Goal: Task Accomplishment & Management: Manage account settings

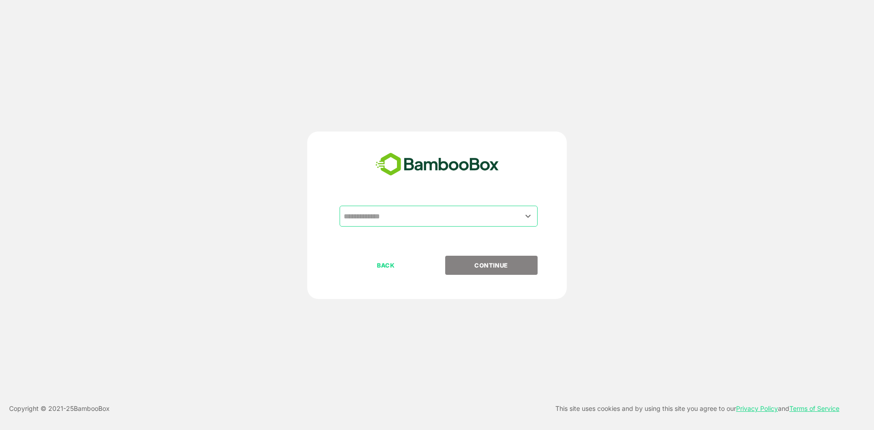
click at [386, 217] on input "text" at bounding box center [438, 215] width 194 height 17
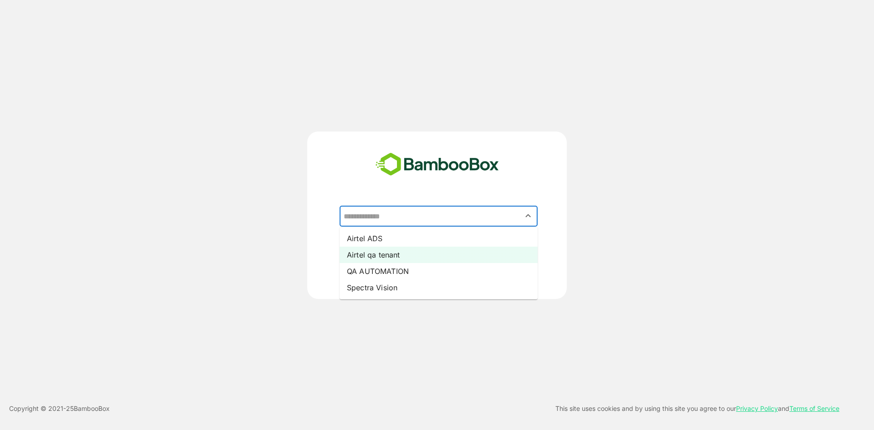
click at [394, 256] on li "Airtel qa tenant" at bounding box center [438, 255] width 198 height 16
type input "**********"
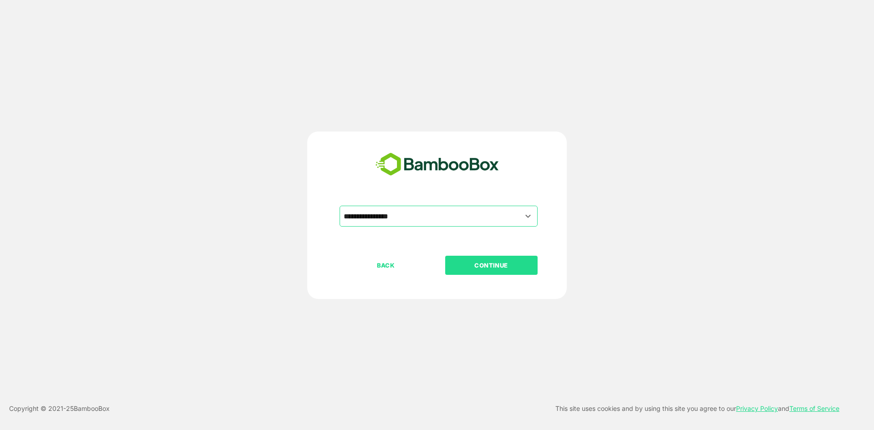
click at [472, 273] on button "CONTINUE" at bounding box center [491, 265] width 92 height 19
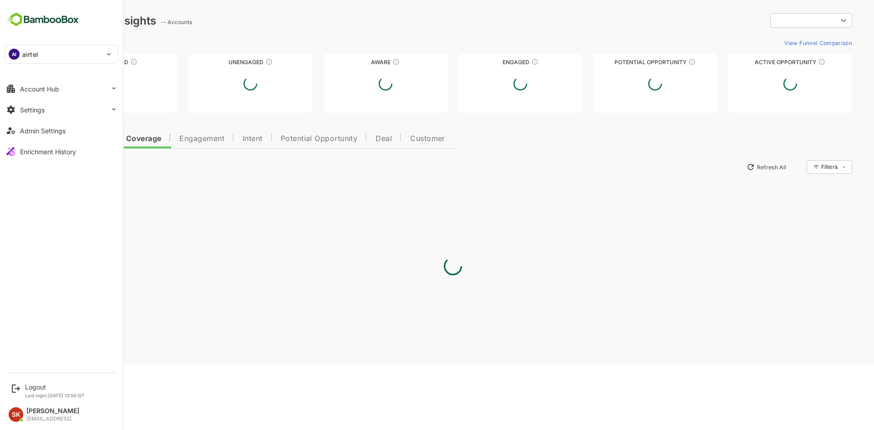
type input "********"
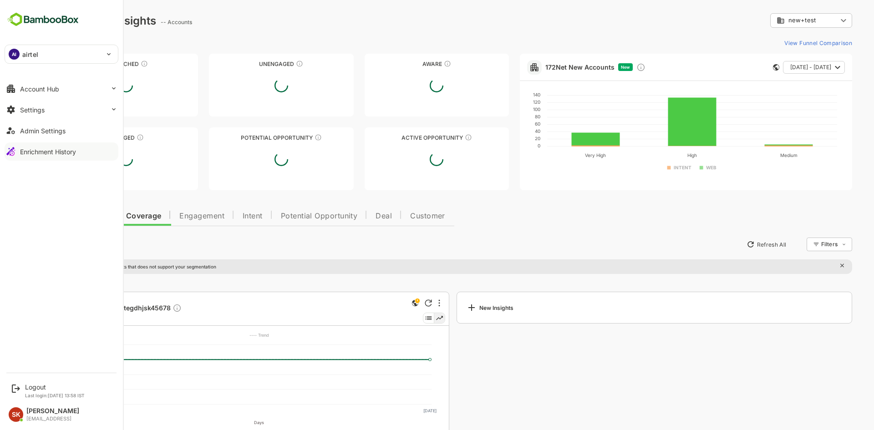
click at [24, 152] on div "Enrichment History" at bounding box center [48, 152] width 56 height 8
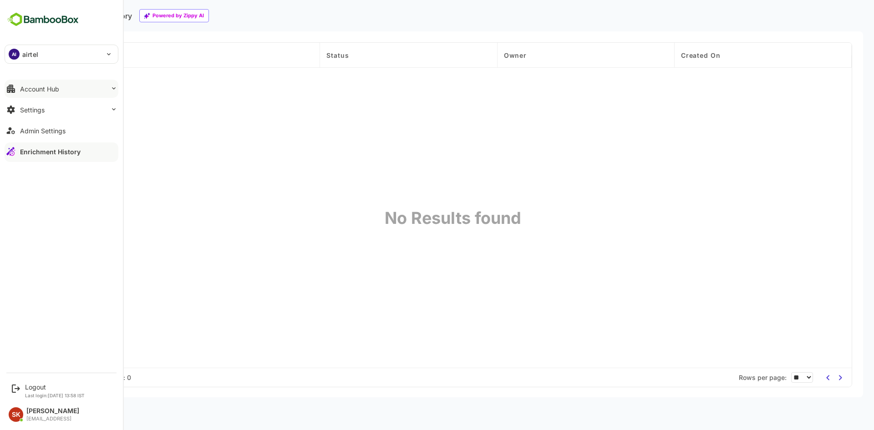
click at [56, 90] on div "Account Hub" at bounding box center [39, 89] width 39 height 8
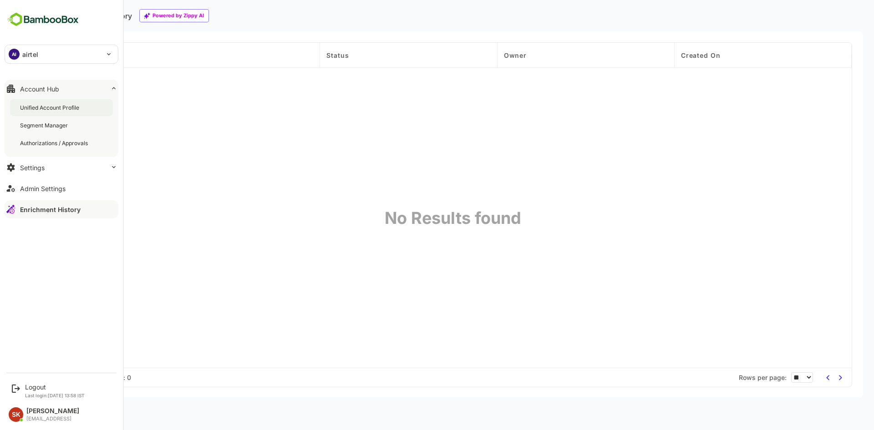
click at [68, 107] on div "Unified Account Profile" at bounding box center [50, 108] width 61 height 8
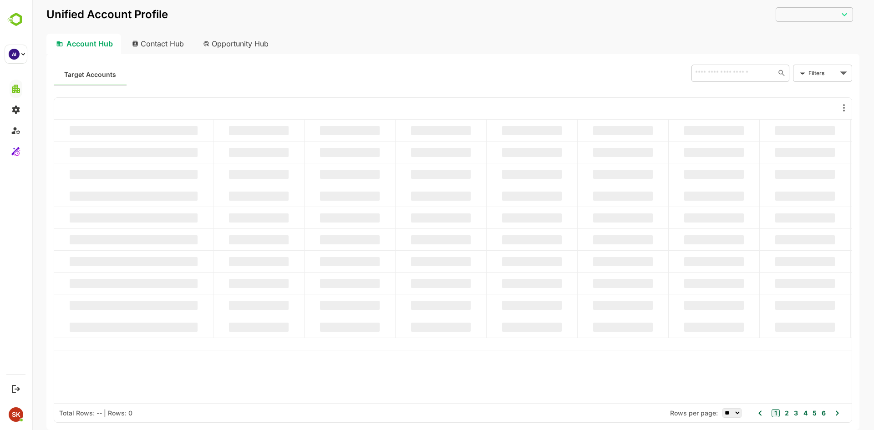
type input "********"
click at [837, 69] on body "Unified Account Profile new+test ******** ​ Account Hub Contact Hub Opportunity…" at bounding box center [453, 215] width 842 height 430
click at [799, 172] on span "New Filter" at bounding box center [801, 176] width 27 height 11
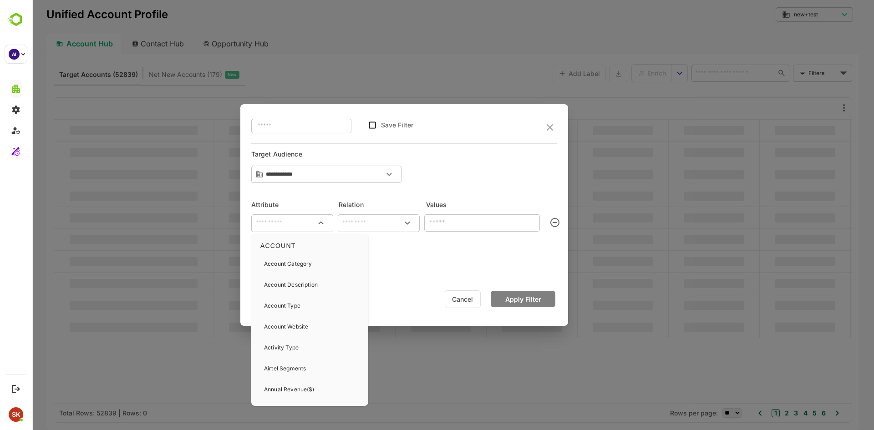
click at [298, 226] on input "text" at bounding box center [292, 222] width 78 height 11
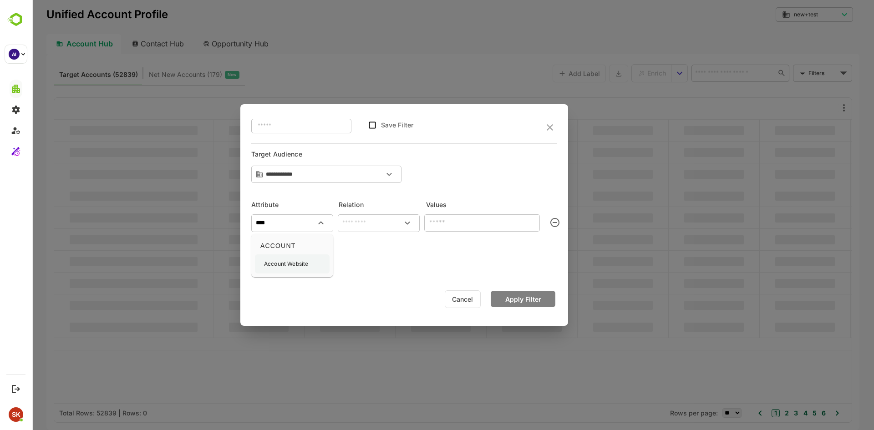
click at [299, 261] on p "Account Website" at bounding box center [286, 264] width 44 height 8
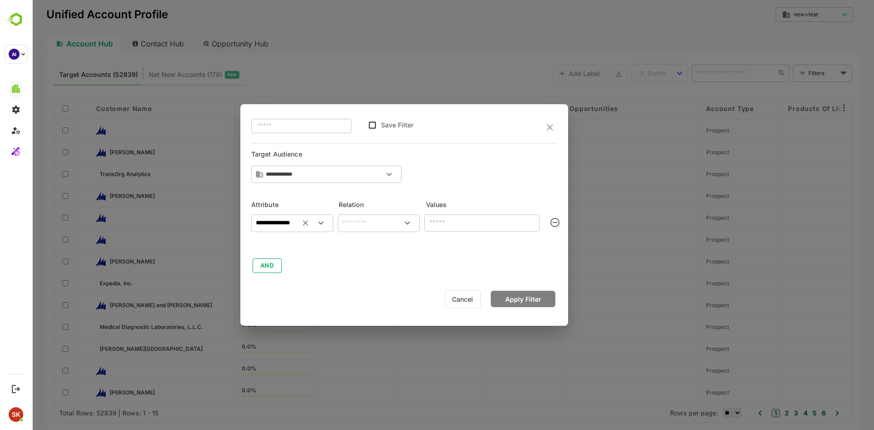
type input "**********"
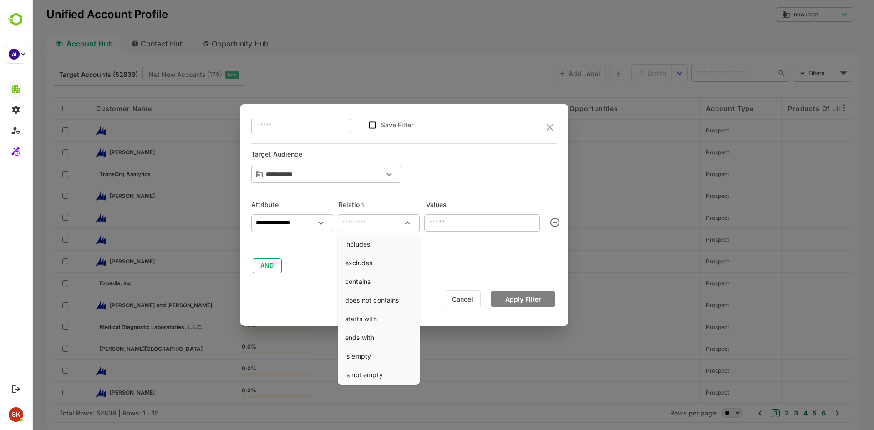
click at [374, 227] on input "text" at bounding box center [378, 222] width 78 height 11
click at [376, 366] on li "is not empty" at bounding box center [378, 374] width 78 height 17
type input "**********"
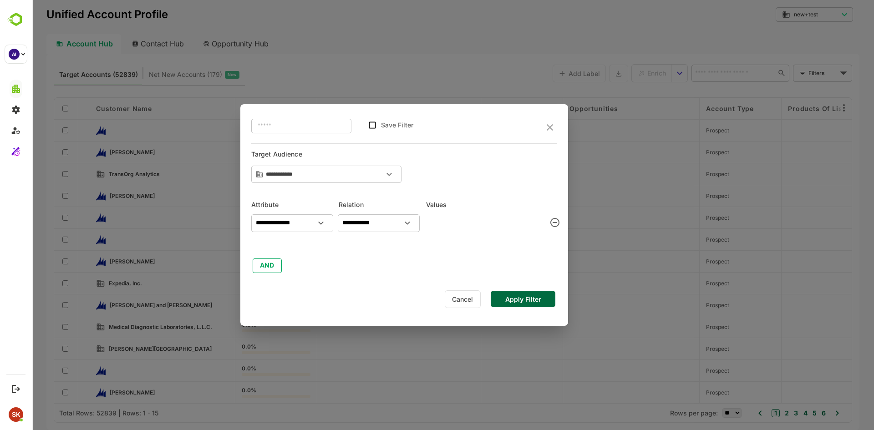
click at [524, 300] on button "Apply Filter" at bounding box center [522, 299] width 65 height 16
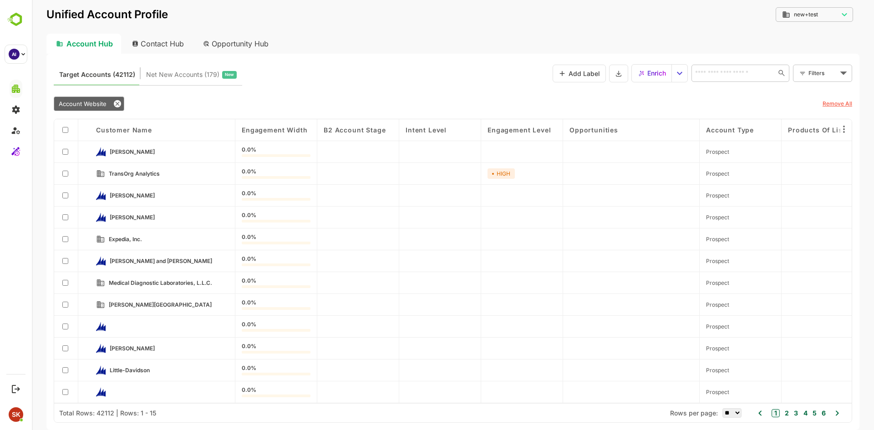
click at [69, 216] on div at bounding box center [66, 218] width 24 height 22
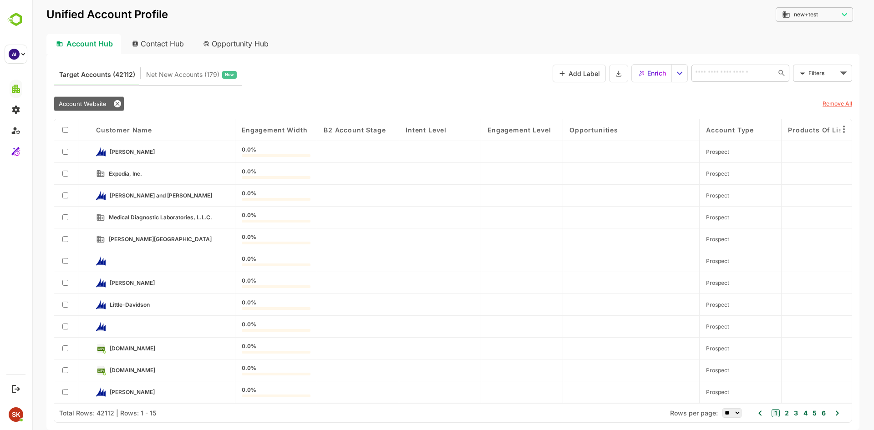
scroll to position [51, 0]
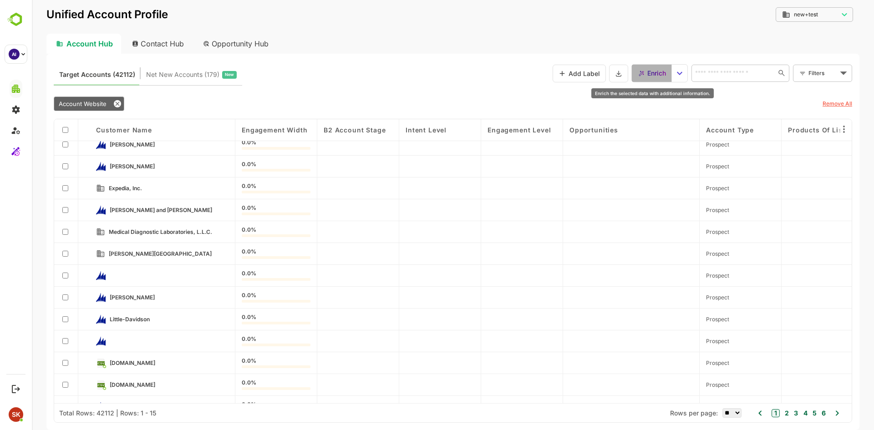
click at [653, 75] on span "Enrich" at bounding box center [656, 73] width 19 height 12
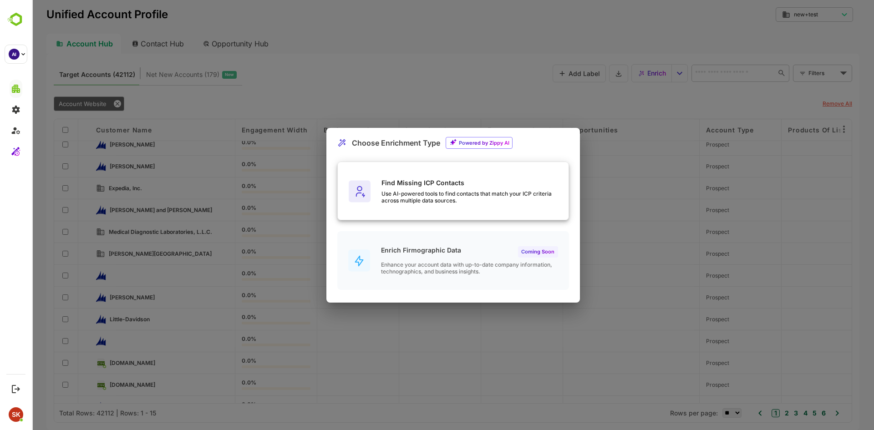
click at [467, 211] on div "Find Missing ICP Contacts Use AI-powered tools to find contacts that match your…" at bounding box center [453, 191] width 231 height 59
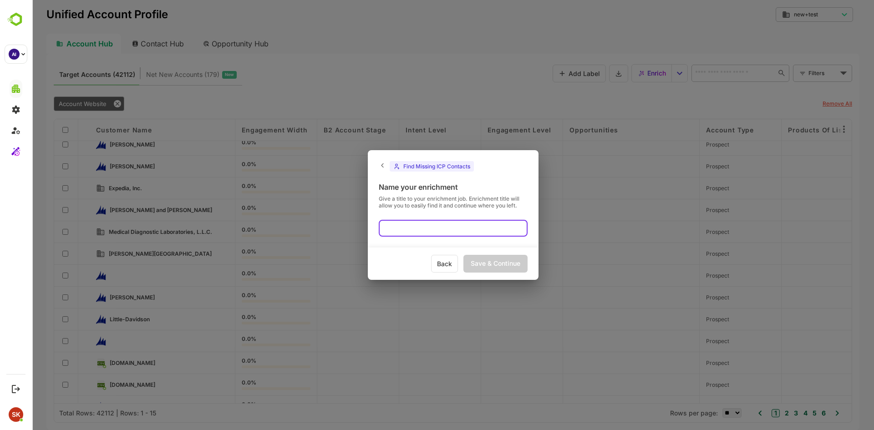
click at [418, 230] on input "text" at bounding box center [453, 228] width 149 height 17
type input "*"
type input "******"
click at [480, 268] on div "Save & Continue" at bounding box center [495, 264] width 64 height 18
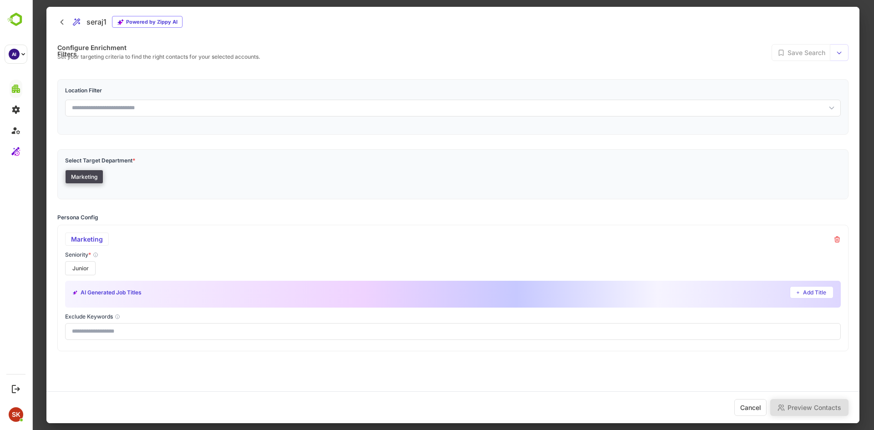
scroll to position [30, 0]
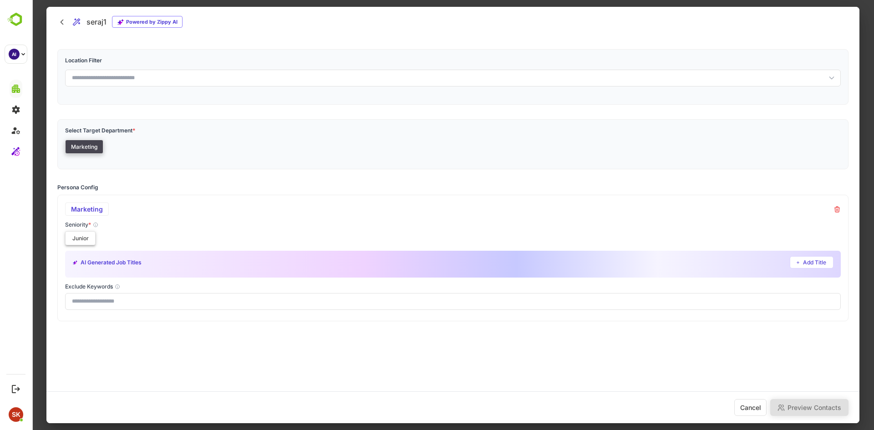
click at [78, 237] on button "Junior" at bounding box center [80, 238] width 30 height 14
click at [813, 259] on button "Add Title" at bounding box center [811, 262] width 44 height 12
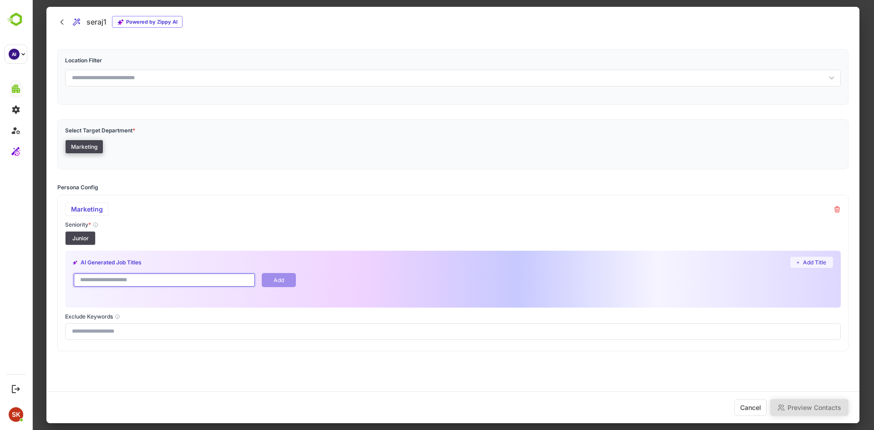
click at [207, 285] on input "text" at bounding box center [164, 280] width 184 height 16
type input "*******"
click at [273, 278] on button "Add" at bounding box center [279, 280] width 34 height 14
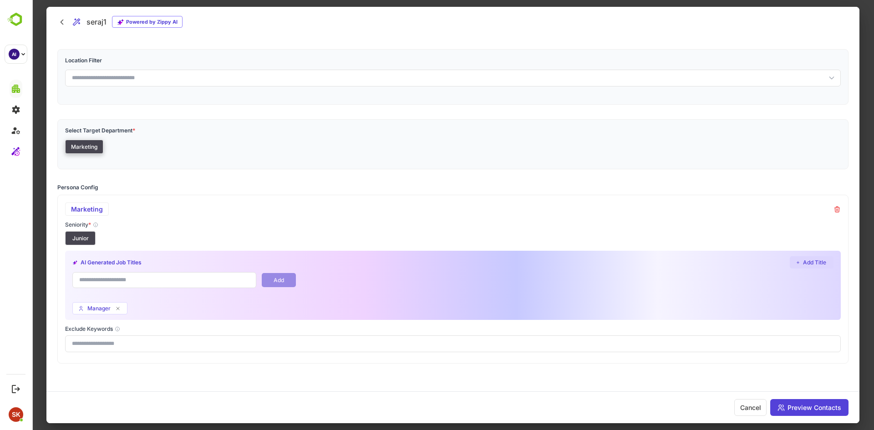
click at [802, 258] on button "Add Title" at bounding box center [811, 262] width 44 height 12
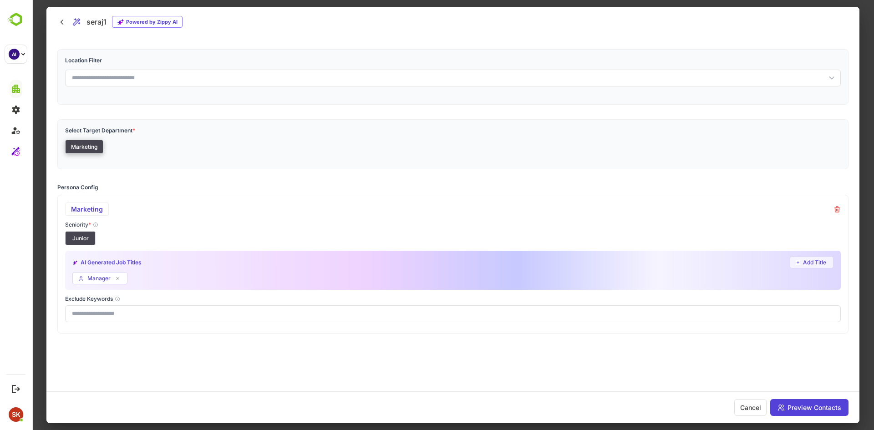
click at [812, 261] on button "Add Title" at bounding box center [811, 262] width 44 height 12
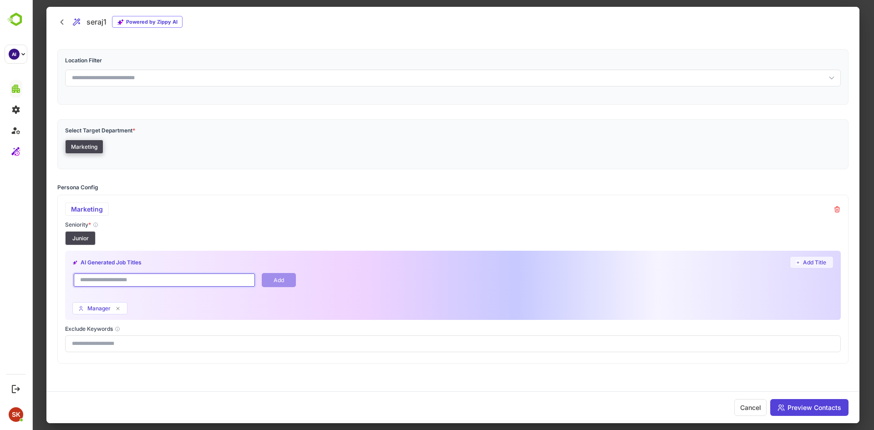
click at [175, 281] on input "text" at bounding box center [164, 280] width 184 height 16
type input "***"
click at [282, 280] on button "Add" at bounding box center [279, 280] width 34 height 14
click at [222, 282] on input "text" at bounding box center [164, 280] width 184 height 16
type input "*********"
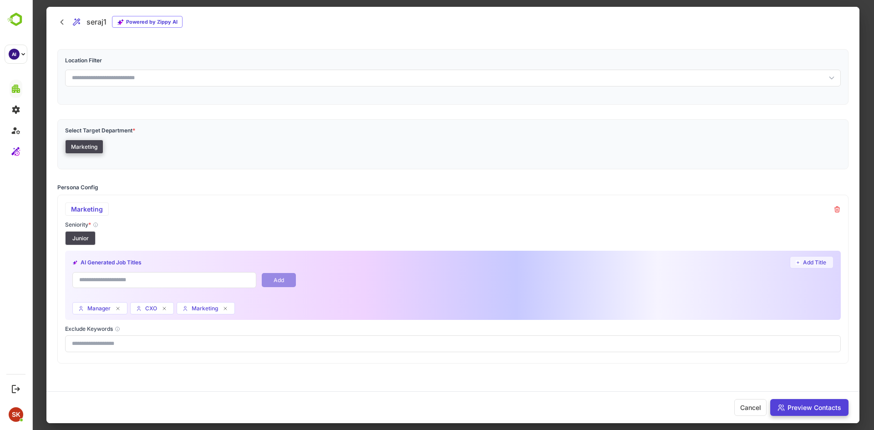
click at [812, 403] on button "Preview Contacts" at bounding box center [809, 407] width 78 height 17
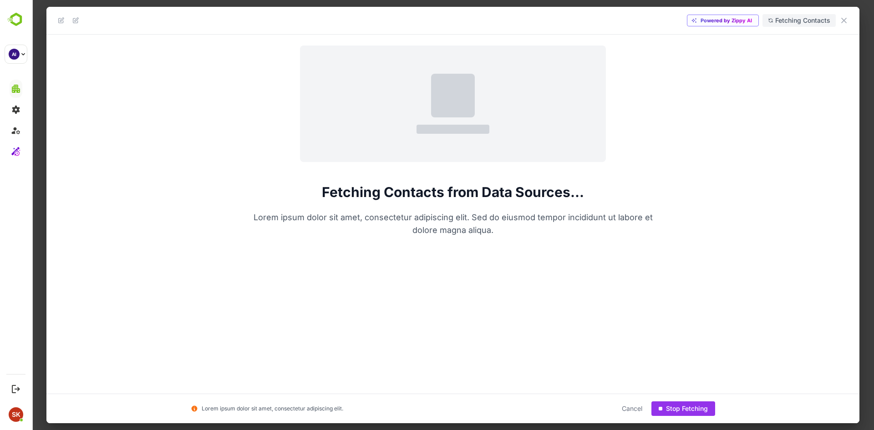
scroll to position [0, 0]
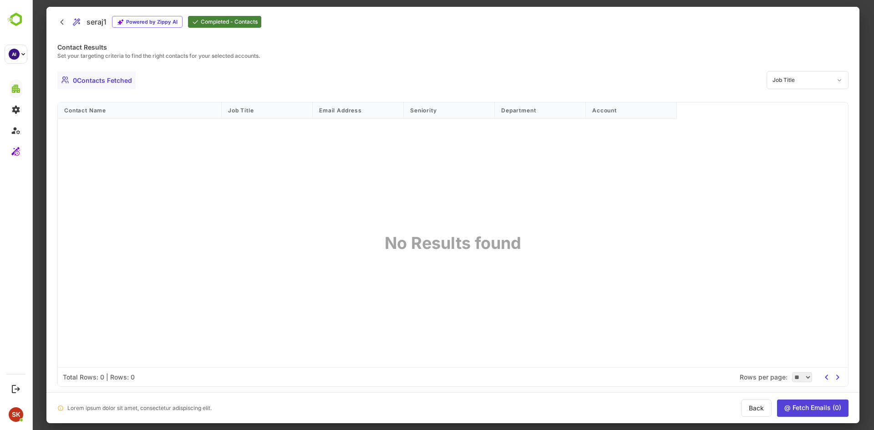
click at [471, 255] on div "No Results found" at bounding box center [453, 243] width 164 height 248
click at [869, 72] on div at bounding box center [453, 215] width 842 height 430
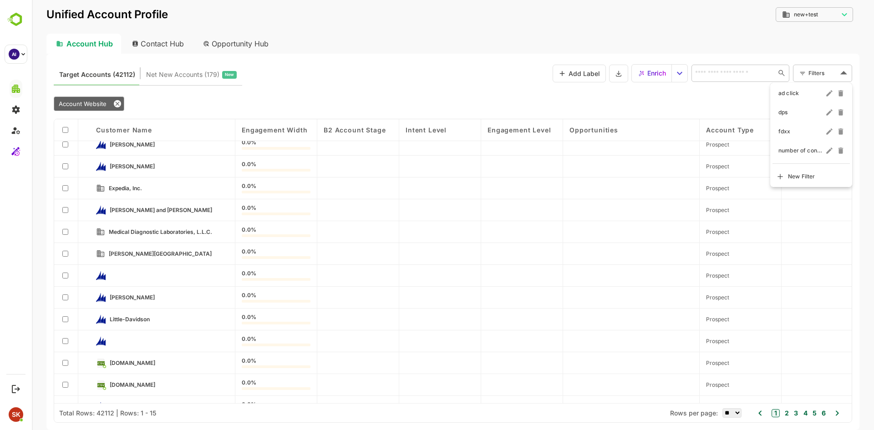
click at [825, 69] on body "Unified Account Profile new+test ******** ​ Account Hub Contact Hub Opportunity…" at bounding box center [453, 215] width 842 height 430
click at [791, 179] on span "New Filter" at bounding box center [801, 176] width 27 height 11
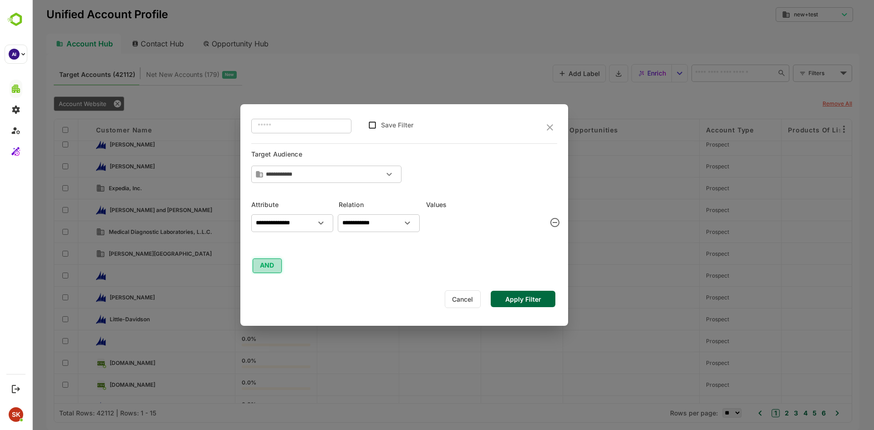
click at [275, 260] on button "AND" at bounding box center [267, 265] width 29 height 15
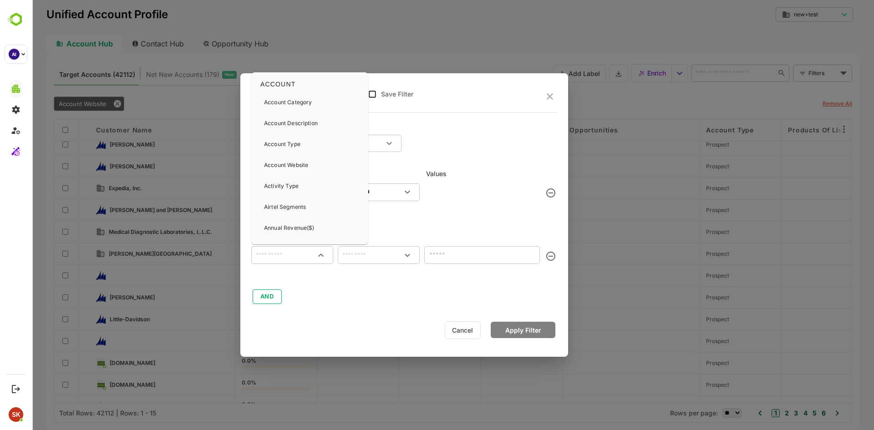
click at [289, 250] on input "text" at bounding box center [292, 254] width 78 height 11
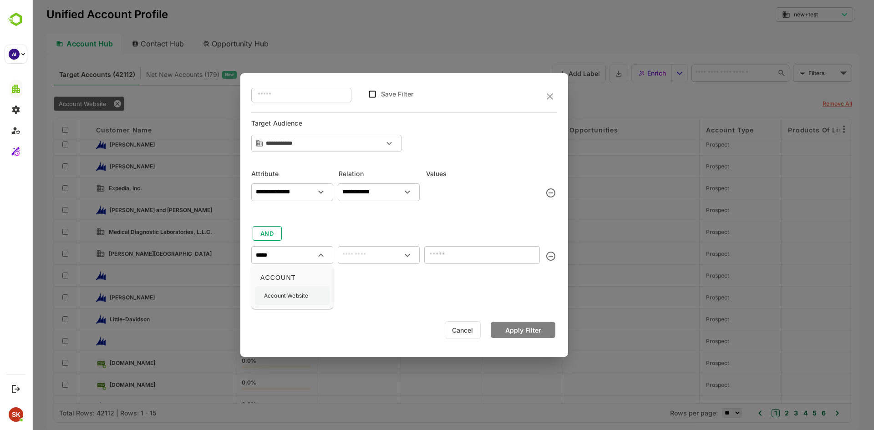
click at [302, 292] on p "Account Website" at bounding box center [286, 296] width 44 height 8
type input "**********"
click at [354, 252] on input "text" at bounding box center [378, 254] width 78 height 11
type input "****"
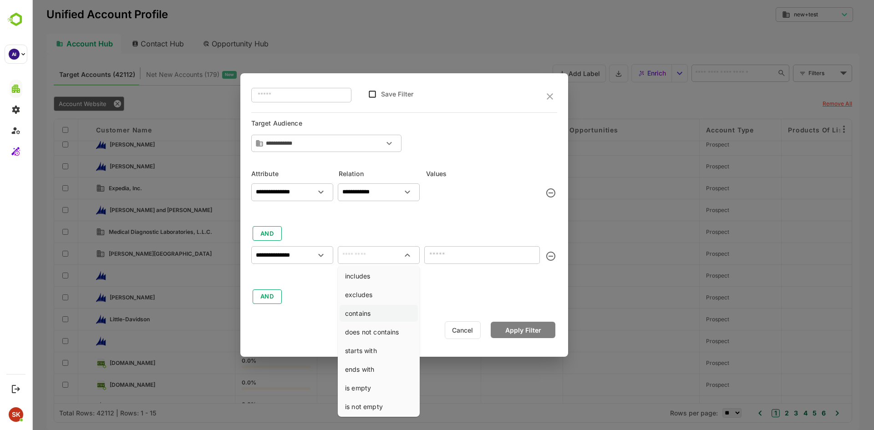
click at [374, 305] on li "contains" at bounding box center [378, 313] width 78 height 17
type input "********"
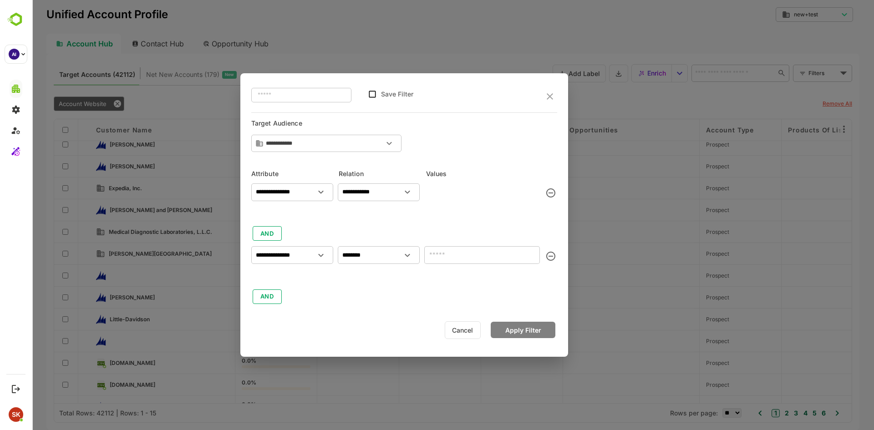
click at [470, 260] on input "text" at bounding box center [482, 255] width 116 height 18
type input "****"
click at [518, 332] on button "Apply Filter" at bounding box center [522, 330] width 65 height 16
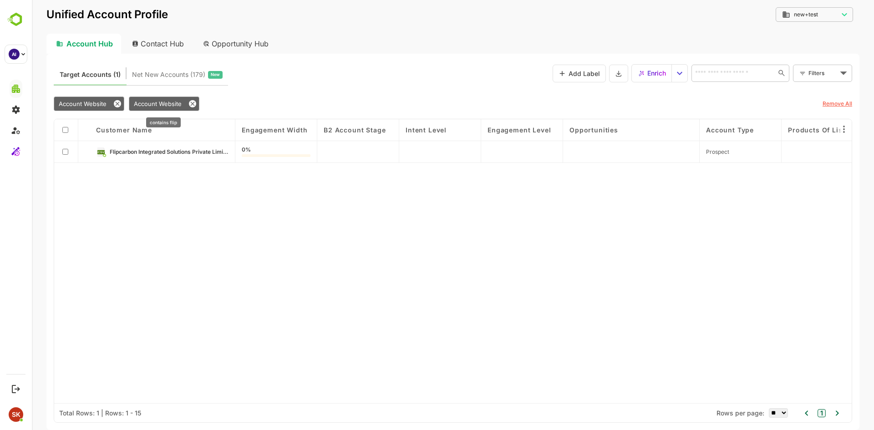
click at [157, 100] on span "Account Website" at bounding box center [158, 103] width 48 height 7
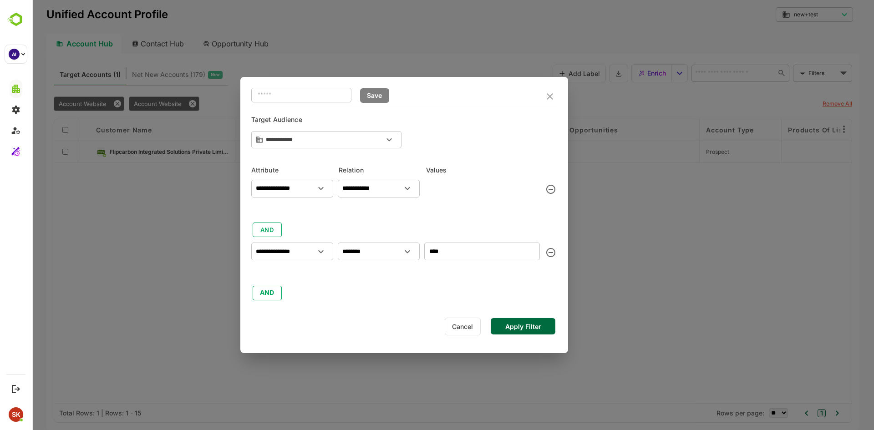
click at [445, 248] on input "****" at bounding box center [482, 252] width 116 height 18
type input "****"
click at [528, 328] on button "Apply Filter" at bounding box center [522, 326] width 65 height 16
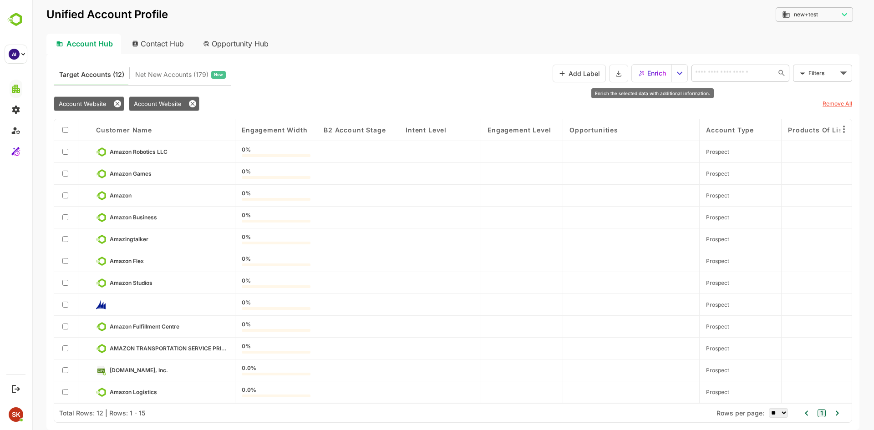
click at [644, 70] on div "Enrich" at bounding box center [652, 73] width 28 height 12
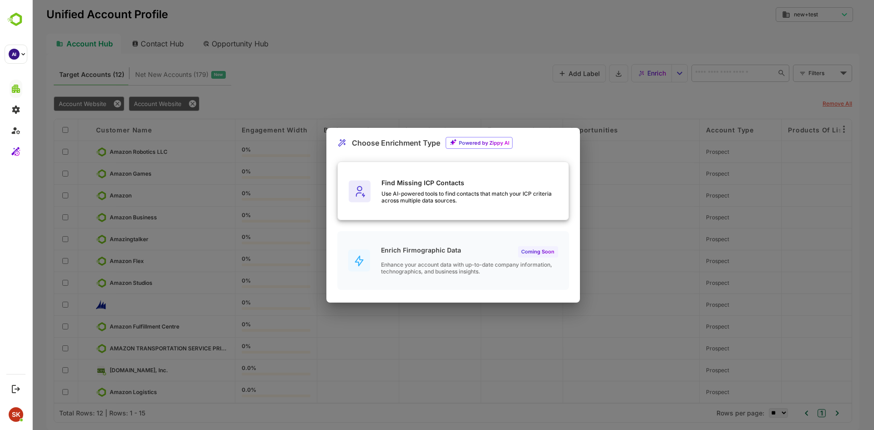
click at [436, 187] on div "Find Missing ICP Contacts Use AI-powered tools to find contacts that match your…" at bounding box center [474, 191] width 187 height 25
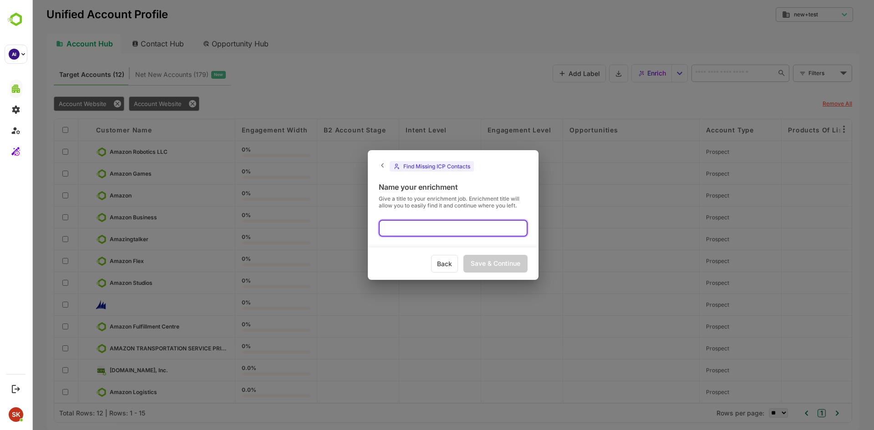
click at [450, 232] on input "text" at bounding box center [453, 228] width 149 height 17
type input "******"
click at [493, 261] on div "Save & Continue" at bounding box center [495, 264] width 64 height 18
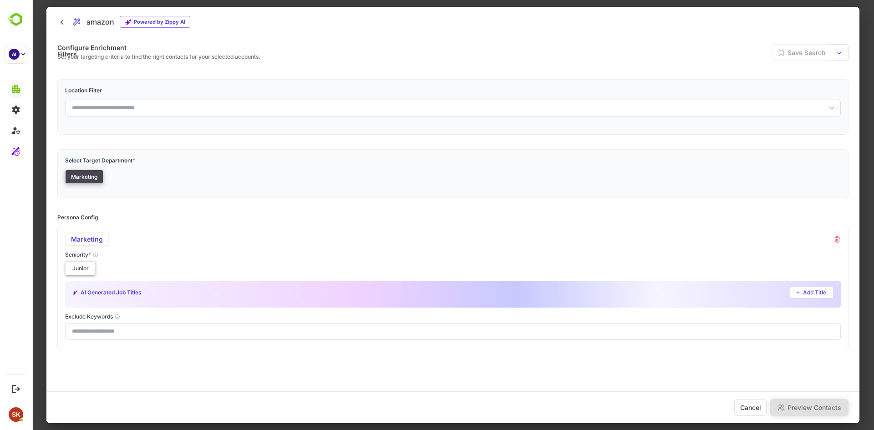
click at [79, 270] on button "Junior" at bounding box center [80, 268] width 30 height 14
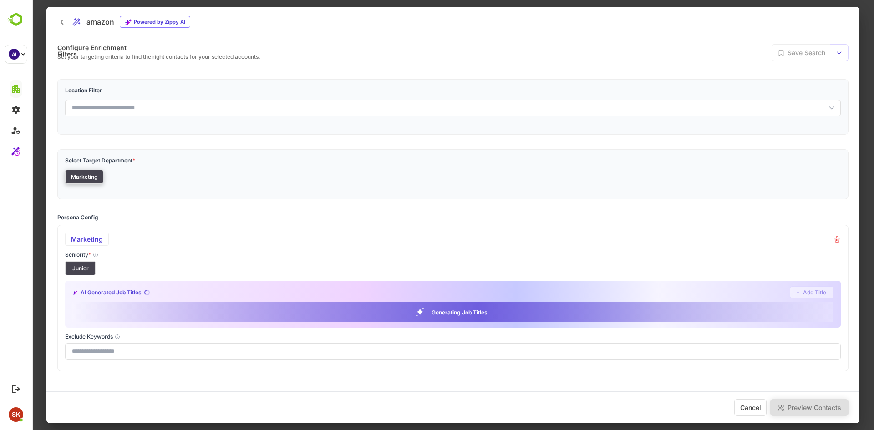
scroll to position [30, 0]
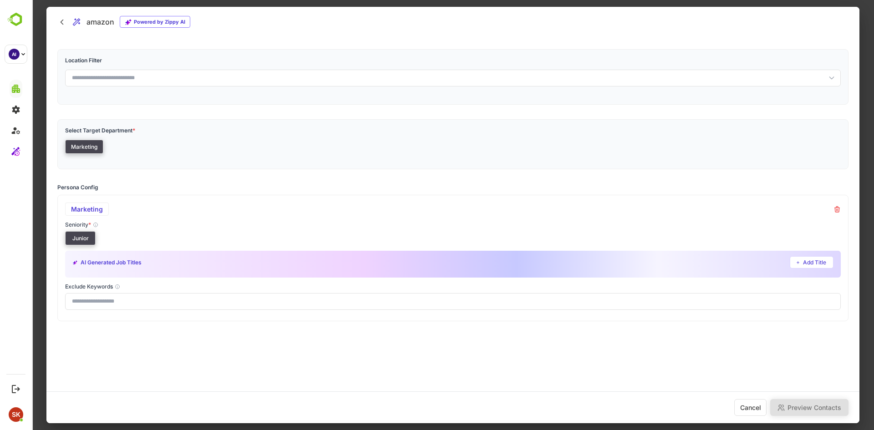
click at [78, 236] on button "Junior" at bounding box center [80, 238] width 30 height 14
click at [69, 238] on button "Junior" at bounding box center [80, 238] width 30 height 14
click at [160, 211] on div "Marketing" at bounding box center [452, 208] width 775 height 13
click at [60, 20] on icon at bounding box center [61, 22] width 9 height 10
click at [753, 404] on button "Cancel" at bounding box center [750, 407] width 32 height 17
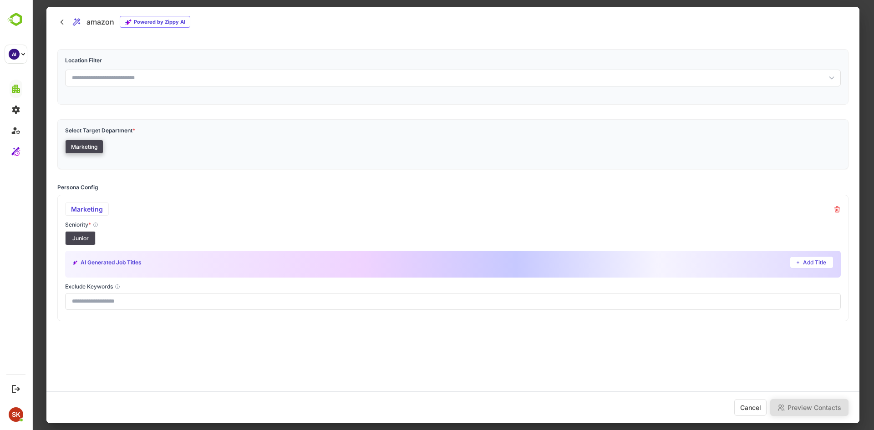
scroll to position [0, 0]
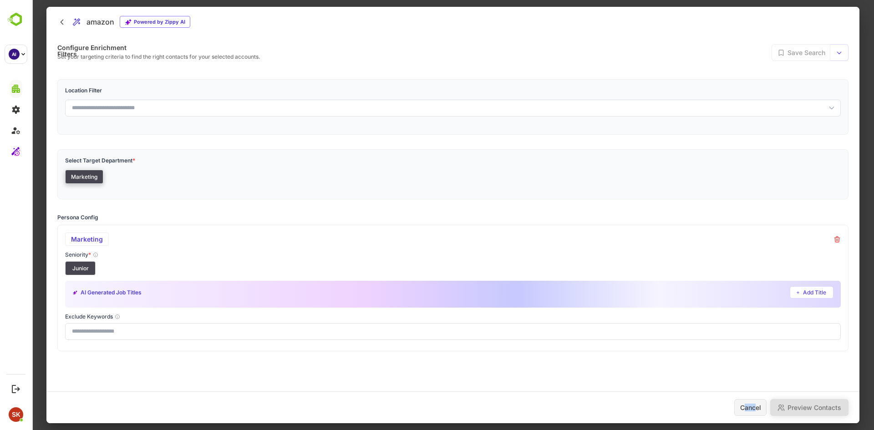
drag, startPoint x: 757, startPoint y: 416, endPoint x: 745, endPoint y: 404, distance: 17.4
click at [745, 404] on div "Cancel Preview Contacts" at bounding box center [452, 407] width 813 height 32
click at [745, 404] on button "Cancel" at bounding box center [750, 407] width 32 height 17
click at [873, 229] on div at bounding box center [453, 215] width 842 height 430
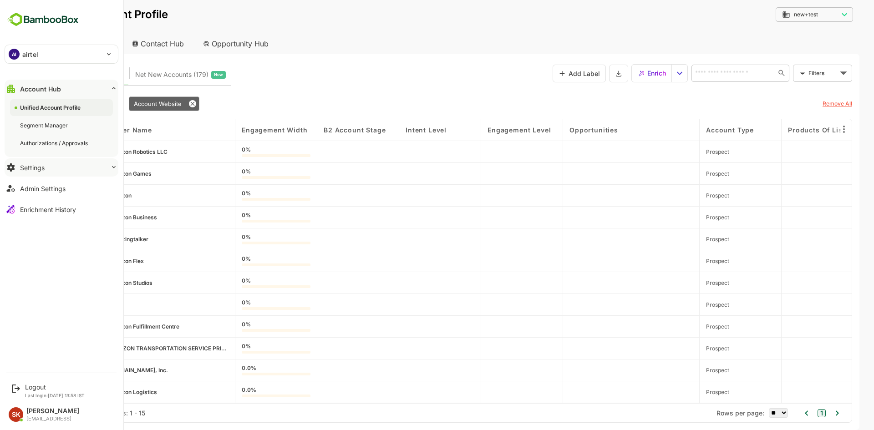
click at [26, 162] on button "Settings" at bounding box center [62, 167] width 114 height 18
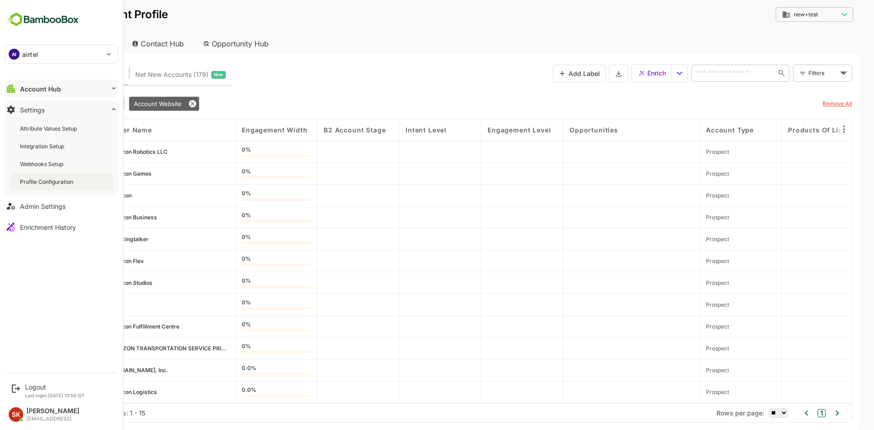
click at [45, 179] on div "Profile Configuration" at bounding box center [47, 182] width 55 height 8
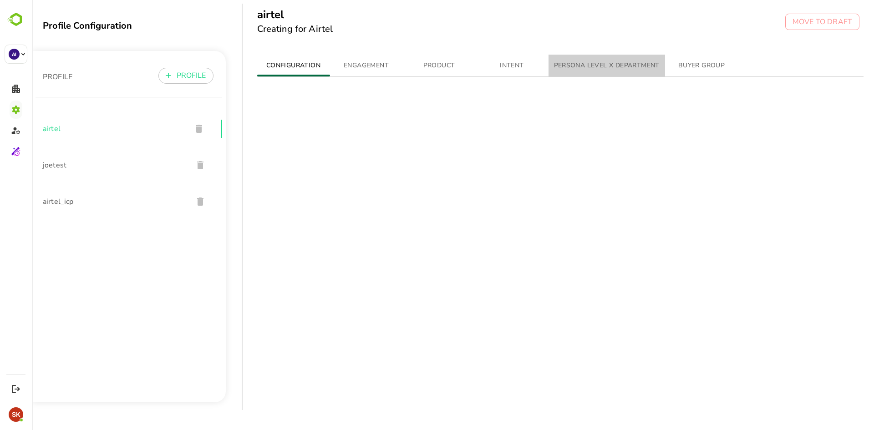
click at [613, 62] on span "PERSONA LEVEL X DEPARTMENT" at bounding box center [607, 65] width 106 height 11
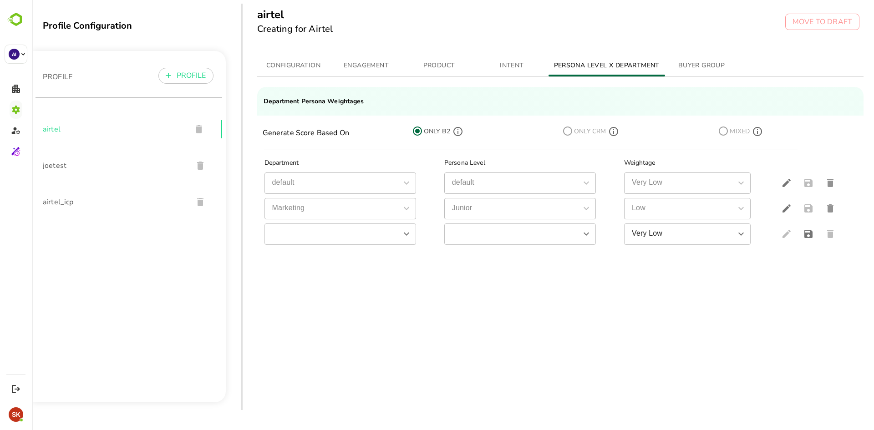
click at [573, 130] on span "ONLY CRM" at bounding box center [590, 131] width 34 height 11
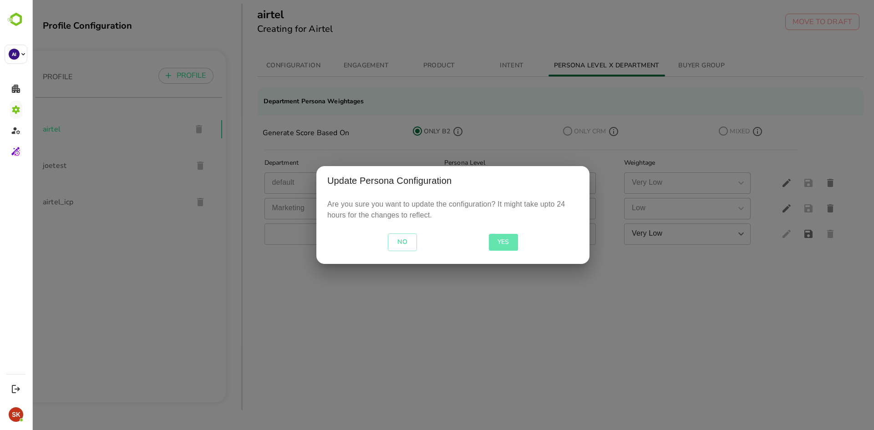
click at [503, 241] on span "YES" at bounding box center [503, 242] width 22 height 11
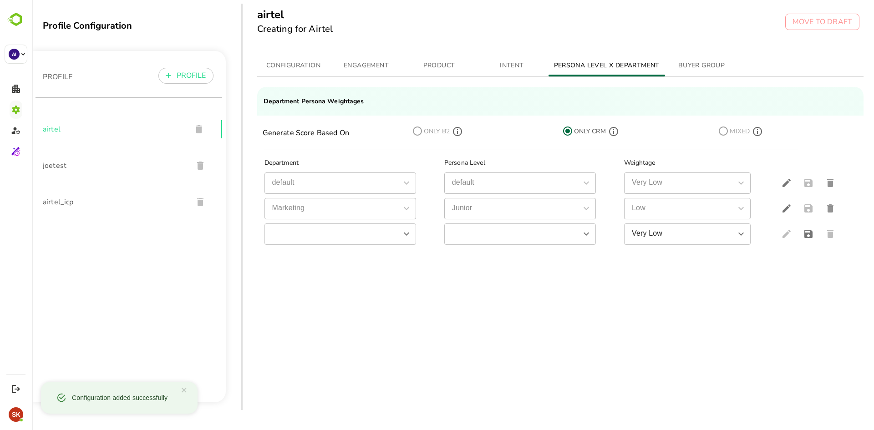
click at [423, 132] on span "ONLY B2" at bounding box center [437, 131] width 28 height 11
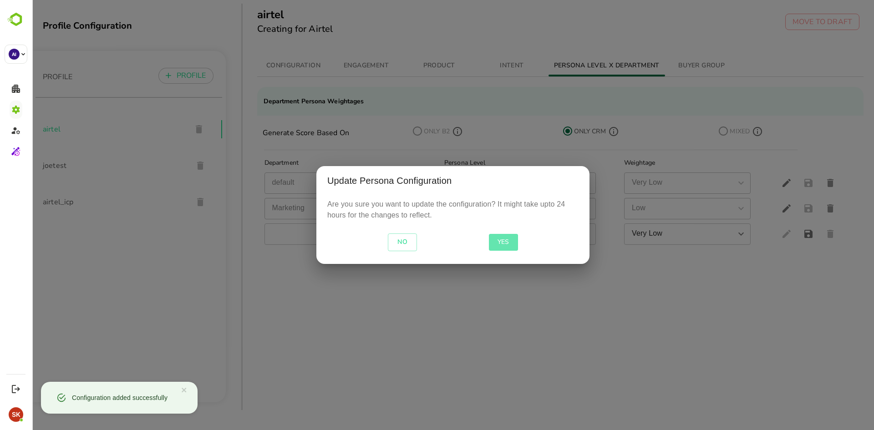
click at [512, 237] on span "YES" at bounding box center [503, 242] width 22 height 11
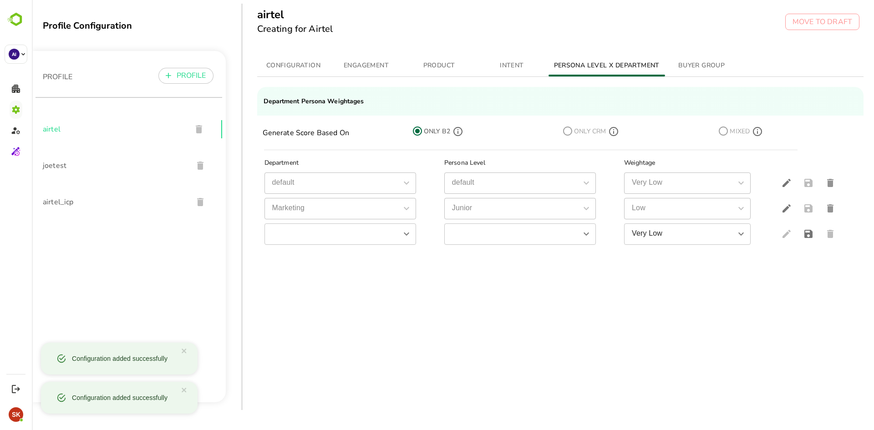
click at [460, 270] on div "Department Persona Level Weightage default default default default Very Low Ver…" at bounding box center [560, 240] width 606 height 168
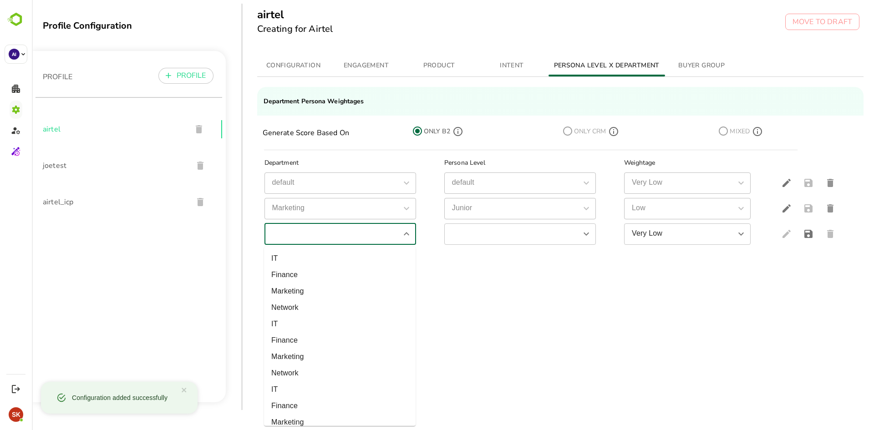
click at [359, 241] on input "simple table" at bounding box center [332, 234] width 131 height 16
click at [338, 252] on li "IT" at bounding box center [340, 258] width 152 height 16
type input "**"
click at [471, 244] on div "​" at bounding box center [520, 233] width 152 height 21
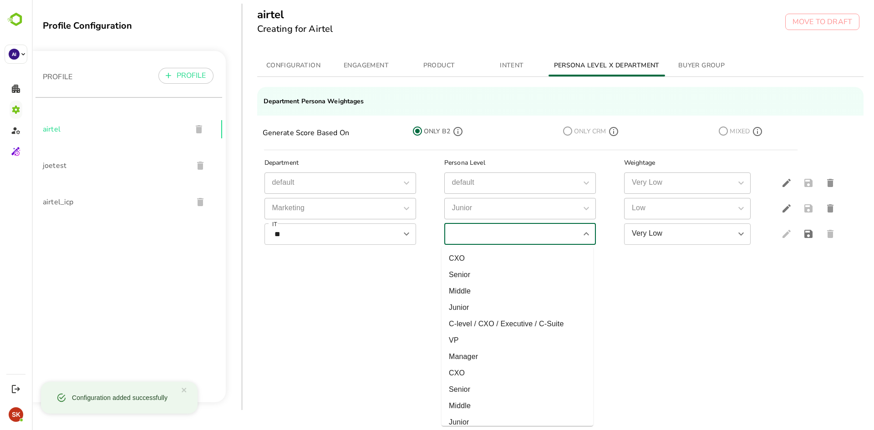
click at [469, 237] on input "simple table" at bounding box center [512, 234] width 131 height 16
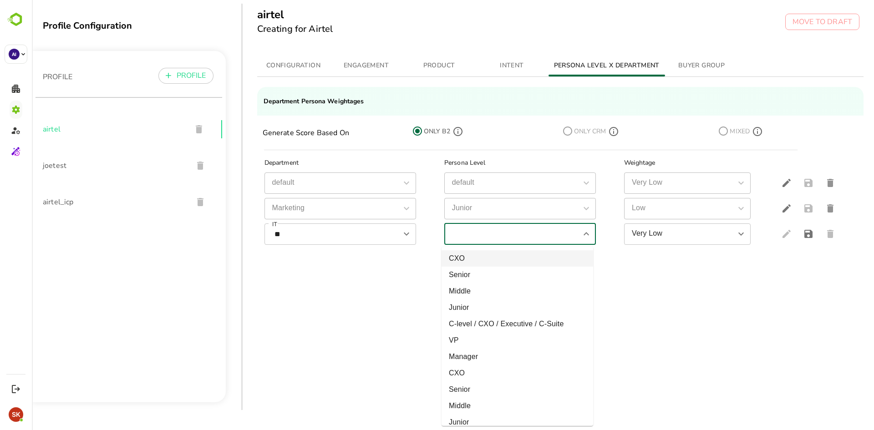
click at [469, 258] on li "CXO" at bounding box center [517, 258] width 152 height 16
click at [506, 241] on input "***" at bounding box center [512, 234] width 131 height 16
click at [501, 295] on li "Middle" at bounding box center [517, 291] width 152 height 16
click at [500, 230] on input "******" at bounding box center [512, 234] width 131 height 16
click at [474, 273] on li "Senior" at bounding box center [517, 275] width 152 height 16
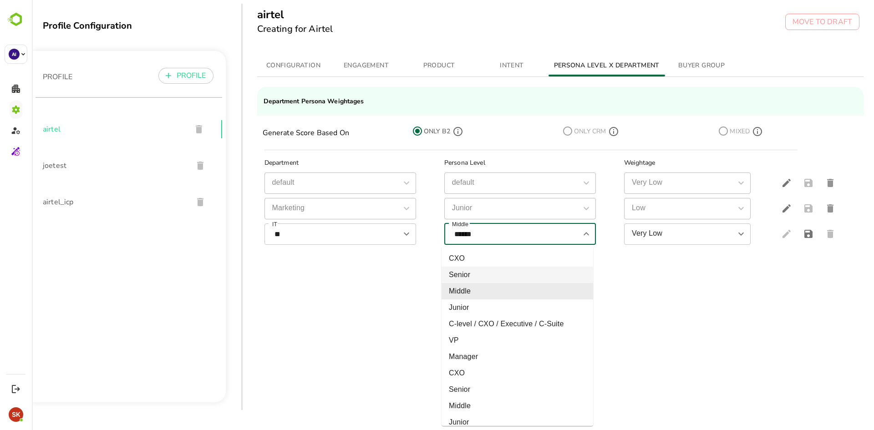
type input "******"
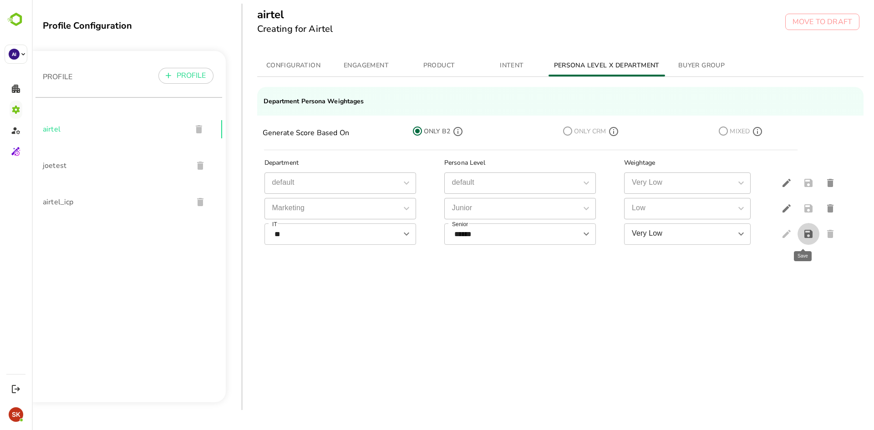
click at [803, 231] on icon "save" at bounding box center [808, 233] width 11 height 11
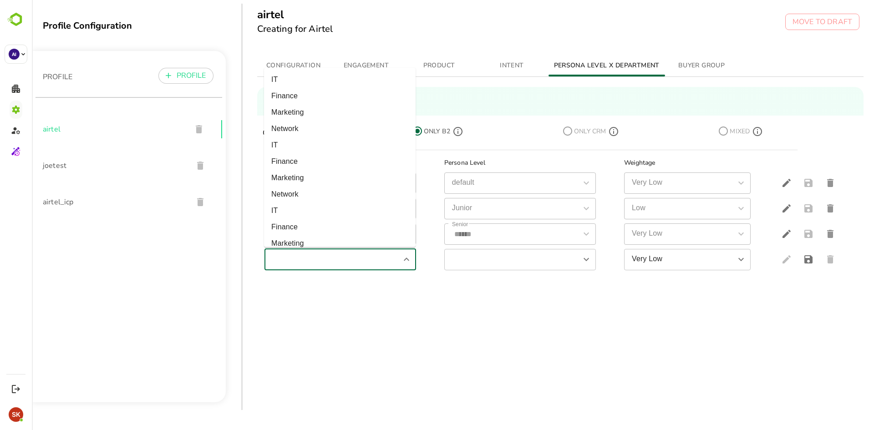
click at [326, 257] on input "simple table" at bounding box center [332, 260] width 131 height 16
click at [326, 111] on li "Marketing" at bounding box center [340, 112] width 152 height 16
type input "*********"
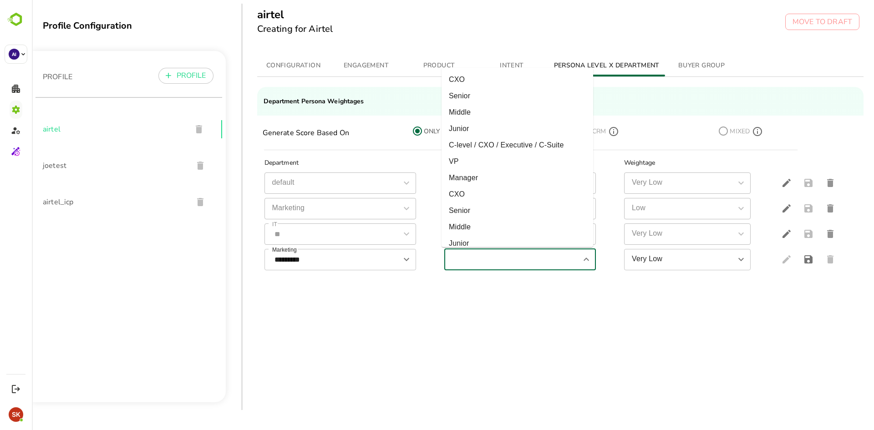
click at [470, 254] on input "simple table" at bounding box center [512, 260] width 131 height 16
click at [485, 84] on li "CXO" at bounding box center [517, 79] width 152 height 16
type input "***"
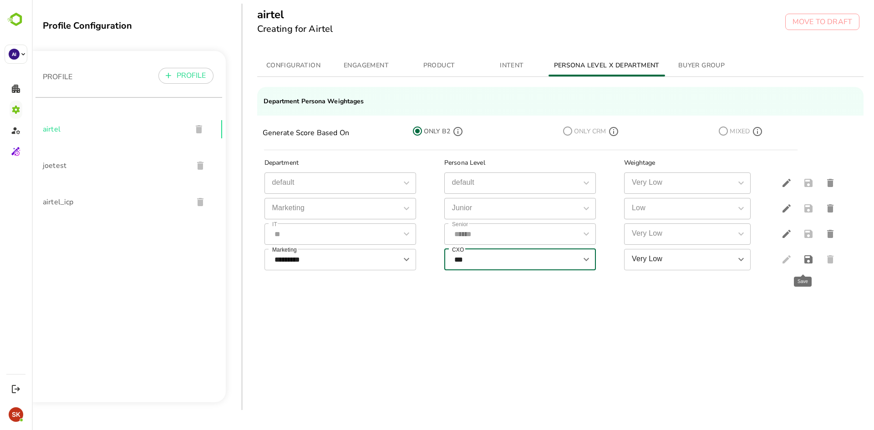
click at [806, 257] on icon "save" at bounding box center [808, 259] width 8 height 8
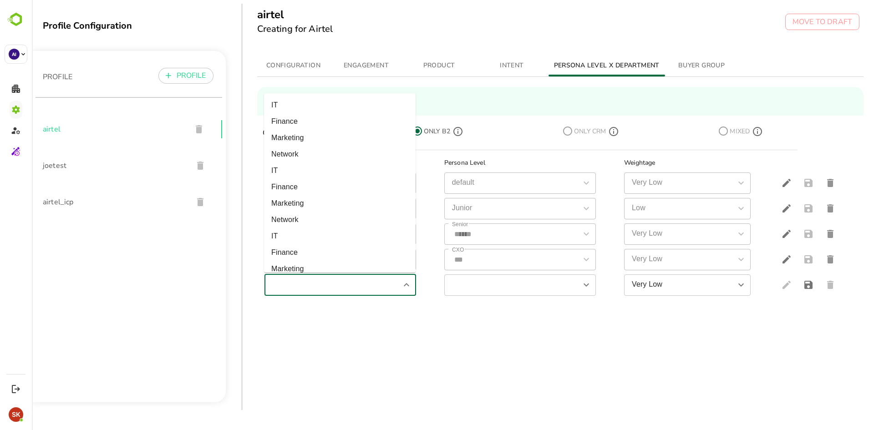
click at [388, 286] on input "simple table" at bounding box center [332, 285] width 131 height 16
click at [322, 133] on li "Marketing" at bounding box center [340, 138] width 152 height 16
type input "*********"
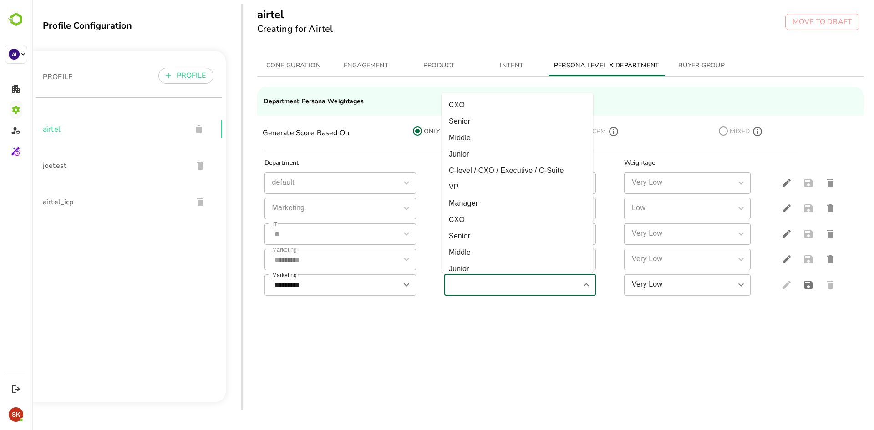
click at [535, 283] on input "simple table" at bounding box center [512, 285] width 131 height 16
click at [511, 170] on li "C-level / CXO / Executive / C-Suite" at bounding box center [517, 170] width 152 height 16
type input "**********"
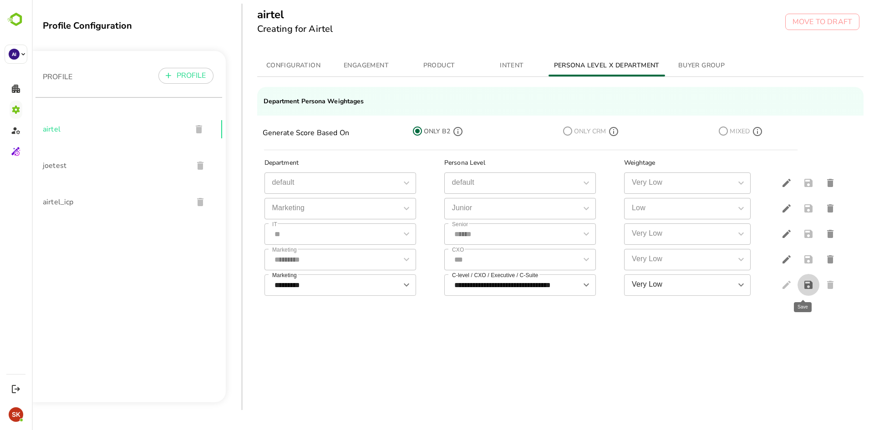
click at [804, 288] on icon "save" at bounding box center [808, 285] width 8 height 8
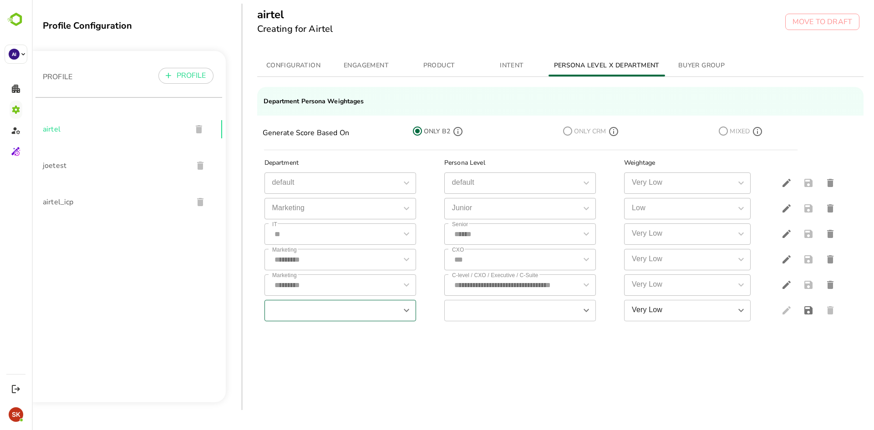
click at [365, 305] on input "simple table" at bounding box center [332, 311] width 131 height 16
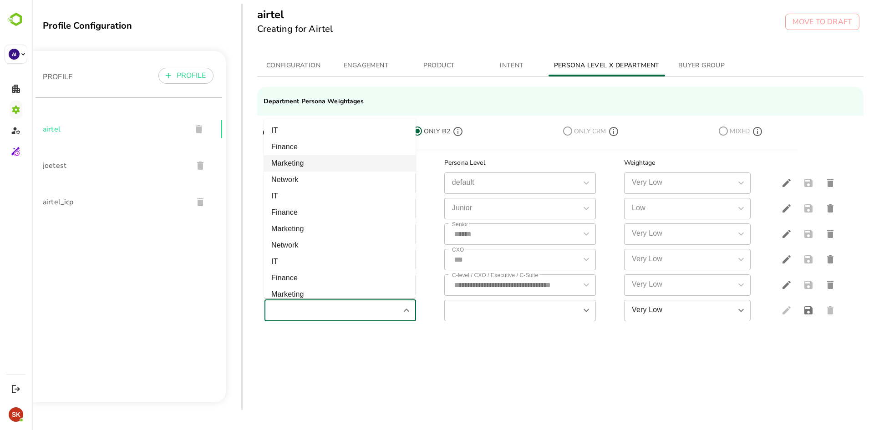
click at [330, 163] on li "Marketing" at bounding box center [340, 163] width 152 height 16
type input "*********"
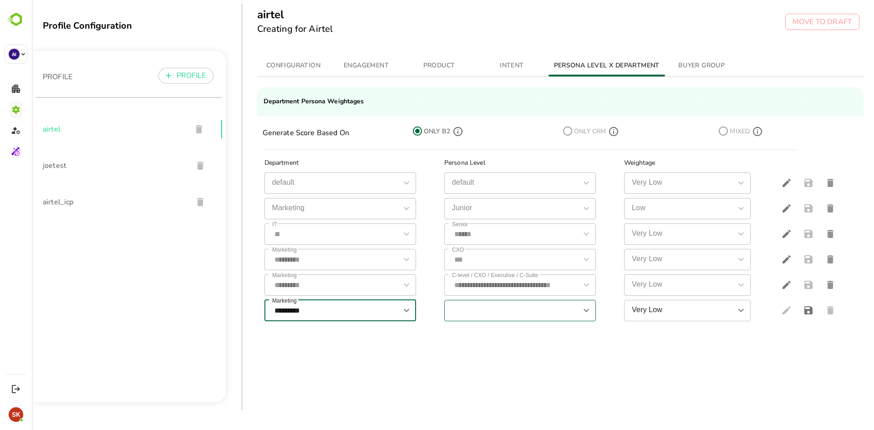
click at [508, 300] on div "​" at bounding box center [520, 310] width 152 height 21
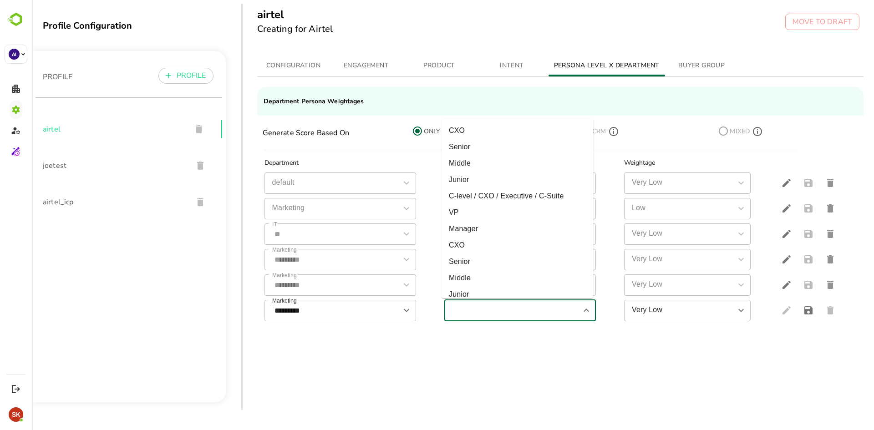
click at [507, 306] on input "simple table" at bounding box center [512, 311] width 131 height 16
click at [499, 215] on li "VP" at bounding box center [517, 212] width 152 height 16
type input "**"
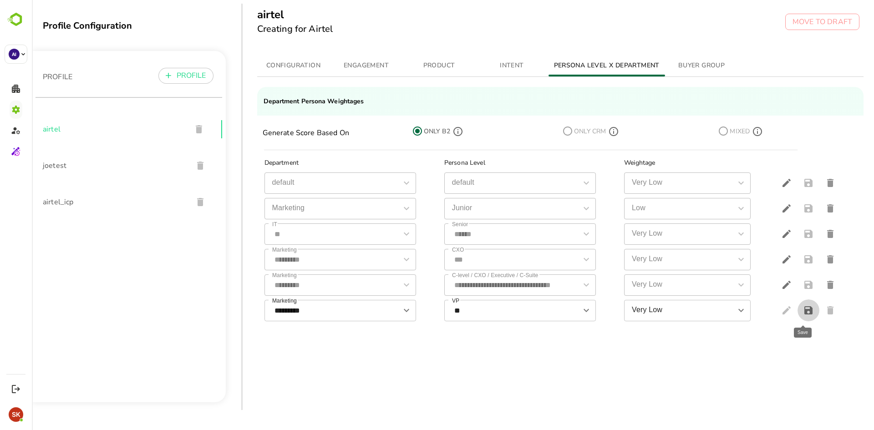
click at [807, 309] on icon "save" at bounding box center [808, 310] width 11 height 11
drag, startPoint x: 334, startPoint y: 301, endPoint x: 529, endPoint y: 386, distance: 212.1
click at [529, 386] on div "**********" at bounding box center [560, 239] width 606 height 324
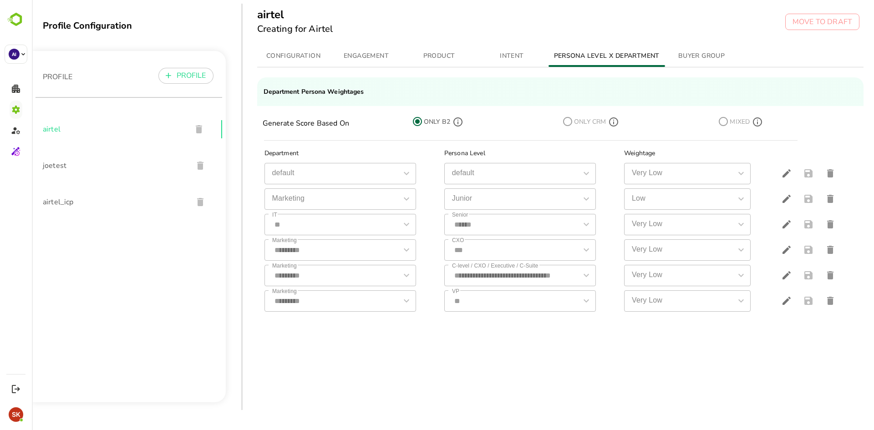
scroll to position [25, 0]
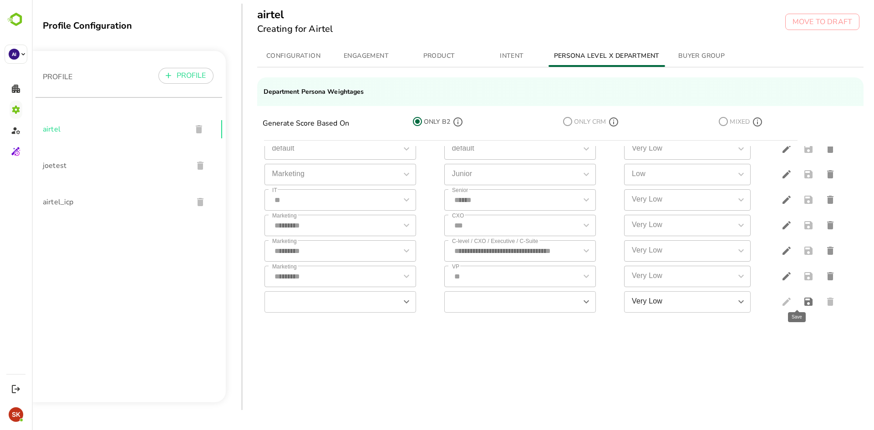
click at [804, 299] on icon "save" at bounding box center [808, 302] width 8 height 8
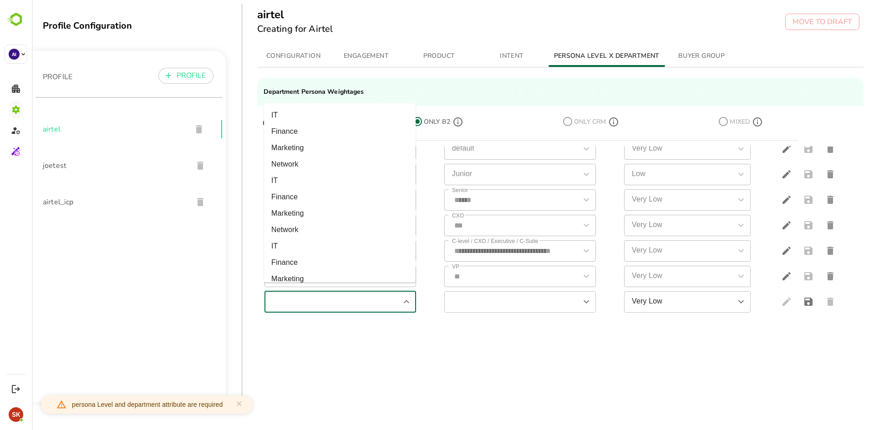
click at [365, 295] on input "simple table" at bounding box center [332, 302] width 131 height 16
click at [326, 140] on li "Marketing" at bounding box center [340, 148] width 152 height 16
type input "*********"
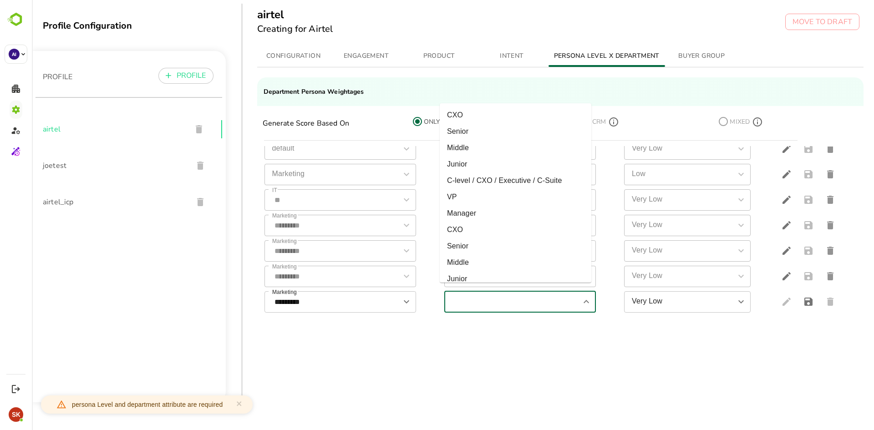
click at [485, 294] on input "simple table" at bounding box center [512, 302] width 131 height 16
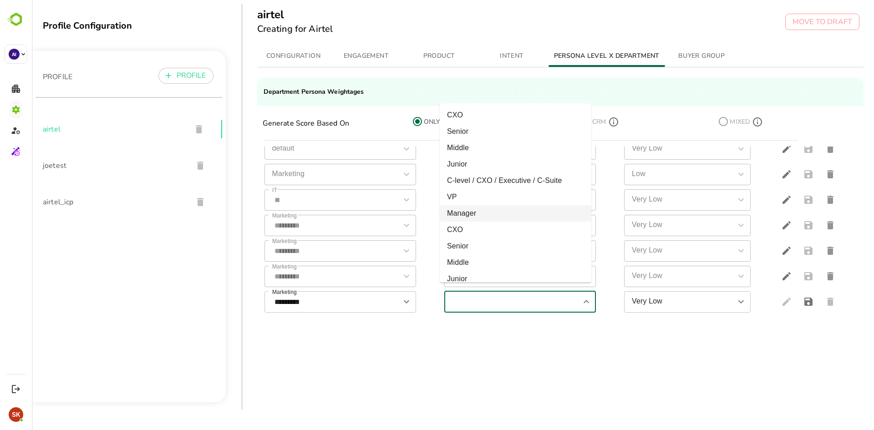
click at [528, 209] on li "Manager" at bounding box center [516, 213] width 152 height 16
type input "*******"
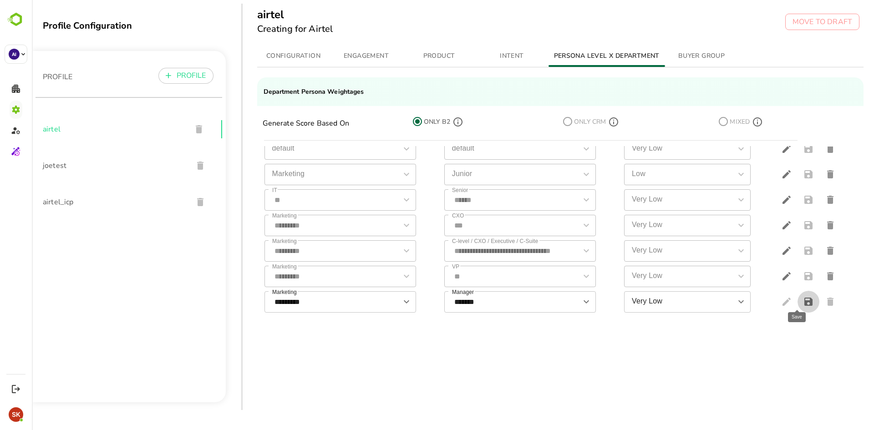
click at [803, 298] on button "save" at bounding box center [808, 302] width 22 height 22
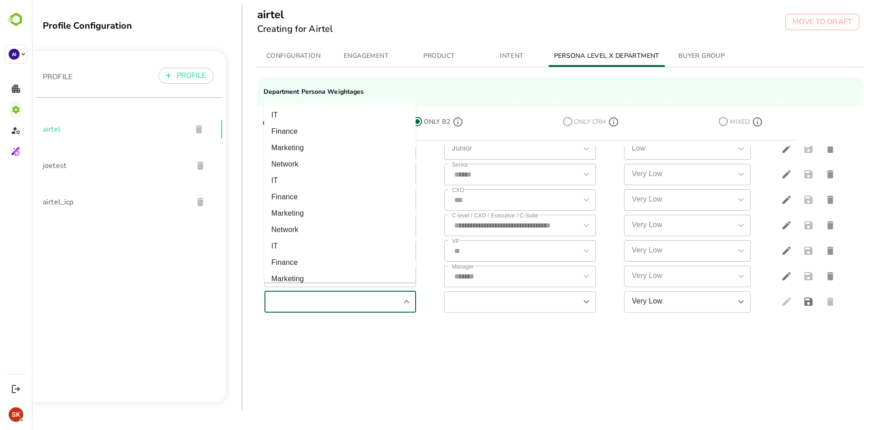
click at [339, 294] on input "simple table" at bounding box center [332, 302] width 131 height 16
click at [307, 150] on li "Marketing" at bounding box center [340, 148] width 152 height 16
type input "*********"
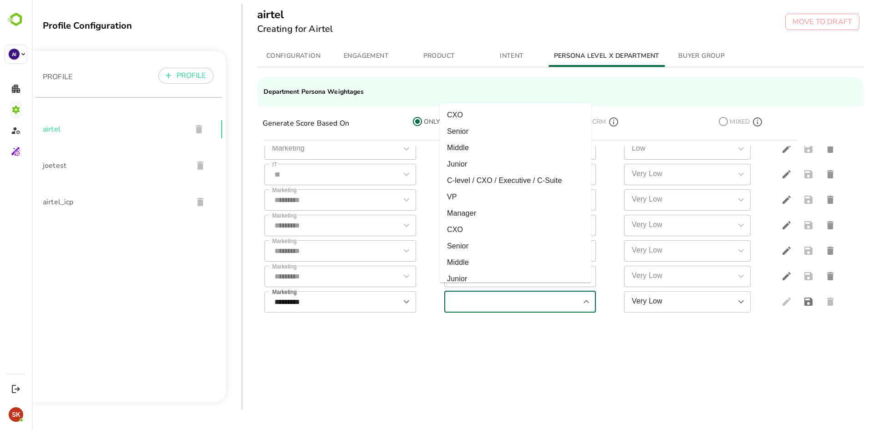
click at [465, 295] on input "simple table" at bounding box center [512, 302] width 131 height 16
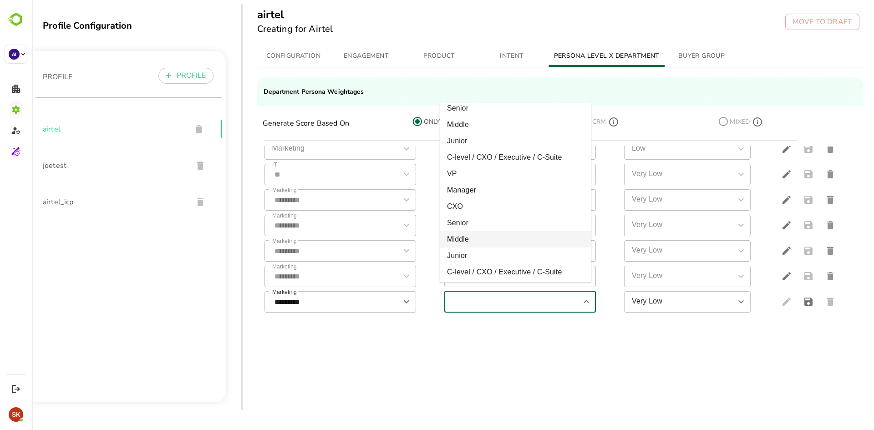
scroll to position [172, 0]
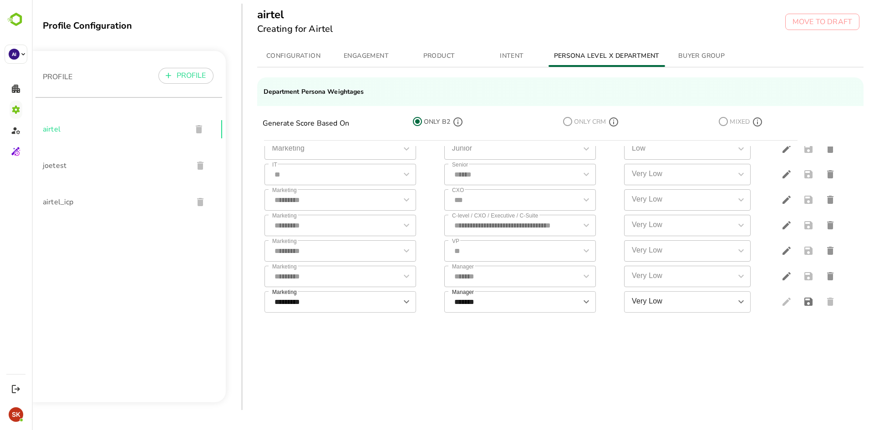
click at [510, 337] on div "**********" at bounding box center [560, 229] width 606 height 324
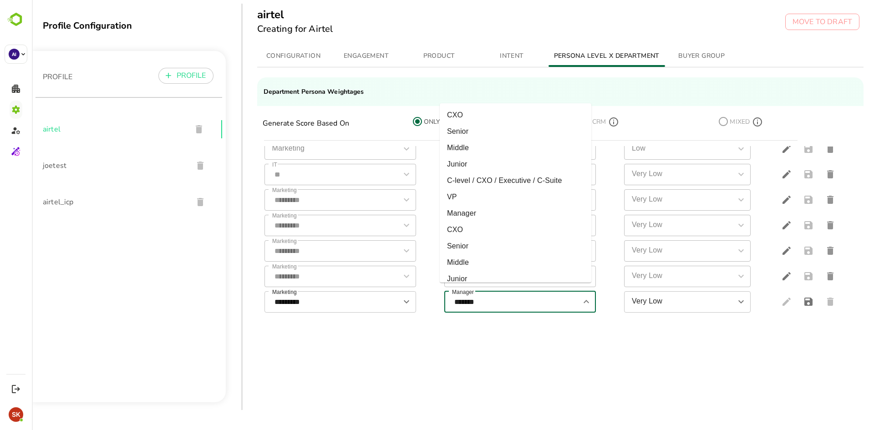
scroll to position [170, 0]
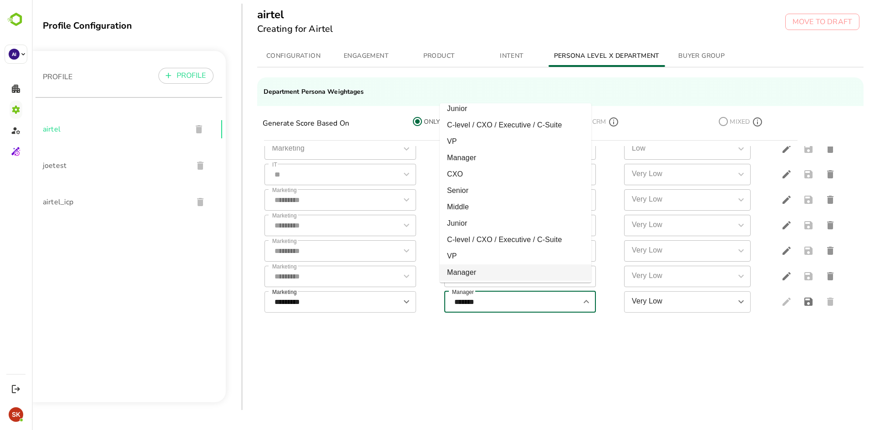
click at [525, 302] on input "*******" at bounding box center [512, 302] width 131 height 16
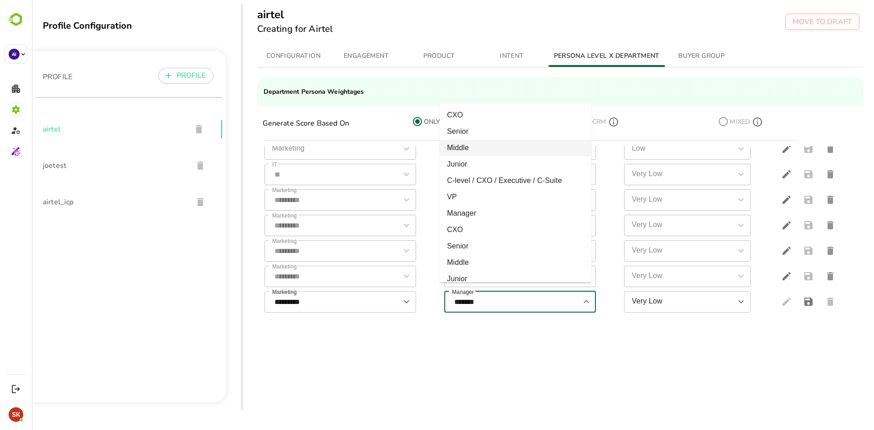
click at [476, 145] on li "Middle" at bounding box center [516, 148] width 152 height 16
type input "******"
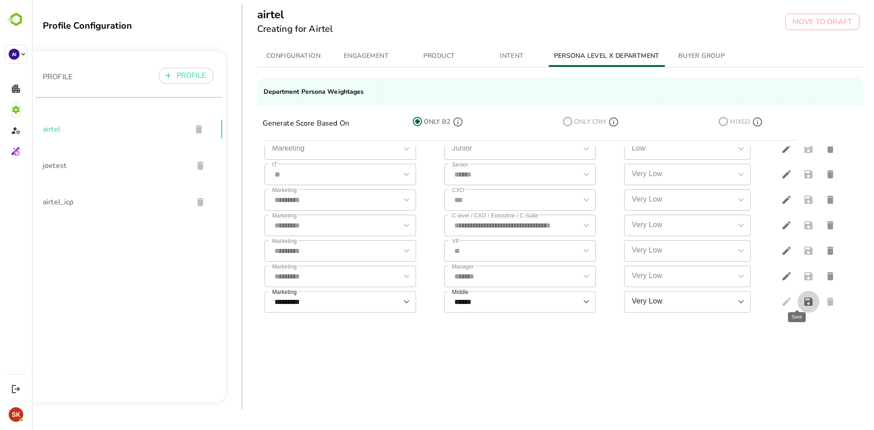
click at [804, 298] on icon "save" at bounding box center [808, 302] width 8 height 8
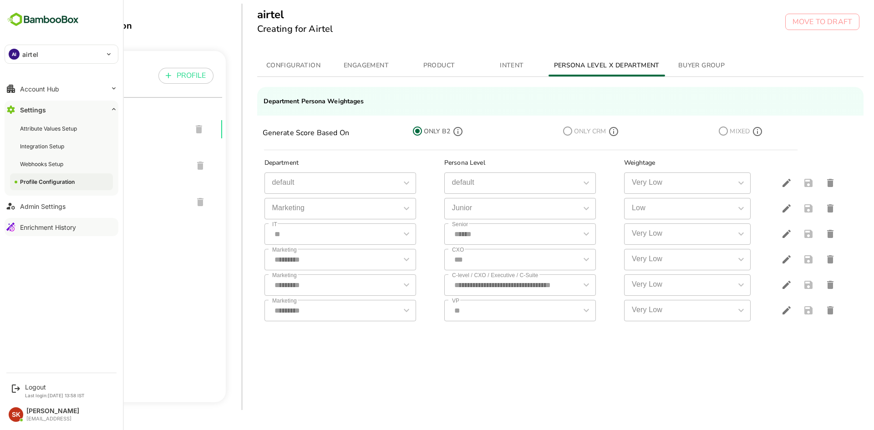
click at [37, 232] on button "Enrichment History" at bounding box center [62, 227] width 114 height 18
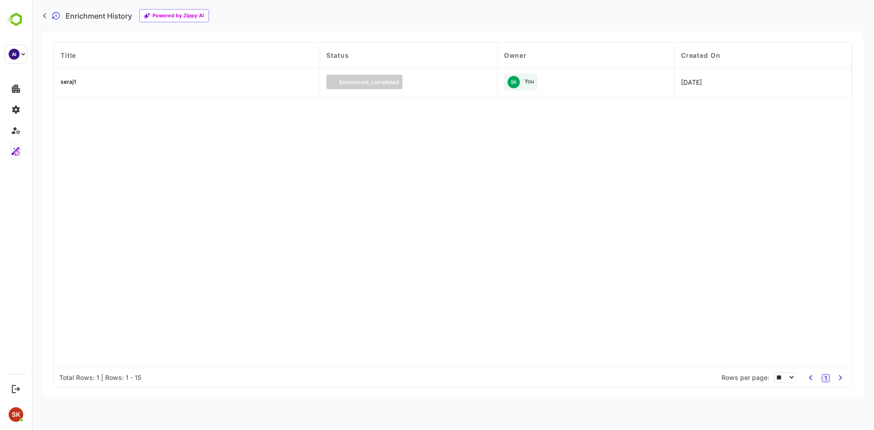
click at [180, 71] on div "seraj1" at bounding box center [187, 82] width 266 height 29
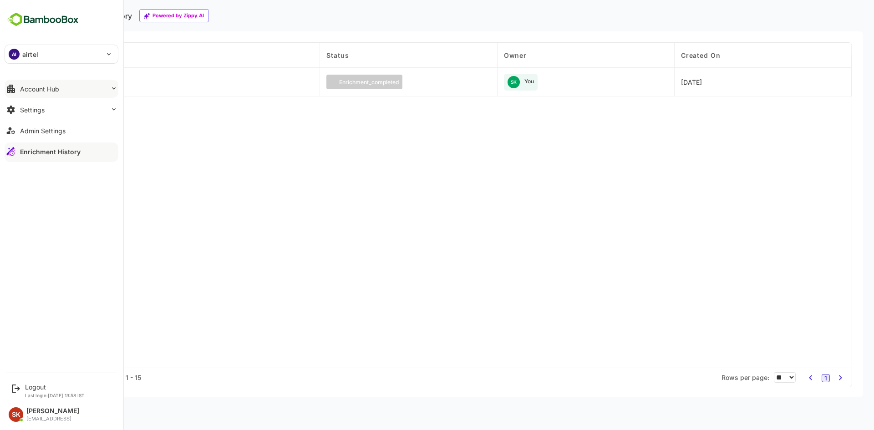
click at [59, 94] on button "Account Hub" at bounding box center [62, 89] width 114 height 18
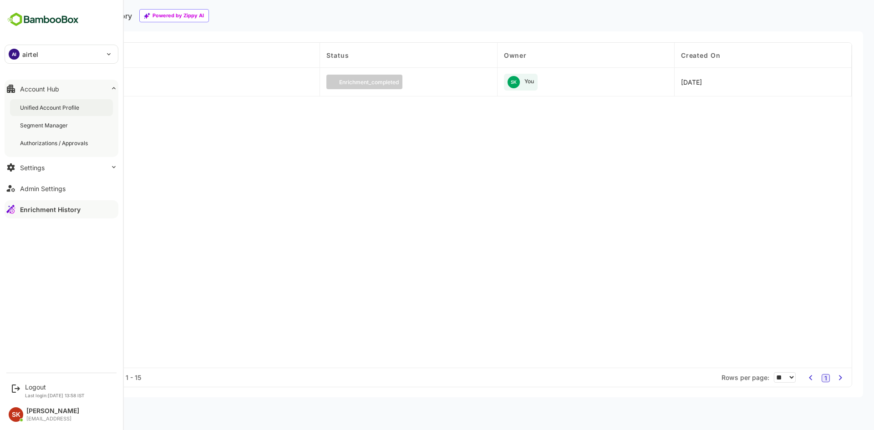
click at [46, 103] on div "Unified Account Profile" at bounding box center [61, 107] width 103 height 17
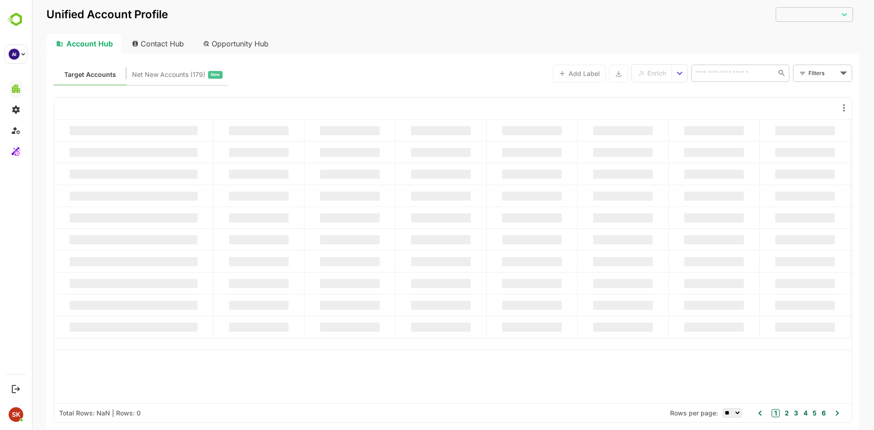
type input "********"
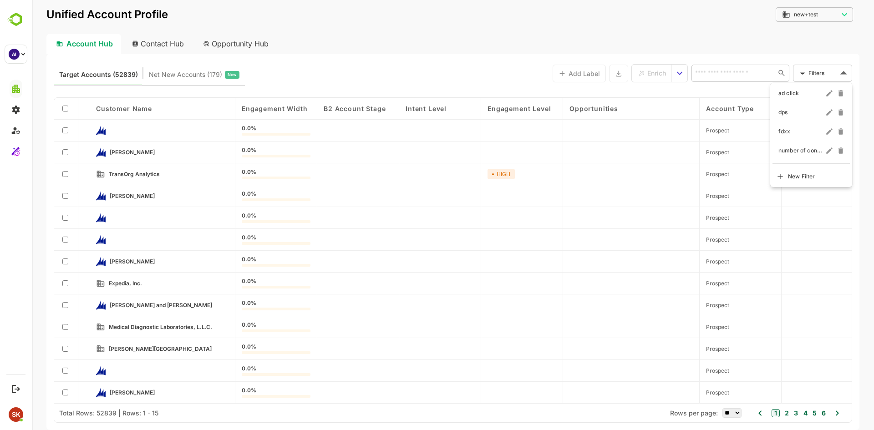
click at [820, 71] on body "Unified Account Profile new+test ******** ​ Account Hub Contact Hub Opportunity…" at bounding box center [453, 215] width 842 height 430
click at [784, 172] on li "New Filter" at bounding box center [799, 176] width 55 height 16
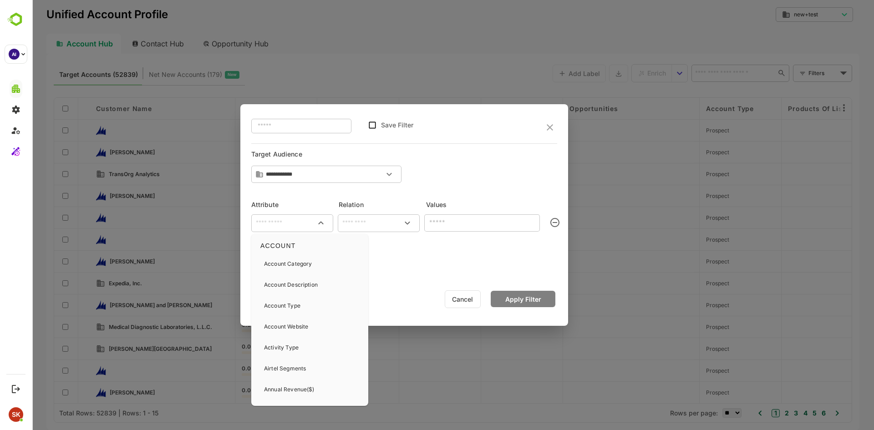
click at [286, 222] on input "text" at bounding box center [292, 222] width 78 height 11
click at [280, 328] on p "Account Website" at bounding box center [286, 327] width 44 height 8
type input "**********"
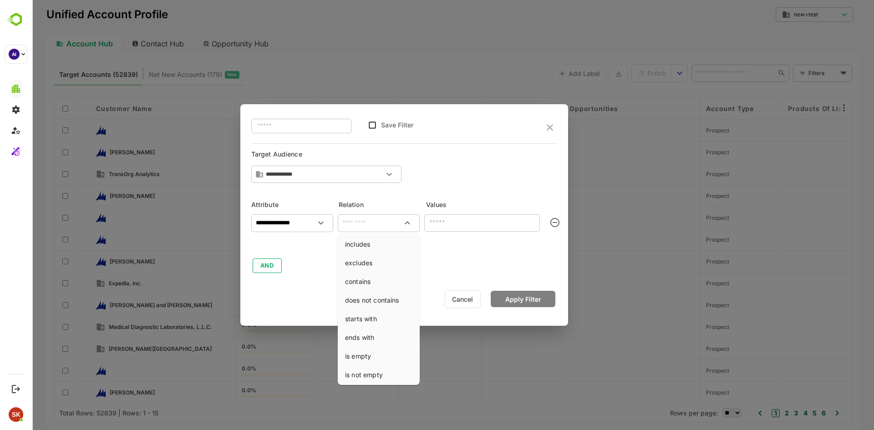
click at [368, 225] on input "text" at bounding box center [378, 222] width 78 height 11
click at [368, 374] on li "is not empty" at bounding box center [378, 374] width 78 height 17
type input "**********"
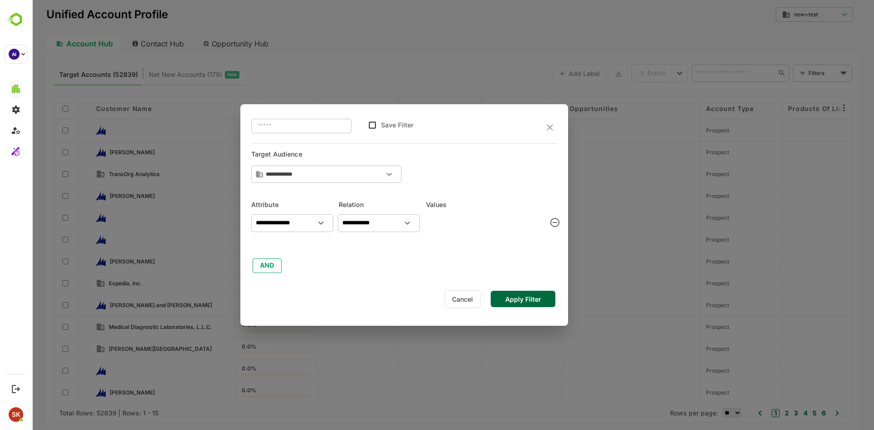
click at [514, 296] on button "Apply Filter" at bounding box center [522, 299] width 65 height 16
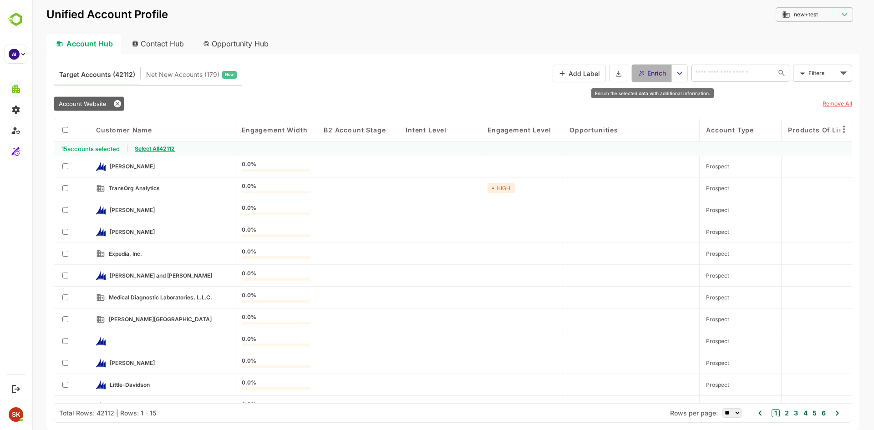
click at [652, 75] on span "Enrich" at bounding box center [656, 73] width 19 height 12
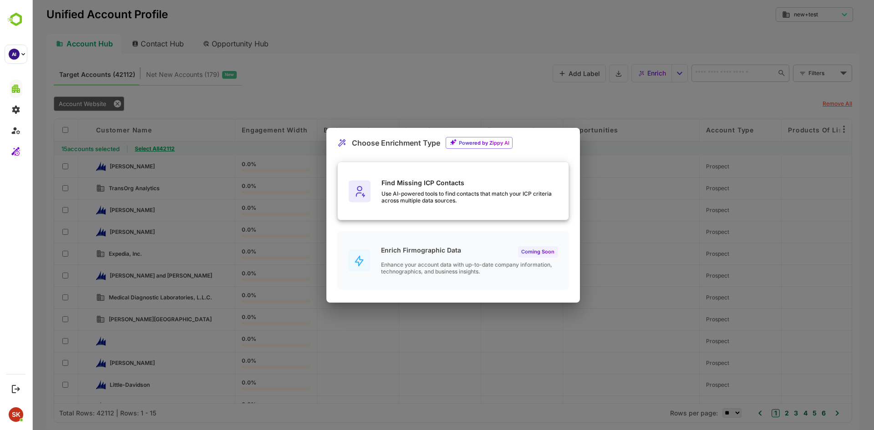
click at [414, 207] on div "Find Missing ICP Contacts Use AI-powered tools to find contacts that match your…" at bounding box center [453, 191] width 231 height 59
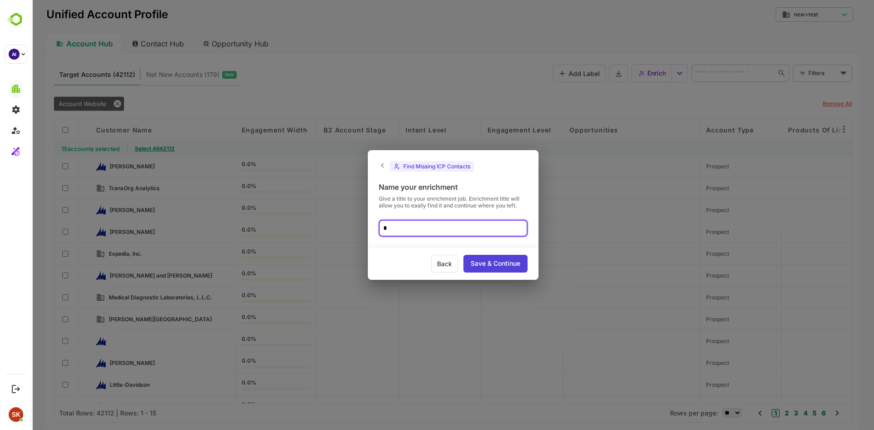
click at [442, 224] on input "*" at bounding box center [453, 228] width 149 height 17
type input "******"
click at [503, 263] on div "Save & Continue" at bounding box center [495, 264] width 64 height 18
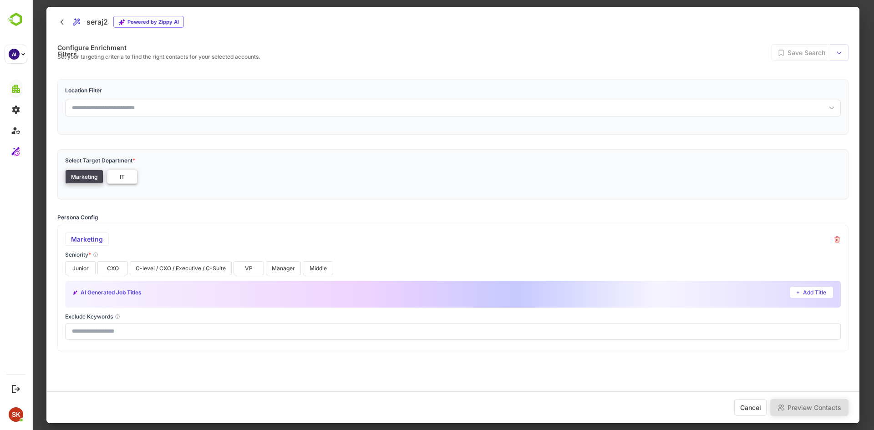
click at [121, 178] on button "IT" at bounding box center [122, 177] width 30 height 14
drag, startPoint x: 78, startPoint y: 240, endPoint x: 82, endPoint y: 267, distance: 27.1
click at [82, 267] on div "IT Seniority * Senior AI Generated Job Titles Add Title Exclude Keywords" at bounding box center [452, 288] width 791 height 126
click at [82, 267] on button "Senior" at bounding box center [80, 268] width 30 height 14
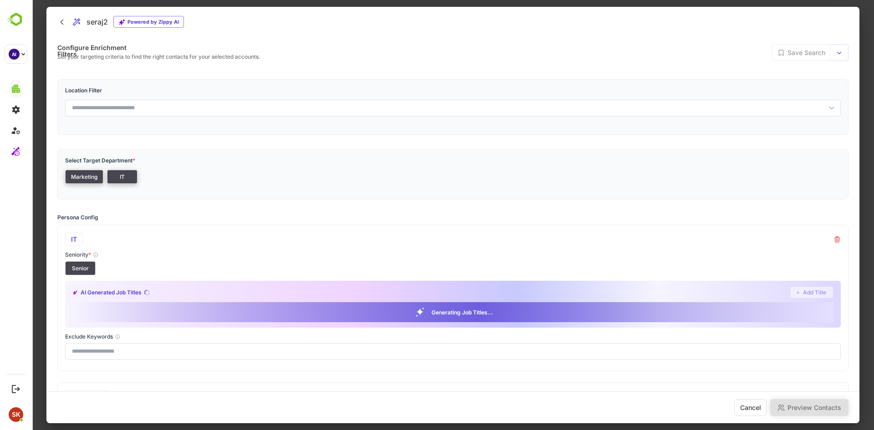
click at [194, 261] on div "Seniority * Senior" at bounding box center [452, 263] width 775 height 24
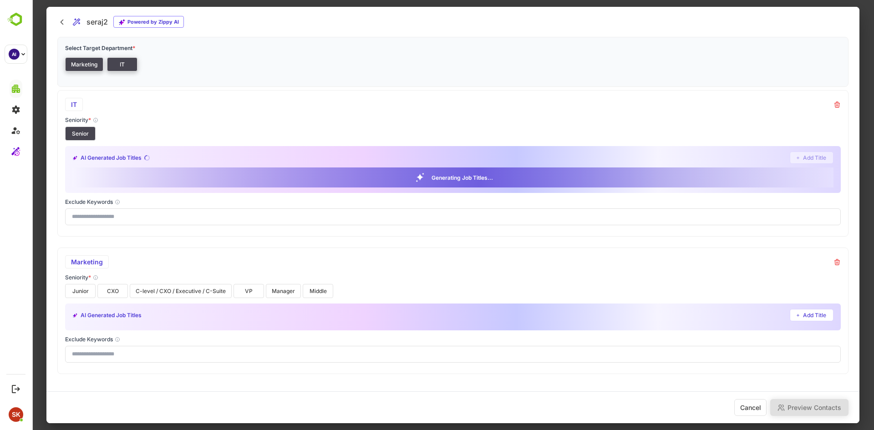
scroll to position [136, 0]
click at [70, 294] on div "Marketing Seniority * Junior CXO C-level / CXO / Executive / C-Suite VP Manager…" at bounding box center [452, 310] width 791 height 126
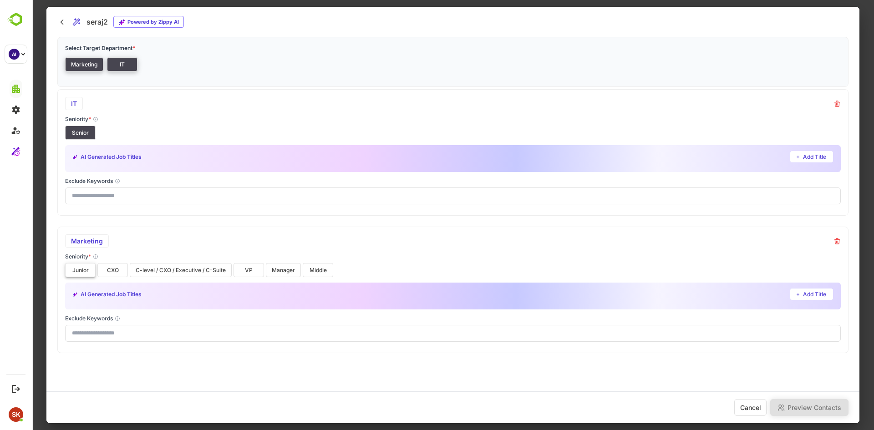
click at [82, 267] on button "Junior" at bounding box center [80, 270] width 30 height 14
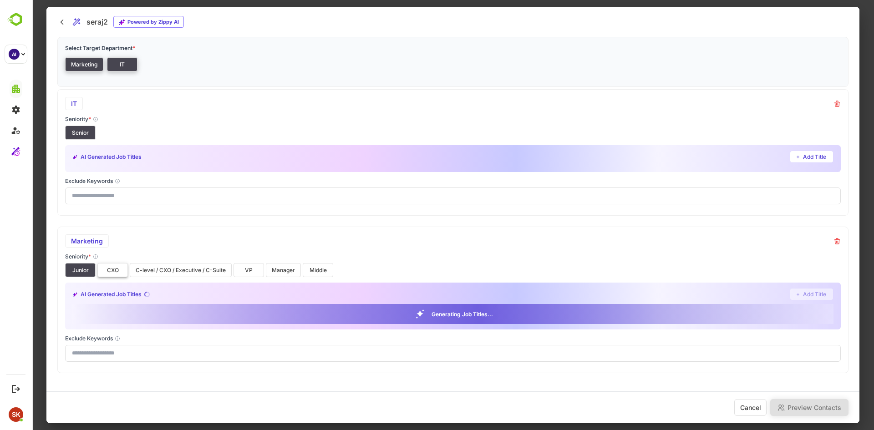
click at [115, 272] on button "CXO" at bounding box center [112, 270] width 30 height 14
click at [172, 266] on button "C-level / CXO / Executive / C-Suite" at bounding box center [181, 270] width 102 height 14
click at [242, 270] on button "VP" at bounding box center [248, 270] width 30 height 14
click at [294, 264] on button "Manager" at bounding box center [283, 270] width 35 height 14
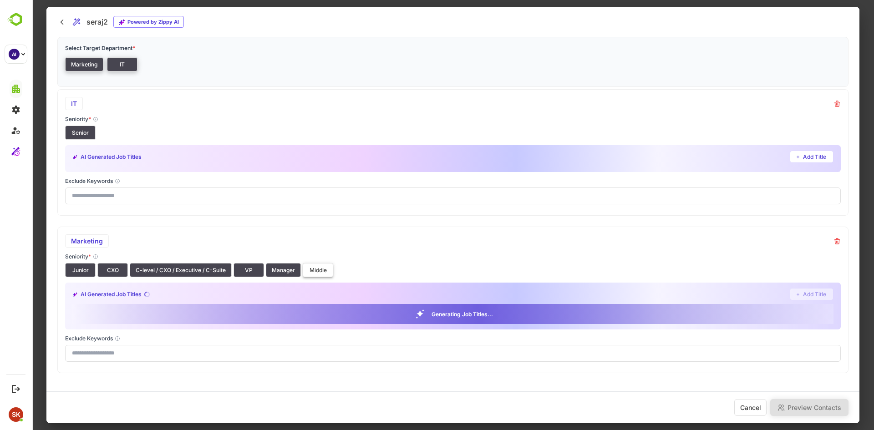
click at [311, 271] on button "Middle" at bounding box center [318, 270] width 30 height 14
click at [407, 243] on div "Marketing" at bounding box center [452, 240] width 775 height 13
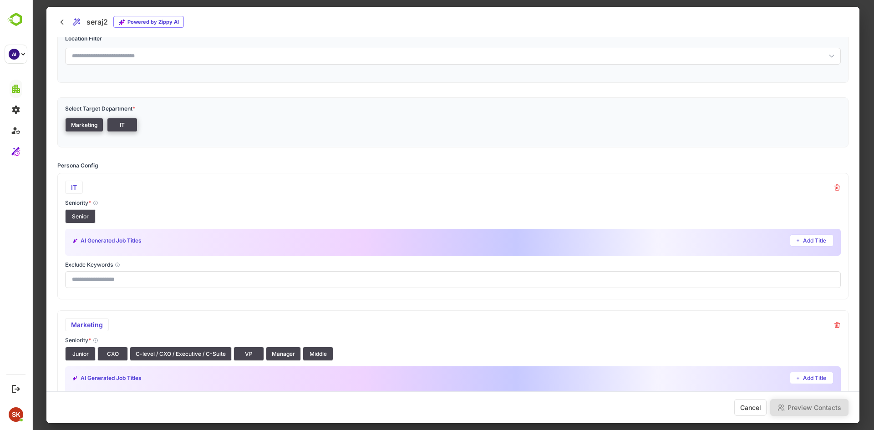
scroll to position [0, 0]
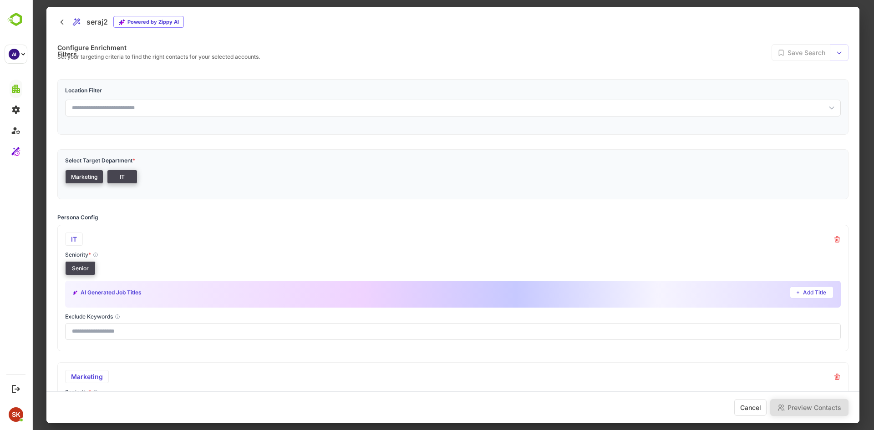
click at [81, 266] on button "Senior" at bounding box center [80, 268] width 30 height 14
click at [79, 265] on button "Senior" at bounding box center [80, 268] width 30 height 14
click at [82, 266] on button "Senior" at bounding box center [80, 268] width 30 height 14
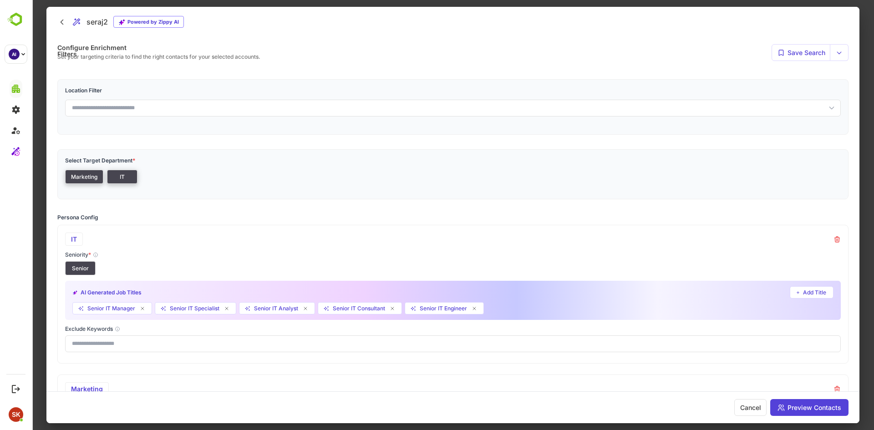
scroll to position [151, 0]
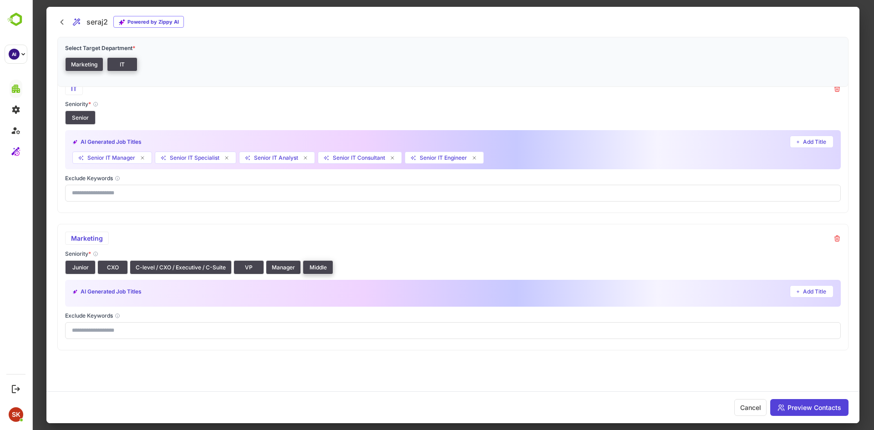
click at [323, 269] on button "Middle" at bounding box center [318, 267] width 30 height 14
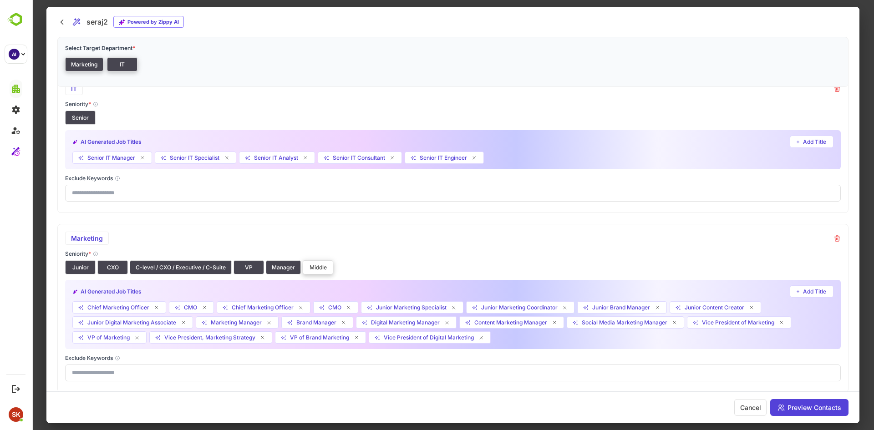
click at [315, 265] on button "Middle" at bounding box center [318, 267] width 30 height 14
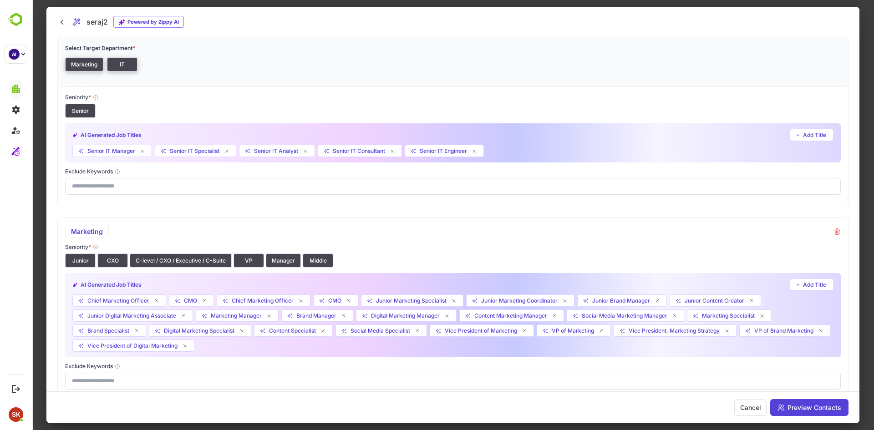
scroll to position [0, 0]
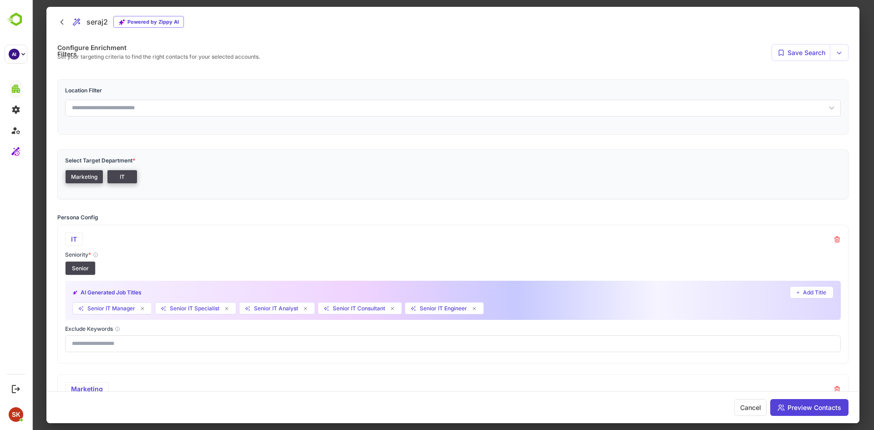
click at [124, 177] on button "IT" at bounding box center [122, 177] width 30 height 14
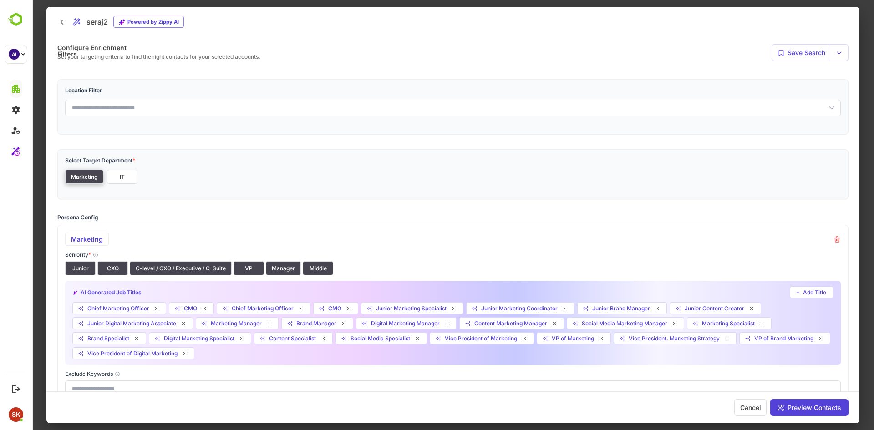
click at [124, 177] on button "IT" at bounding box center [122, 177] width 30 height 14
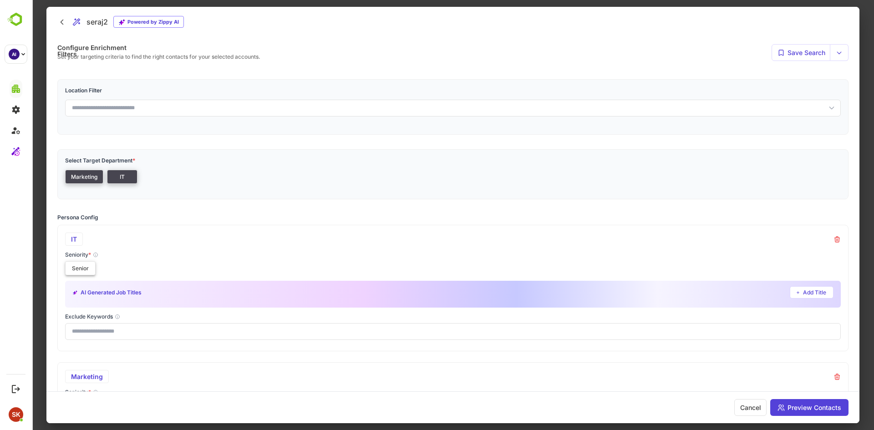
click at [76, 267] on button "Senior" at bounding box center [80, 268] width 30 height 14
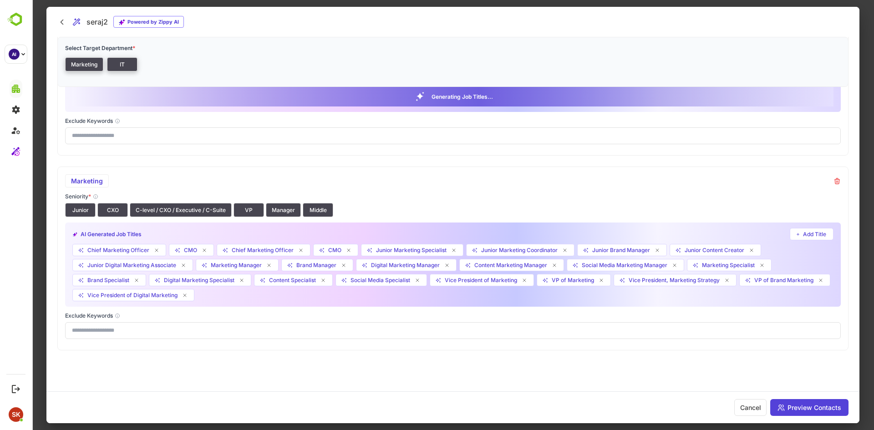
scroll to position [208, 0]
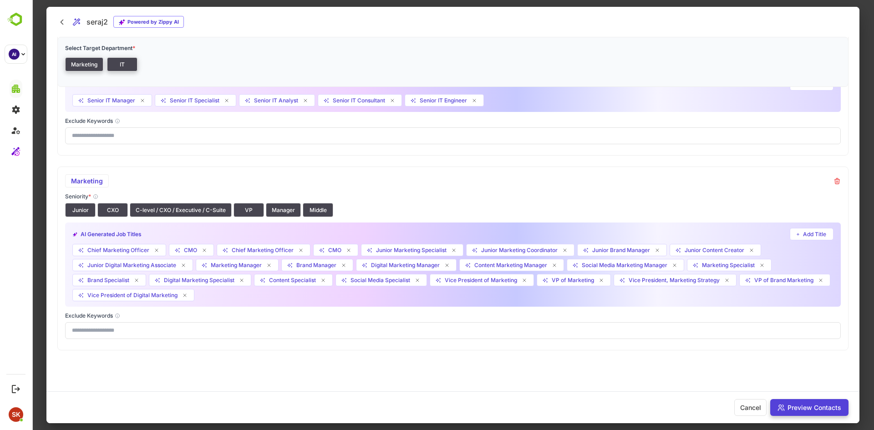
click at [803, 413] on button "Preview Contacts" at bounding box center [809, 407] width 78 height 17
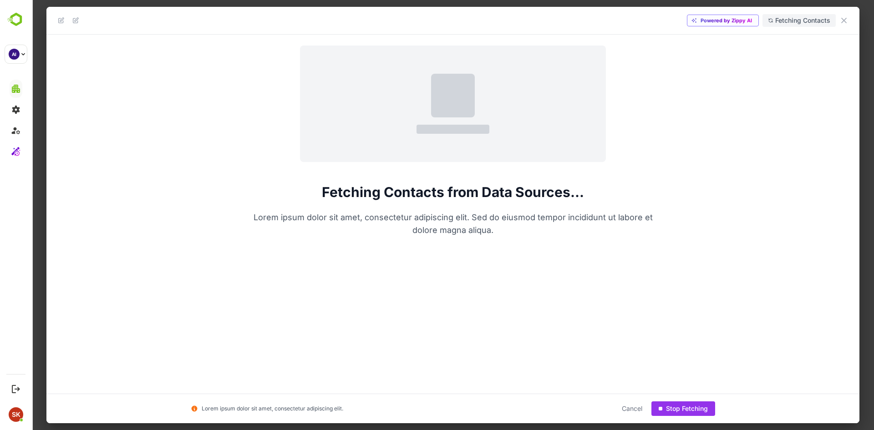
scroll to position [0, 0]
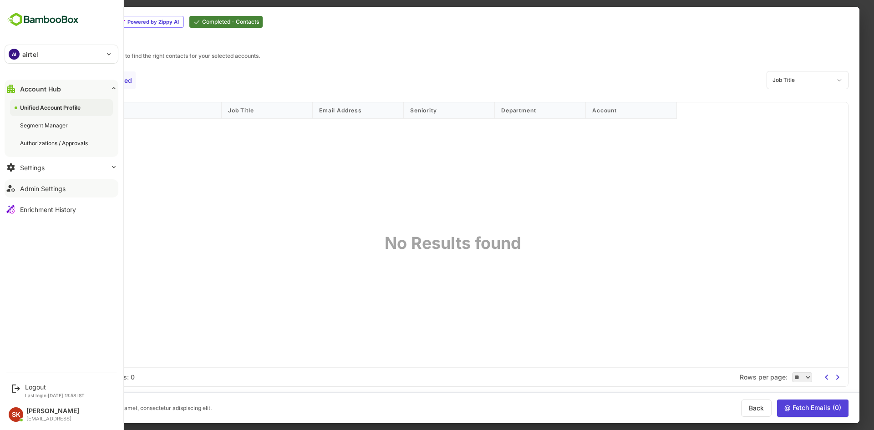
click at [69, 187] on button "Admin Settings" at bounding box center [62, 188] width 114 height 18
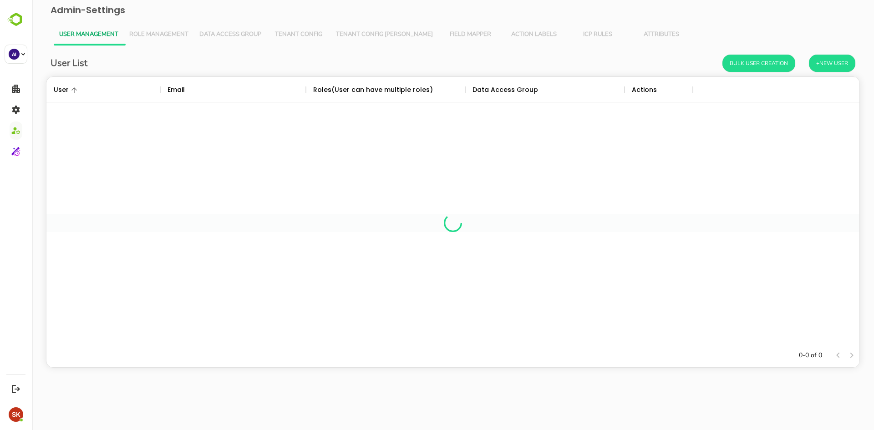
scroll to position [260, 806]
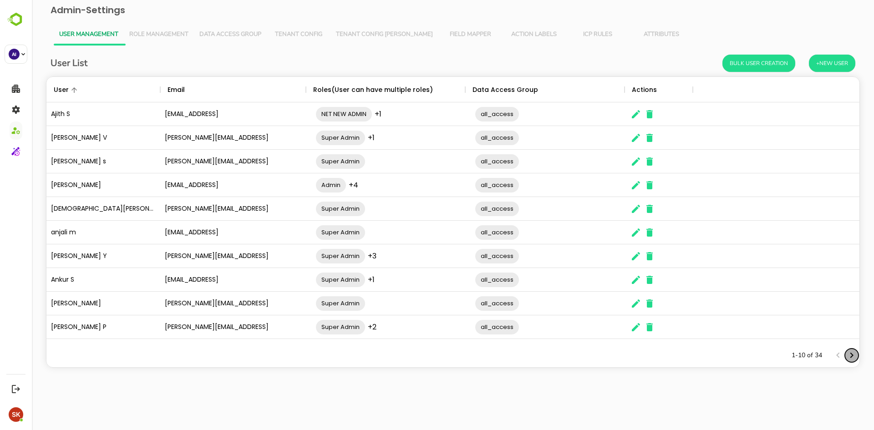
click at [851, 350] on icon "Next page" at bounding box center [851, 355] width 11 height 11
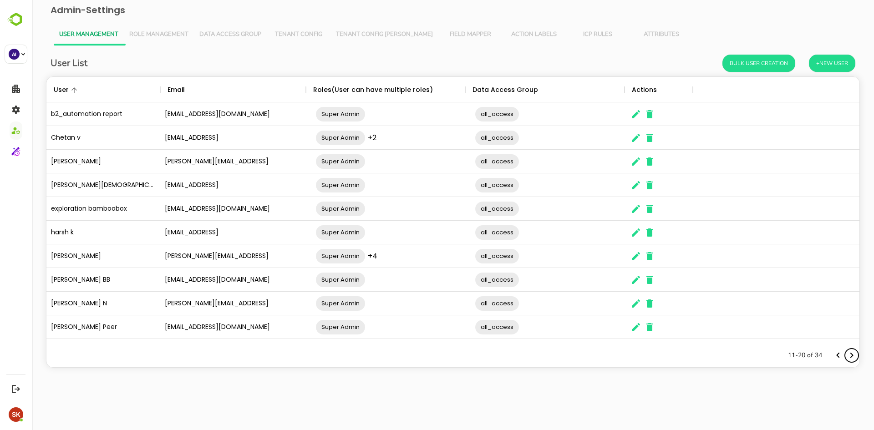
click at [851, 350] on icon "Next page" at bounding box center [851, 355] width 11 height 11
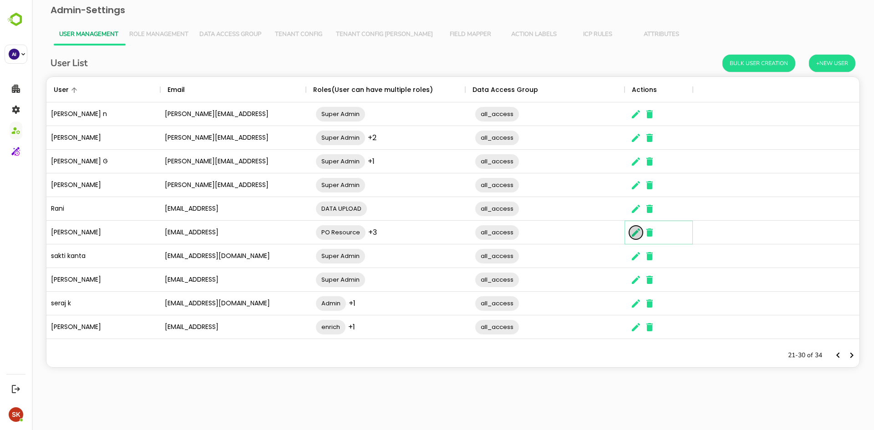
click at [635, 230] on icon "The User Data" at bounding box center [635, 232] width 11 height 11
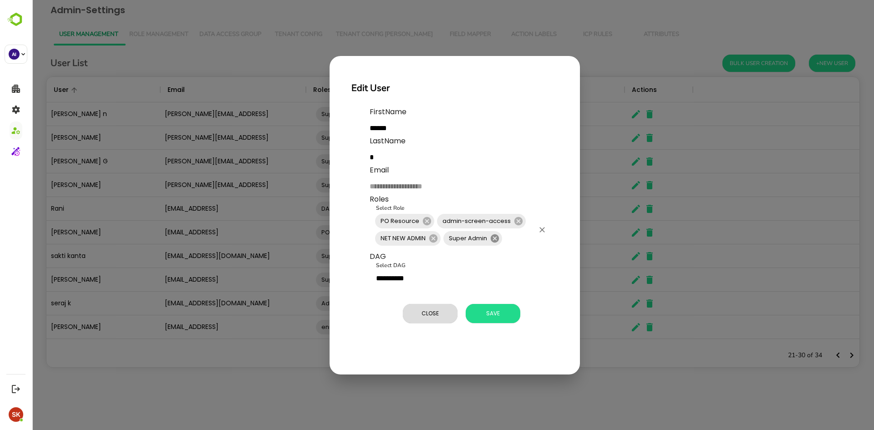
click at [492, 238] on icon at bounding box center [494, 238] width 8 height 8
click at [488, 311] on span "Save" at bounding box center [492, 314] width 45 height 12
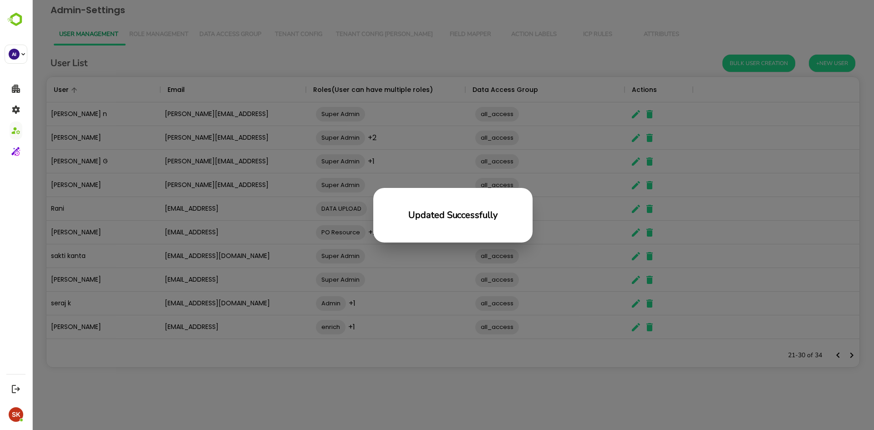
click at [242, 219] on div "Updated Successfully" at bounding box center [453, 215] width 842 height 430
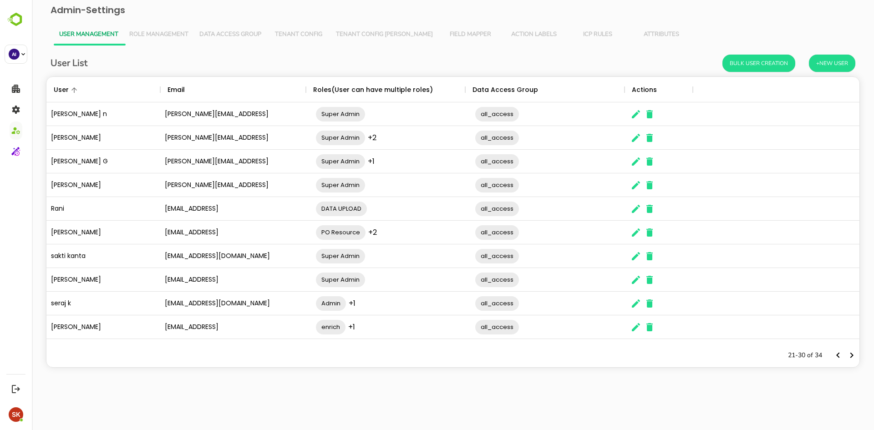
click at [153, 28] on button "Role Management" at bounding box center [159, 35] width 70 height 22
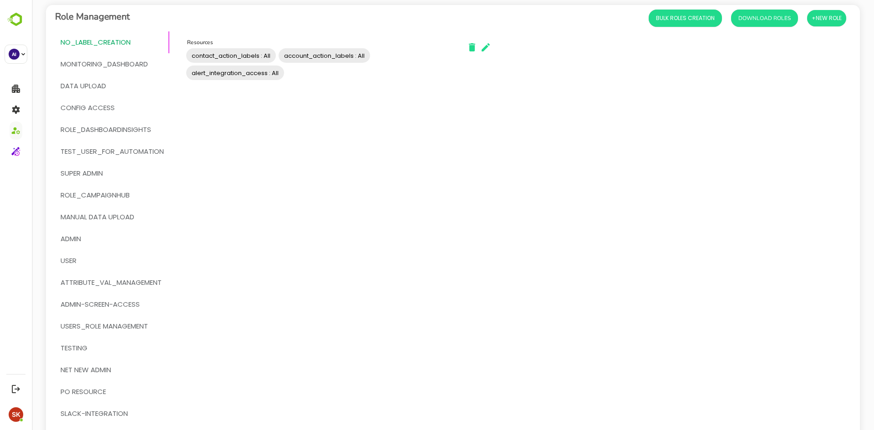
scroll to position [60, 0]
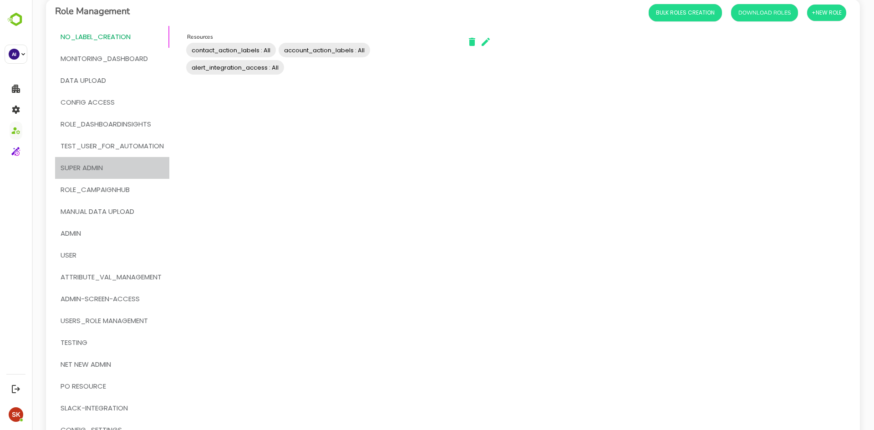
click at [82, 166] on span "Super Admin" at bounding box center [82, 168] width 42 height 12
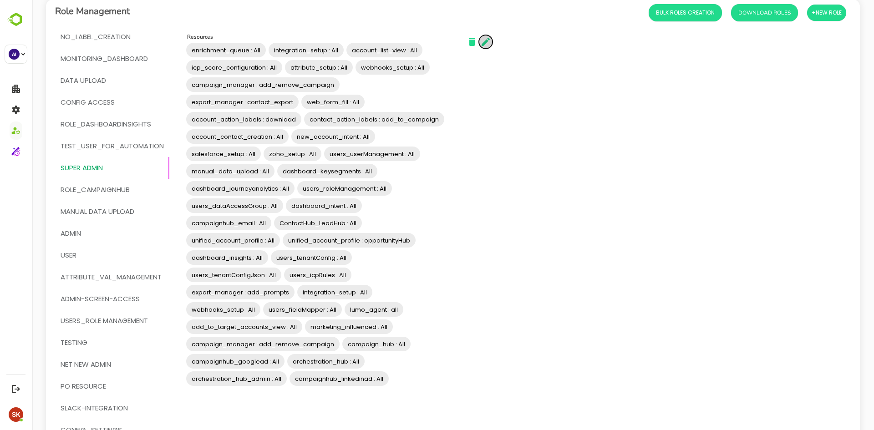
click at [486, 43] on icon "button" at bounding box center [485, 42] width 8 height 8
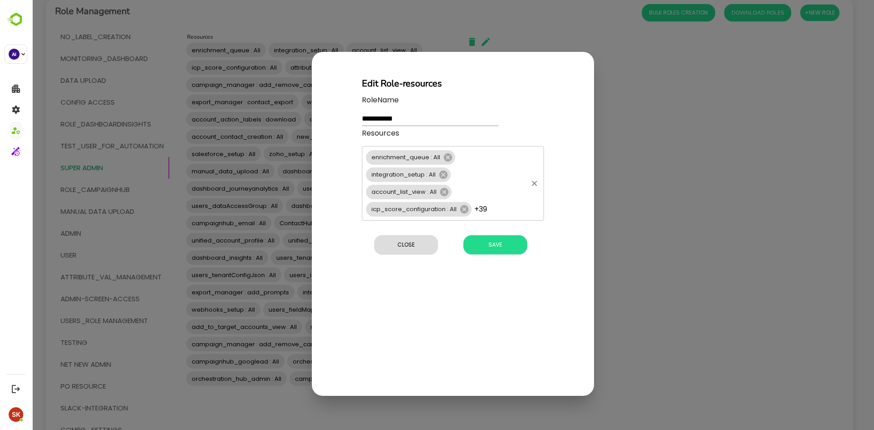
drag, startPoint x: 467, startPoint y: 200, endPoint x: 457, endPoint y: 192, distance: 12.4
click at [457, 192] on div "enrichment_queue : All integration_setup : All account_list_view : All icp_scor…" at bounding box center [453, 183] width 182 height 75
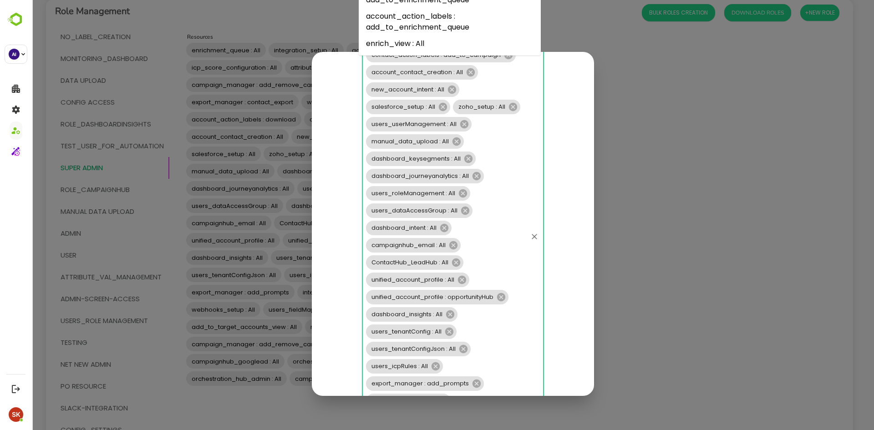
scroll to position [265, 0]
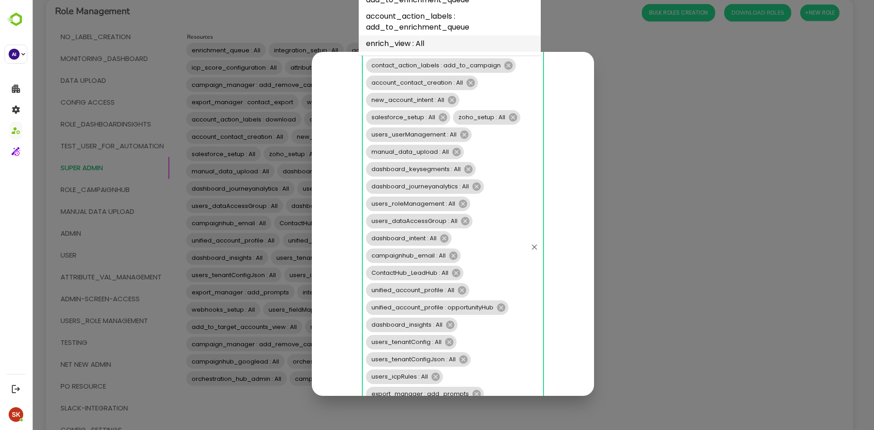
type input "*****"
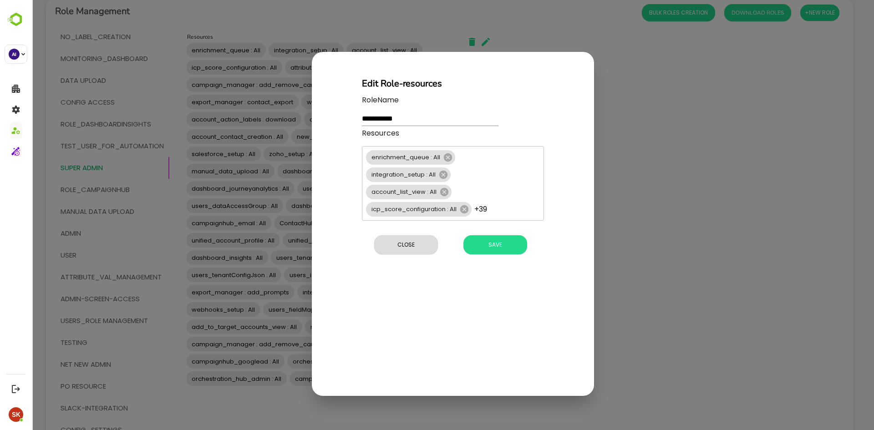
click at [635, 186] on div "**********" at bounding box center [453, 215] width 842 height 430
click at [395, 246] on span "Close" at bounding box center [406, 245] width 55 height 12
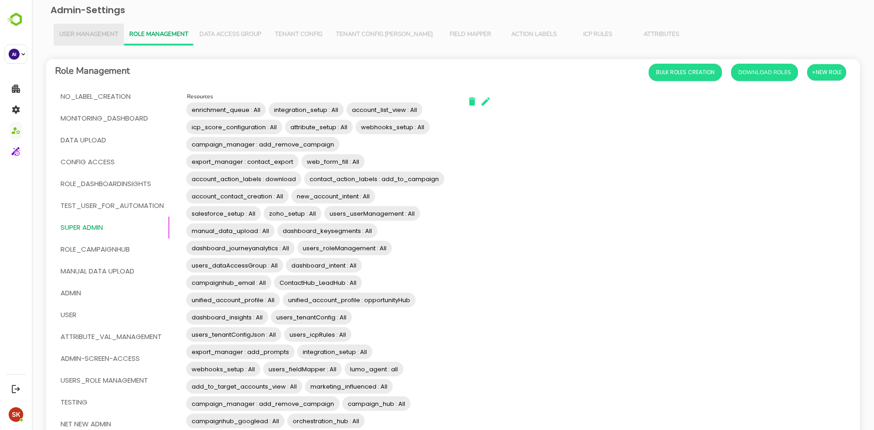
click at [104, 24] on button "User Management" at bounding box center [89, 35] width 70 height 22
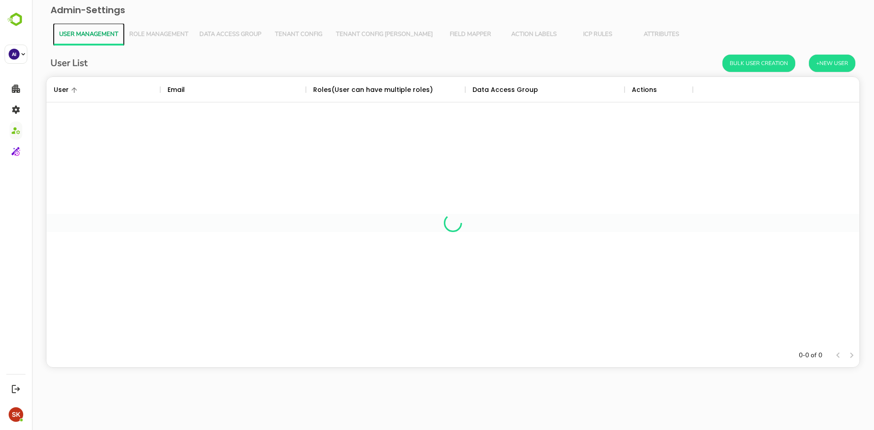
scroll to position [260, 806]
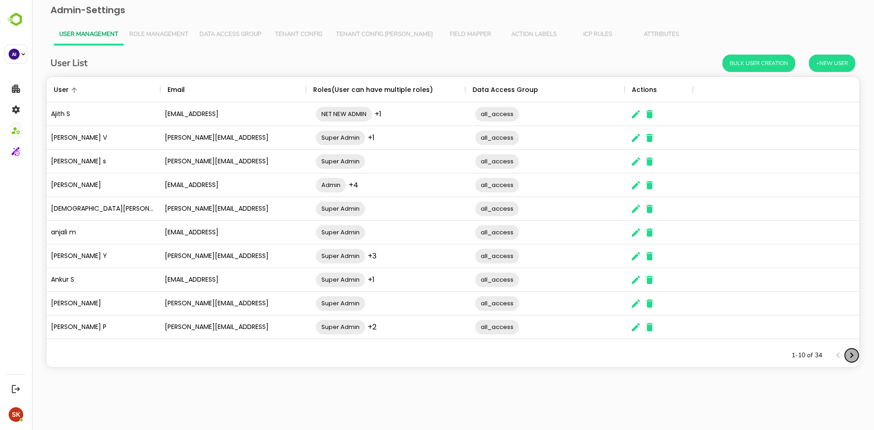
click at [851, 354] on icon "Next page" at bounding box center [851, 355] width 11 height 11
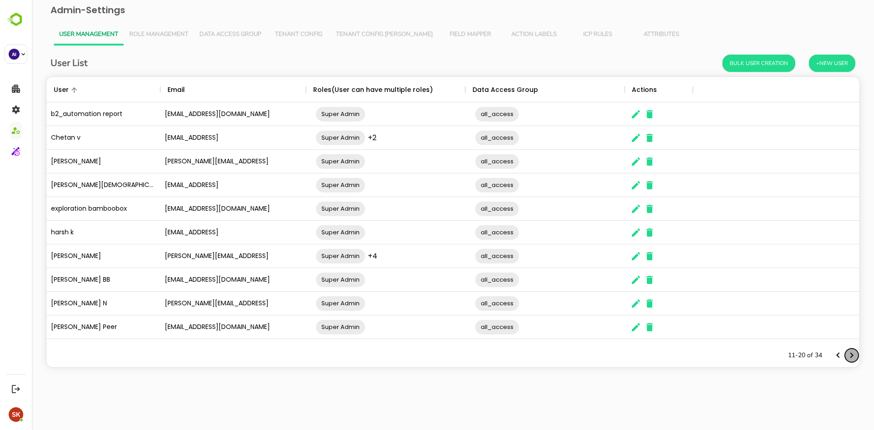
click at [851, 354] on icon "Next page" at bounding box center [851, 355] width 11 height 11
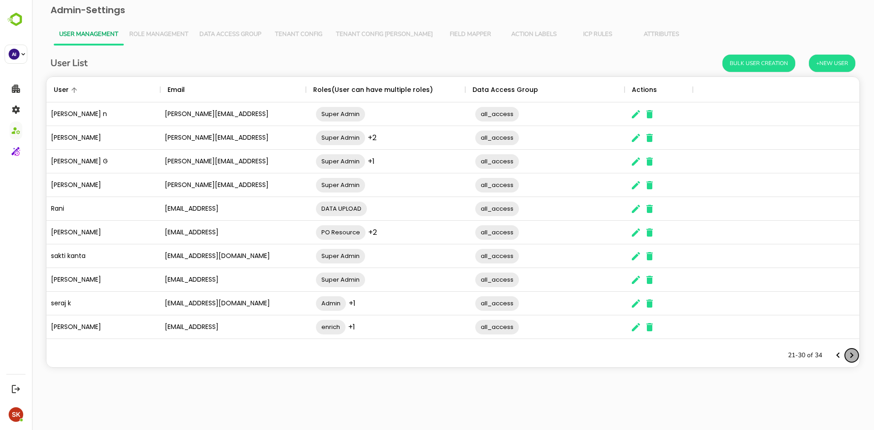
click at [851, 354] on icon "Next page" at bounding box center [851, 355] width 11 height 11
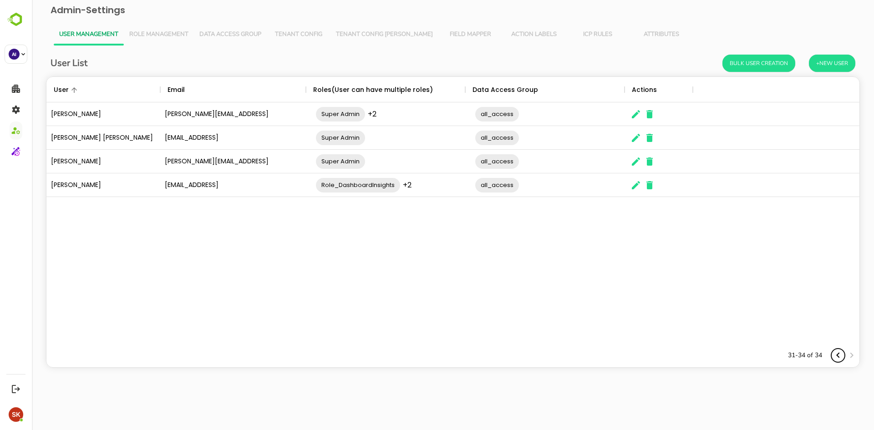
click at [838, 354] on icon "Previous page" at bounding box center [837, 355] width 11 height 11
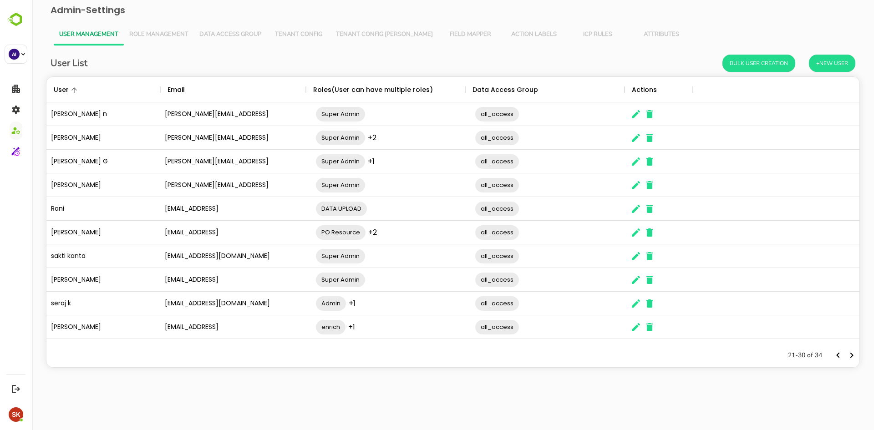
click at [628, 235] on div "The User Data" at bounding box center [658, 233] width 68 height 24
click at [631, 235] on icon "The User Data" at bounding box center [635, 232] width 11 height 11
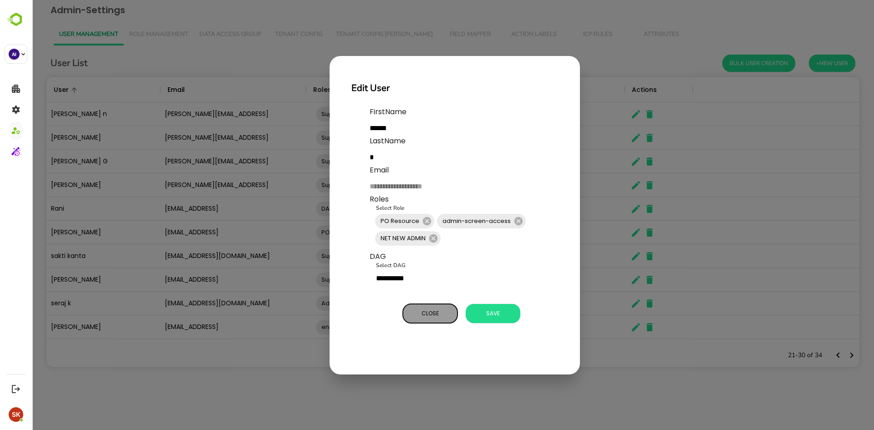
click at [435, 305] on button "Close" at bounding box center [430, 313] width 55 height 19
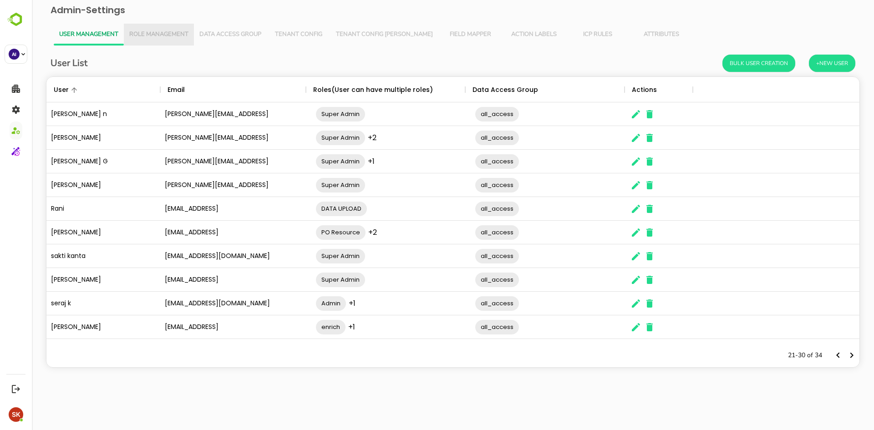
click at [157, 28] on button "Role Management" at bounding box center [159, 35] width 70 height 22
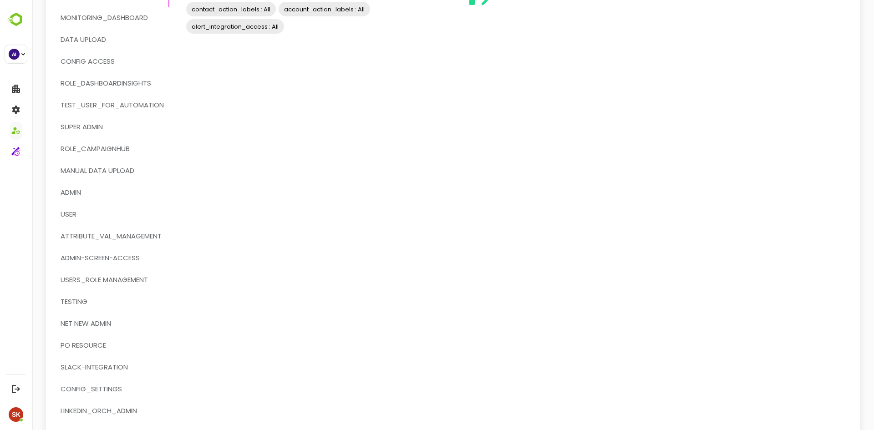
scroll to position [168, 0]
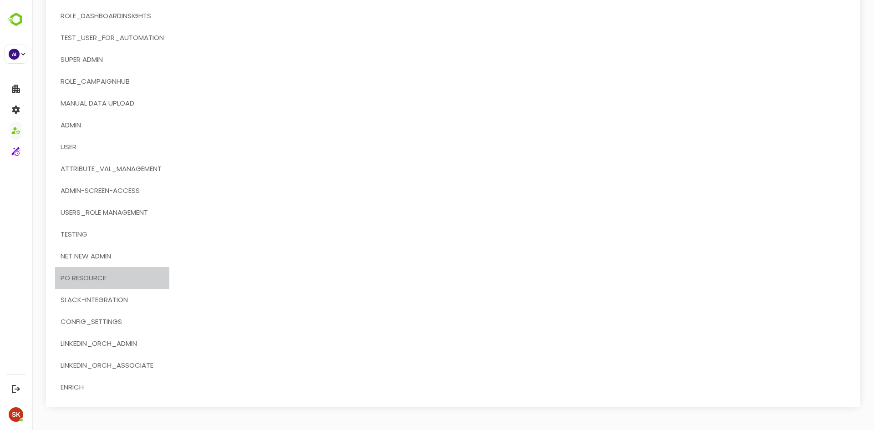
click at [83, 273] on span "PO Resource" at bounding box center [83, 278] width 45 height 12
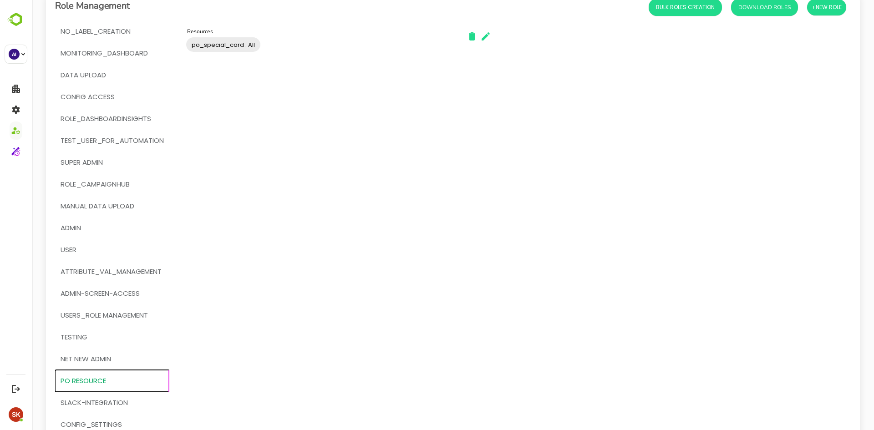
scroll to position [68, 0]
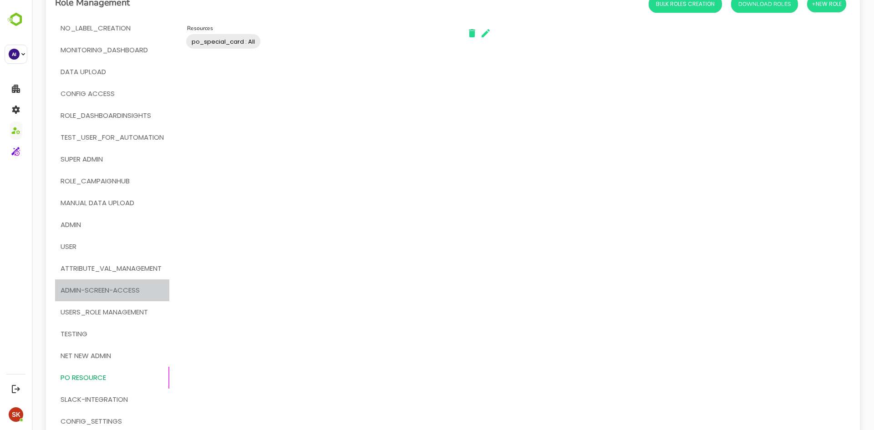
click at [104, 290] on span "admin-screen-access" at bounding box center [100, 290] width 79 height 12
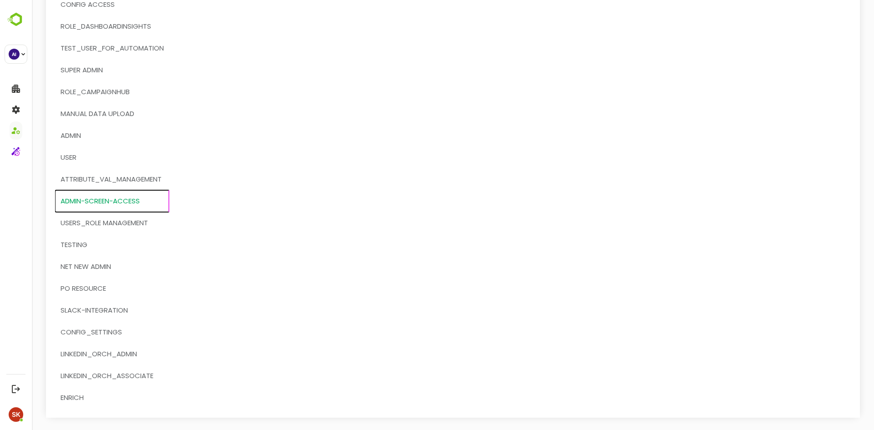
scroll to position [168, 0]
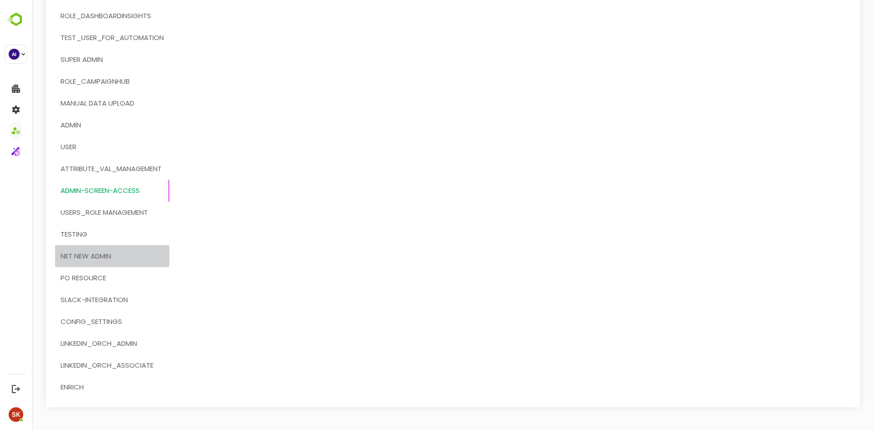
click at [84, 256] on span "NET NEW ADMIN" at bounding box center [86, 256] width 51 height 12
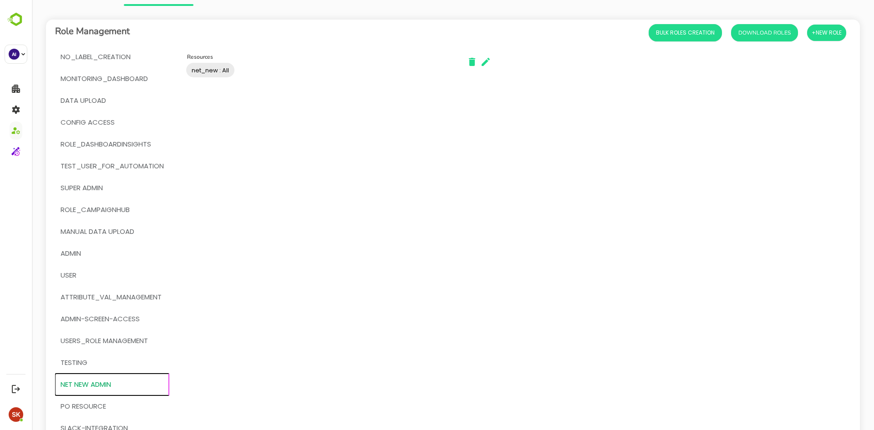
scroll to position [37, 0]
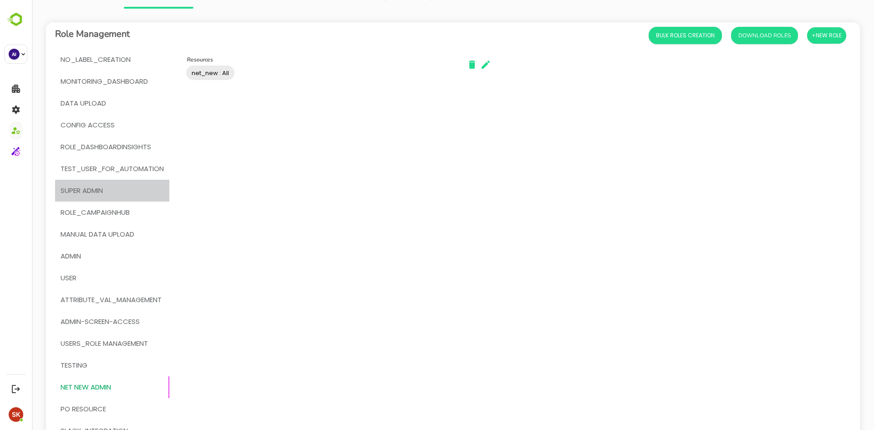
click at [112, 187] on span "Super Admin" at bounding box center [112, 191] width 103 height 12
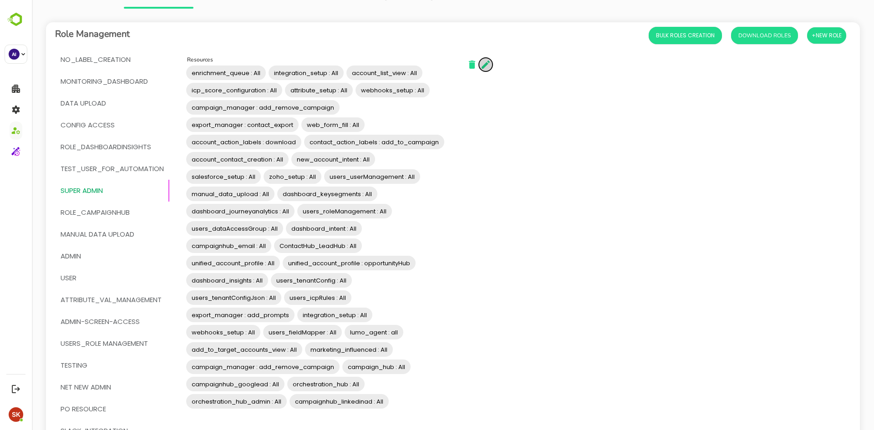
click at [485, 67] on icon "button" at bounding box center [485, 65] width 8 height 8
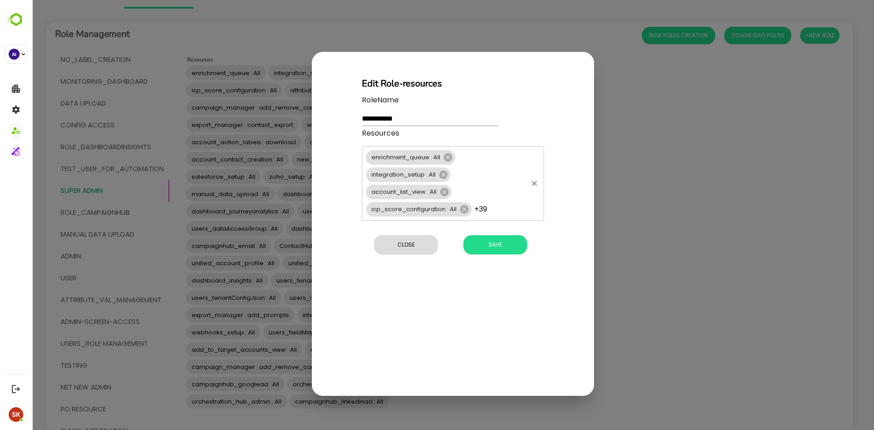
click at [485, 203] on div "enrichment_queue : All integration_setup : All account_list_view : All icp_scor…" at bounding box center [453, 183] width 182 height 75
click at [631, 208] on div "**********" at bounding box center [453, 215] width 842 height 430
click at [394, 238] on button "Close" at bounding box center [406, 244] width 64 height 19
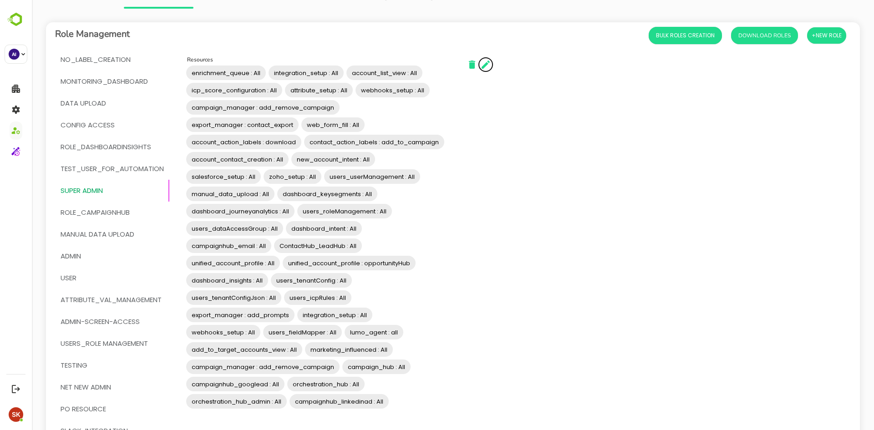
scroll to position [168, 0]
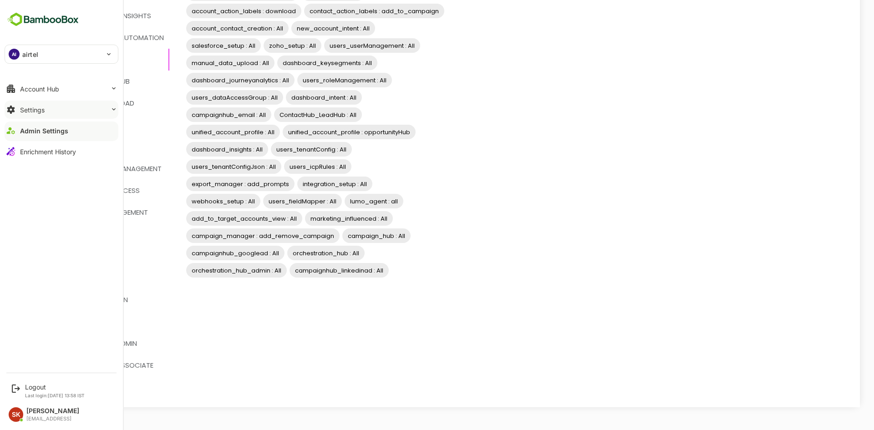
click at [67, 109] on button "Settings" at bounding box center [62, 110] width 114 height 18
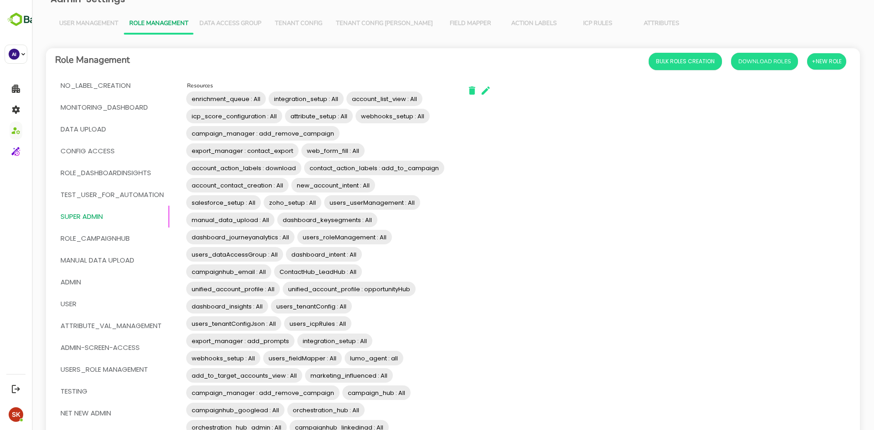
scroll to position [0, 0]
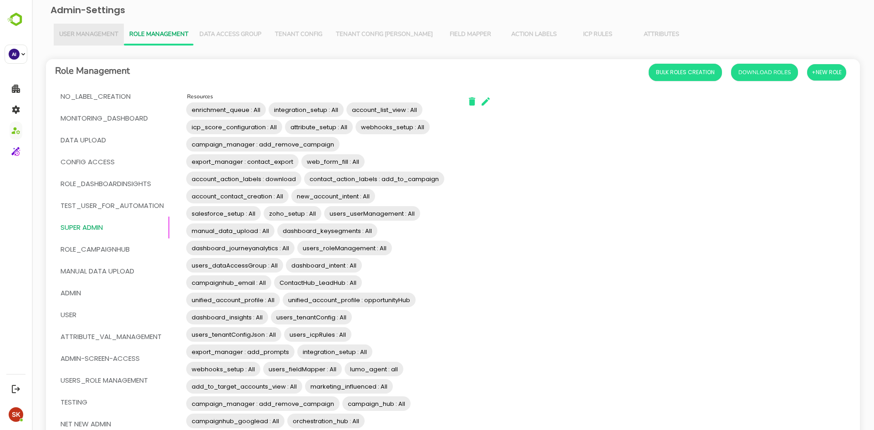
click at [96, 36] on span "User Management" at bounding box center [88, 34] width 59 height 7
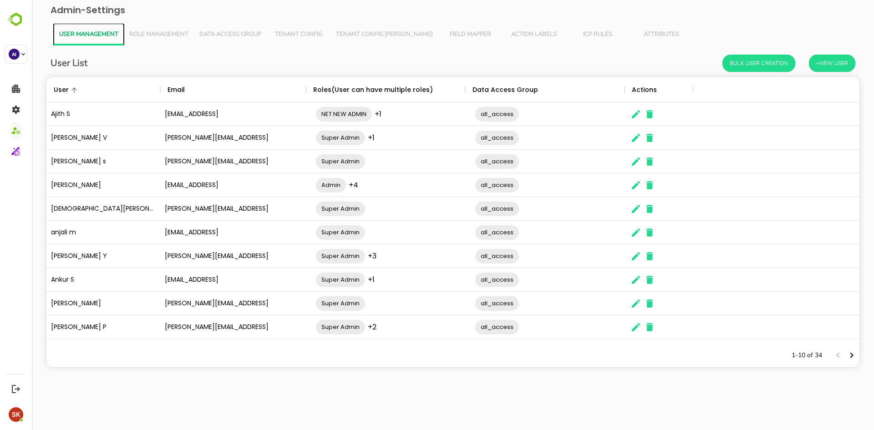
scroll to position [260, 806]
click at [852, 356] on icon "Next page" at bounding box center [851, 355] width 3 height 5
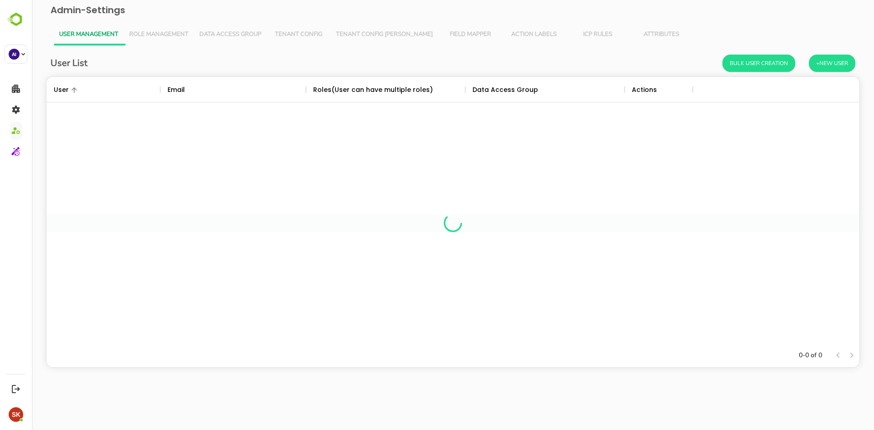
scroll to position [260, 806]
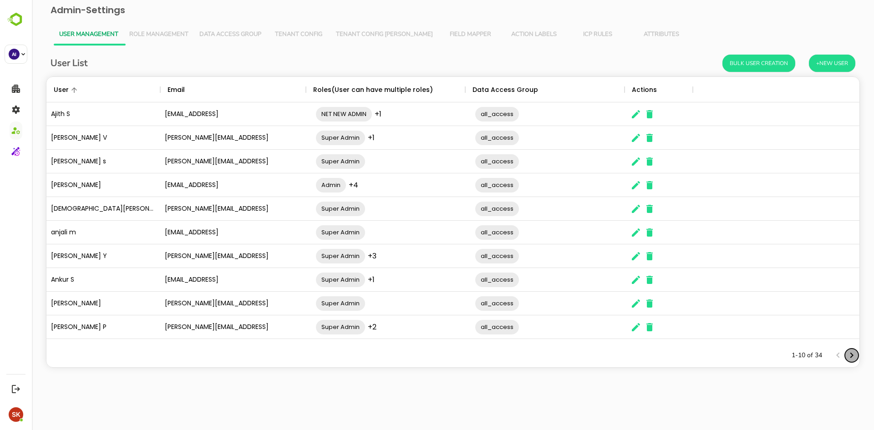
click at [849, 356] on icon "Next page" at bounding box center [851, 355] width 11 height 11
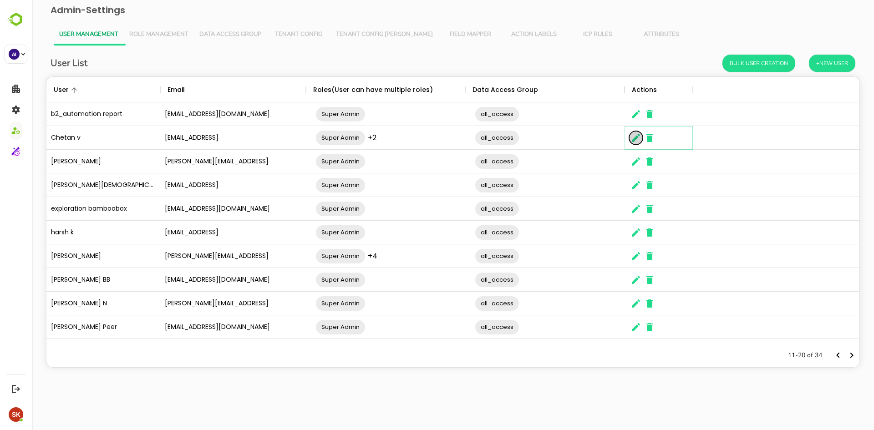
click at [637, 137] on icon "The User Data" at bounding box center [636, 138] width 8 height 8
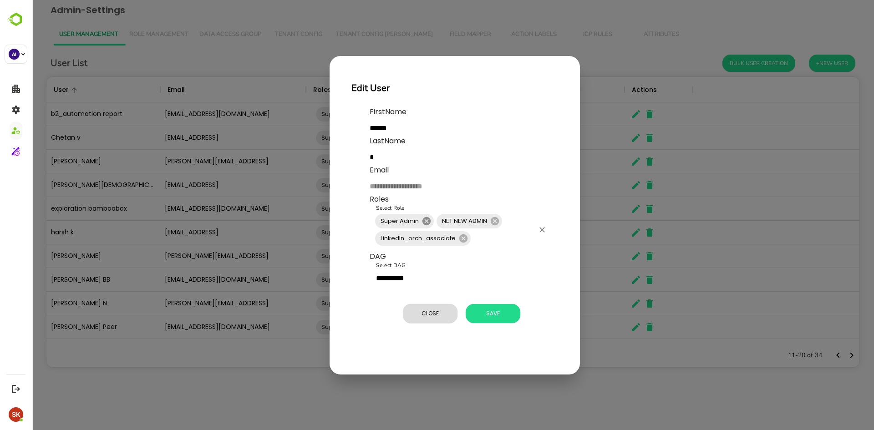
click at [429, 223] on icon at bounding box center [426, 221] width 8 height 8
click at [494, 315] on span "Save" at bounding box center [492, 314] width 45 height 12
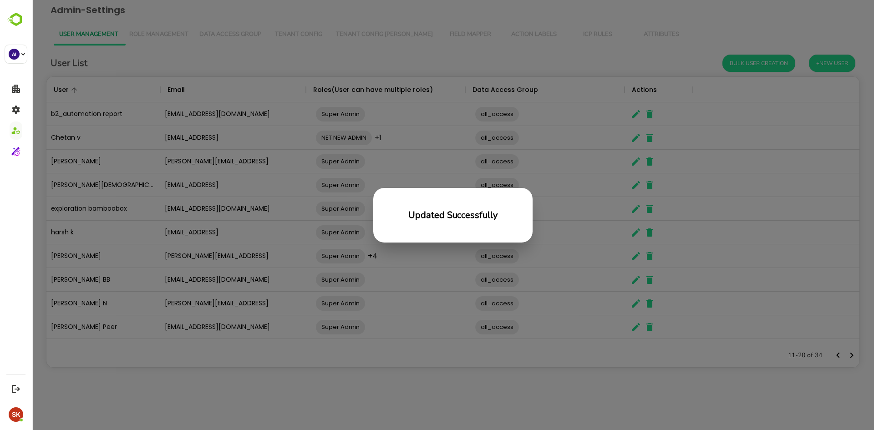
click at [395, 320] on div "Updated Successfully" at bounding box center [453, 215] width 842 height 430
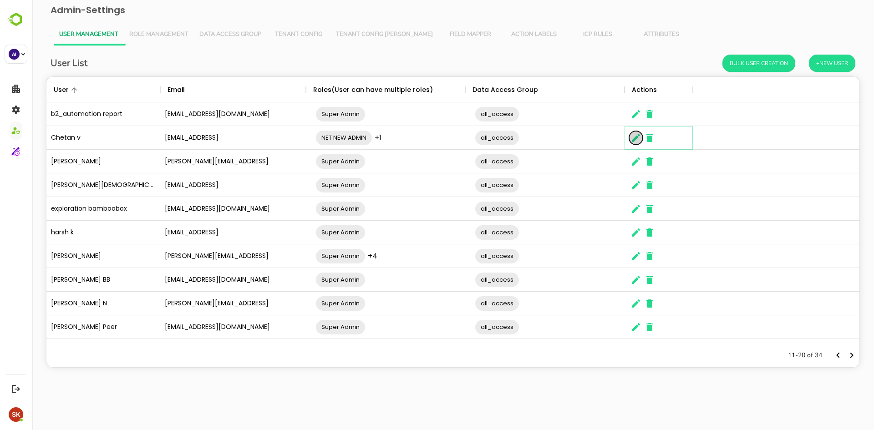
click at [638, 136] on icon "The User Data" at bounding box center [635, 137] width 11 height 11
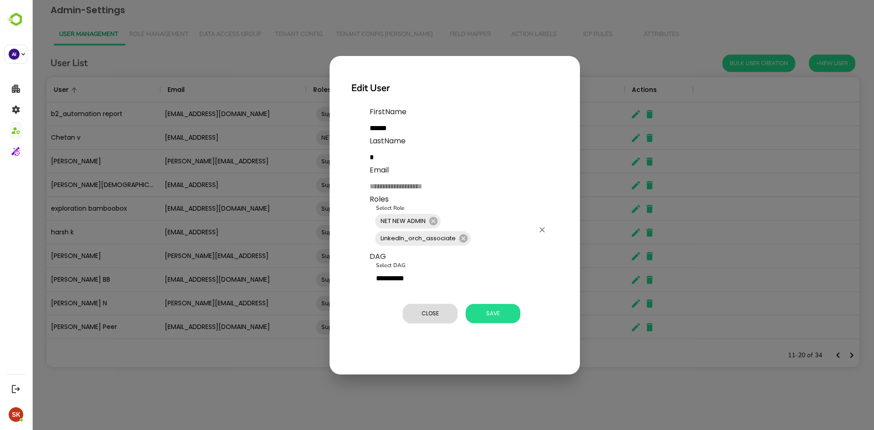
click at [485, 227] on div "NET NEW ADMIN LinkedIn_orch_associate Select Role" at bounding box center [460, 229] width 182 height 43
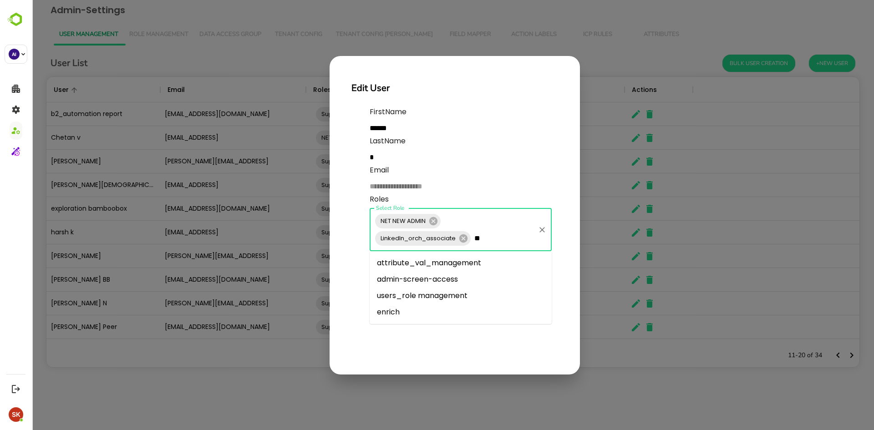
type input "***"
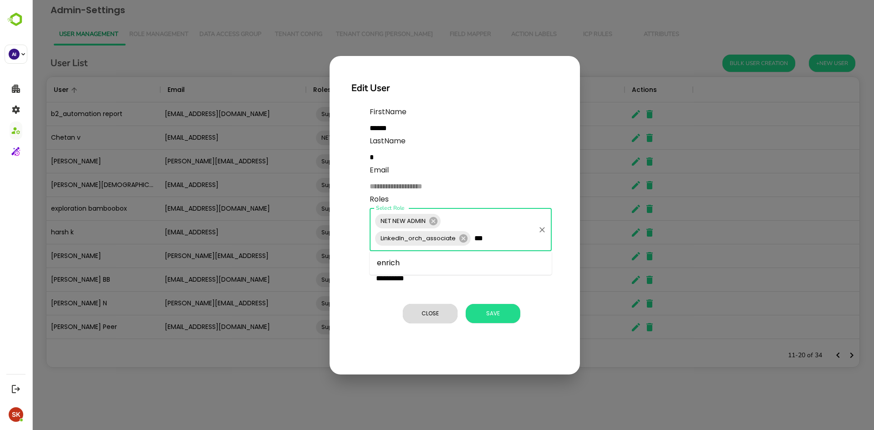
click at [506, 260] on li "enrich" at bounding box center [460, 263] width 182 height 16
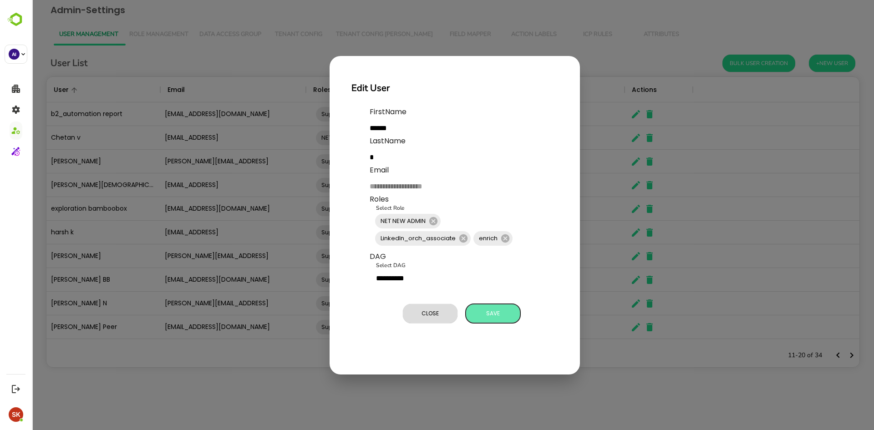
click at [495, 315] on span "Save" at bounding box center [492, 314] width 45 height 12
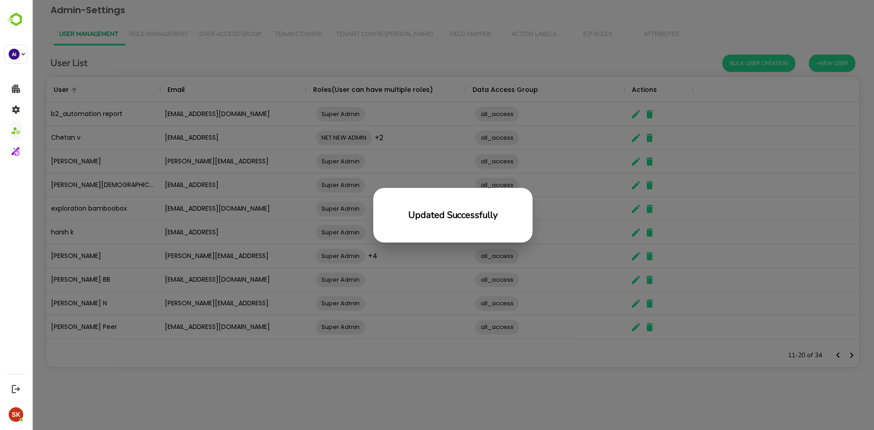
click at [318, 346] on div "Updated Successfully" at bounding box center [453, 215] width 842 height 430
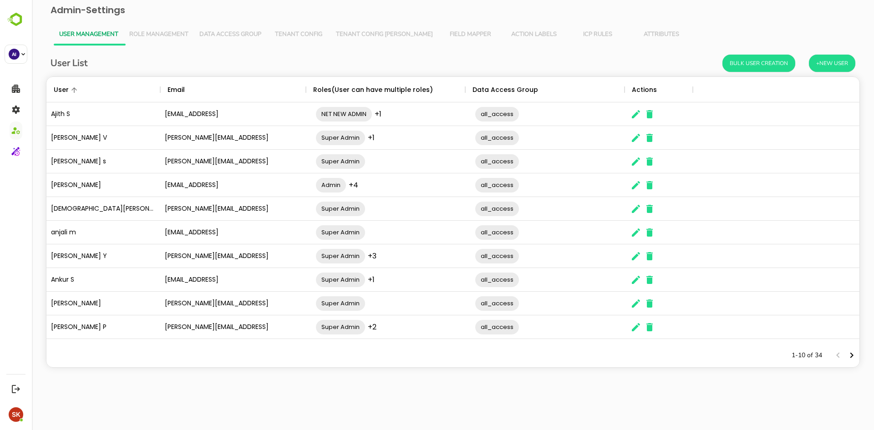
scroll to position [260, 806]
click at [852, 357] on icon "Next page" at bounding box center [851, 355] width 11 height 11
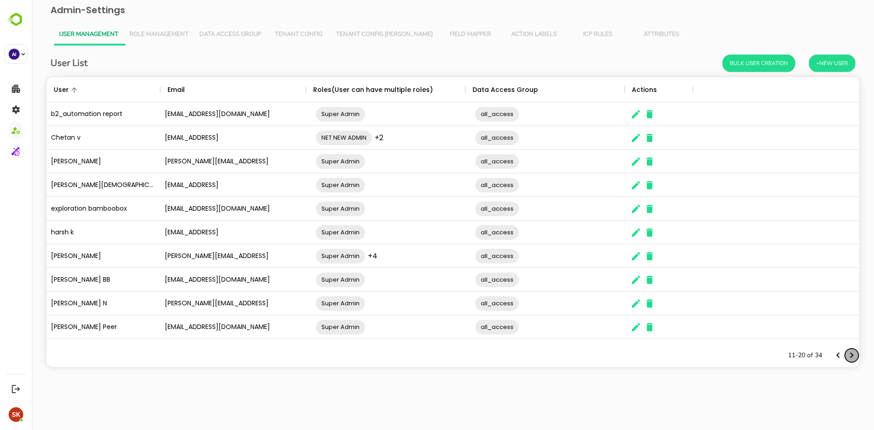
click at [855, 352] on icon "Next page" at bounding box center [851, 355] width 11 height 11
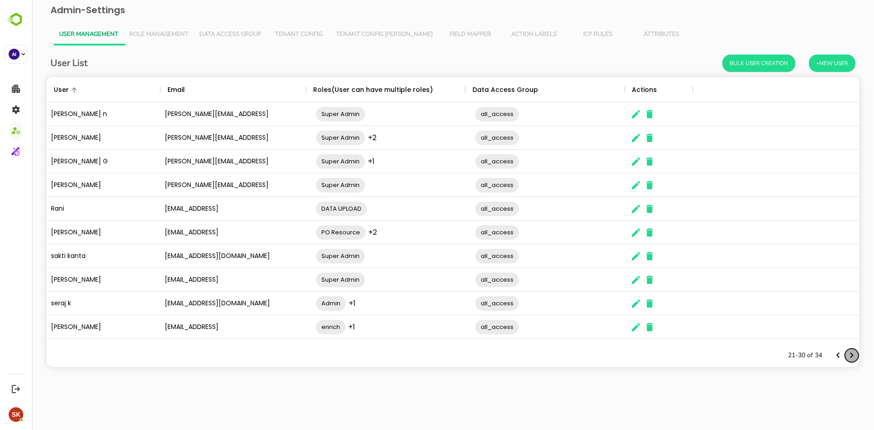
click at [855, 352] on icon "Next page" at bounding box center [851, 355] width 11 height 11
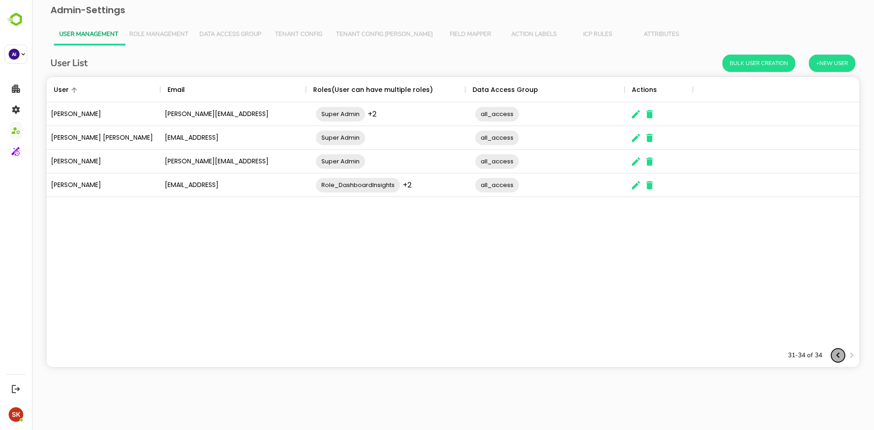
click at [837, 356] on icon "Previous page" at bounding box center [837, 355] width 3 height 5
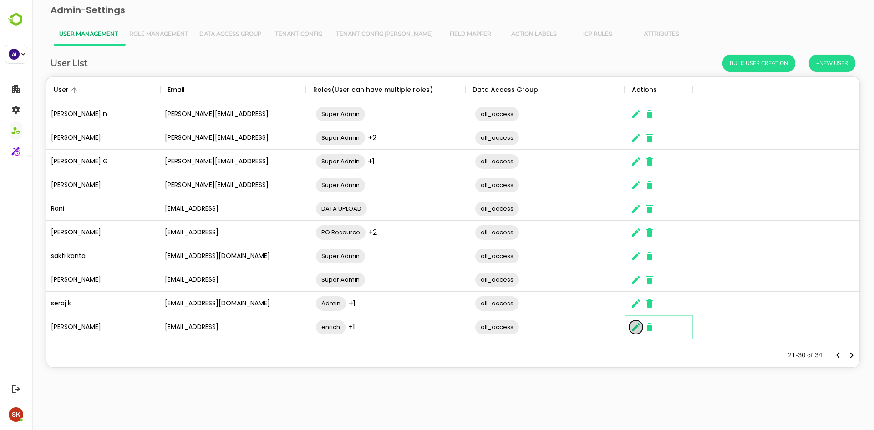
click at [635, 328] on icon "The User Data" at bounding box center [636, 327] width 8 height 8
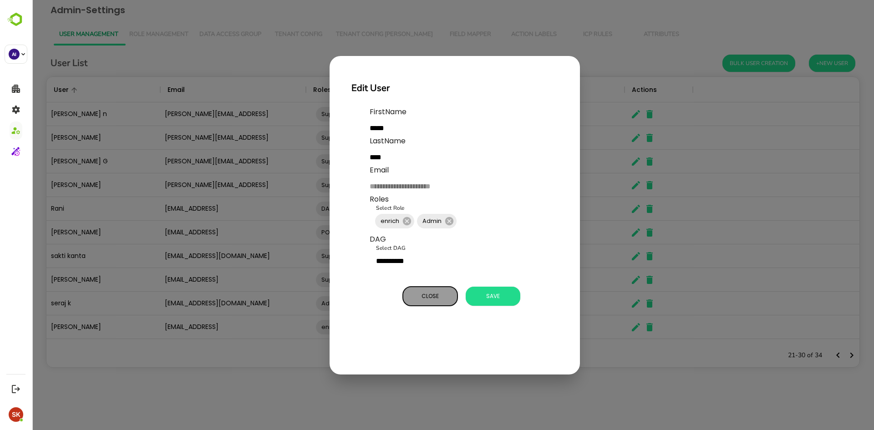
click at [439, 298] on span "Close" at bounding box center [429, 296] width 45 height 12
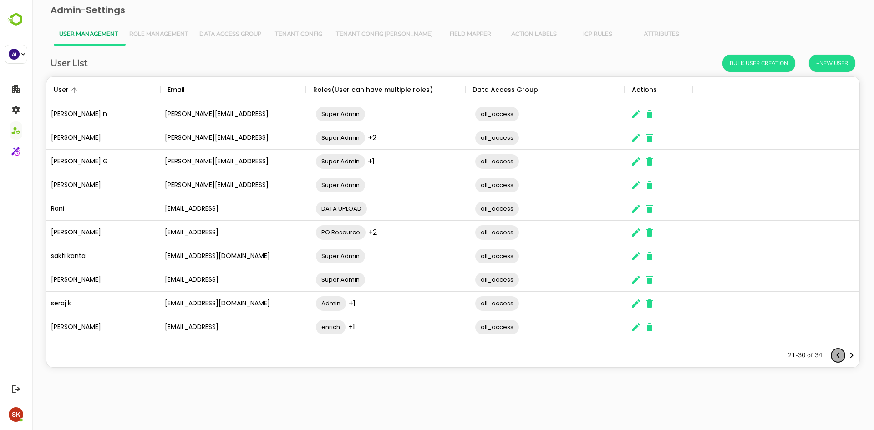
click at [840, 354] on icon "Previous page" at bounding box center [837, 355] width 11 height 11
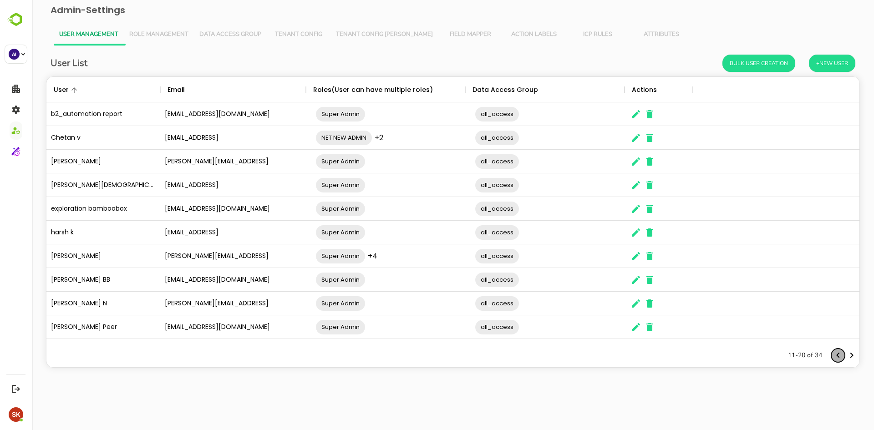
click at [840, 354] on icon "Previous page" at bounding box center [837, 355] width 11 height 11
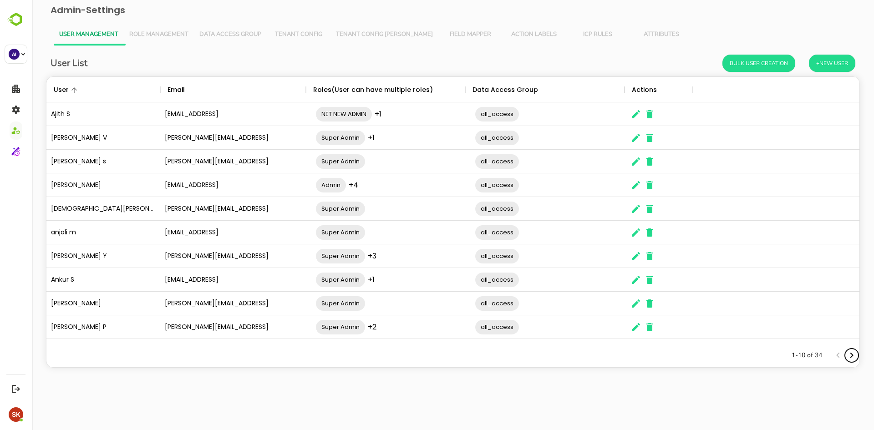
click at [851, 355] on icon "Next page" at bounding box center [851, 355] width 11 height 11
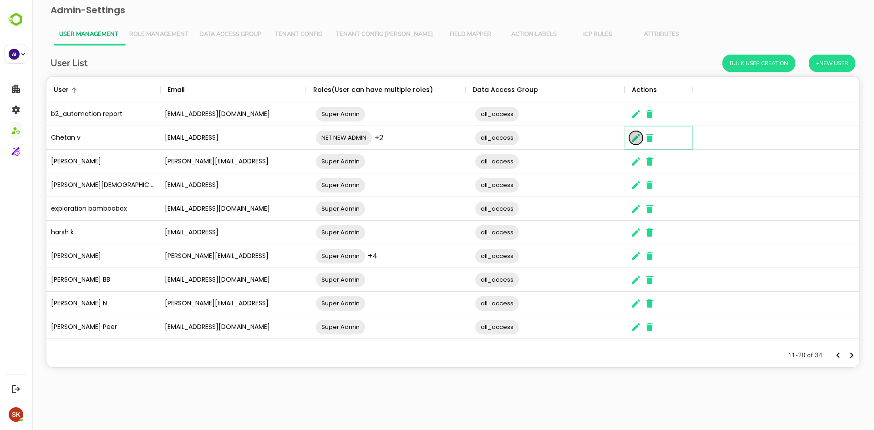
click at [634, 139] on icon "The User Data" at bounding box center [636, 138] width 8 height 8
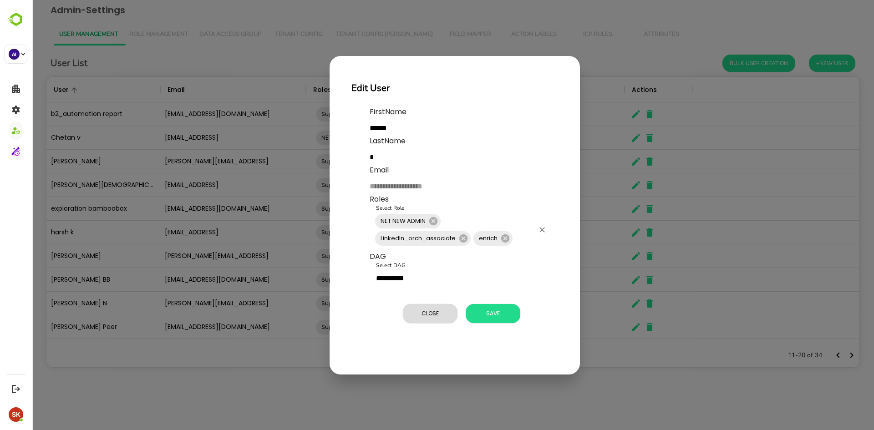
click at [478, 224] on div "NET NEW ADMIN LinkedIn_orch_associate enrich Select Role" at bounding box center [460, 229] width 182 height 43
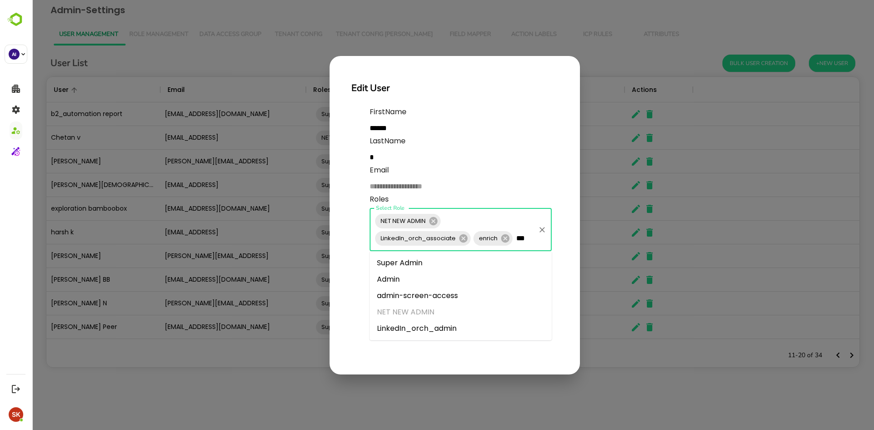
type input "****"
click at [456, 282] on li "Admin" at bounding box center [460, 279] width 182 height 16
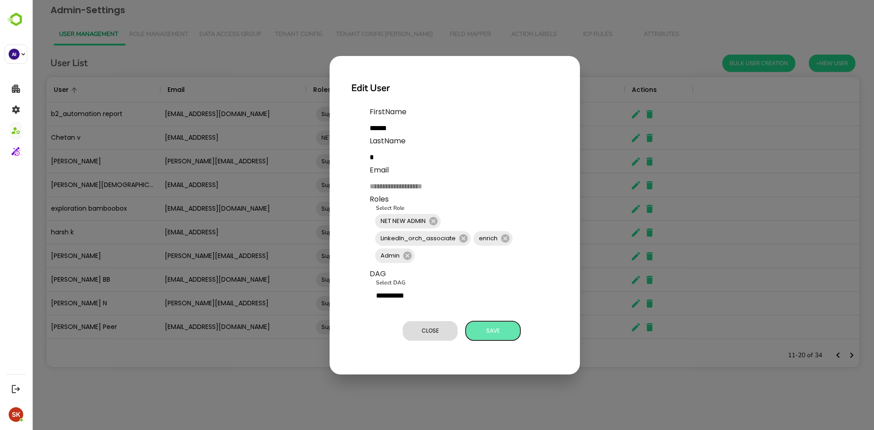
click at [493, 326] on span "Save" at bounding box center [492, 331] width 45 height 12
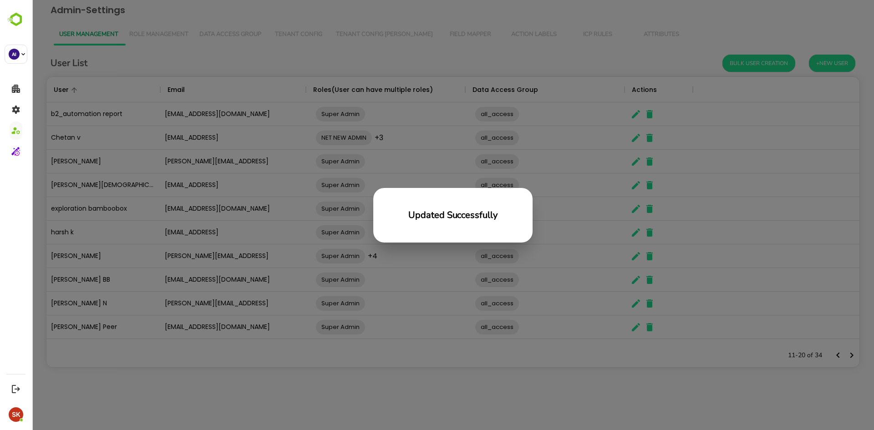
click at [429, 263] on div "Updated Successfully" at bounding box center [453, 215] width 842 height 430
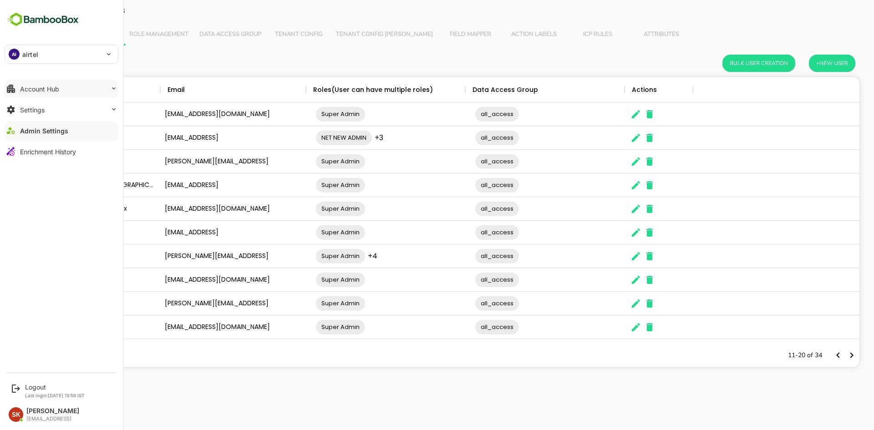
click at [50, 91] on div "Account Hub" at bounding box center [39, 89] width 39 height 8
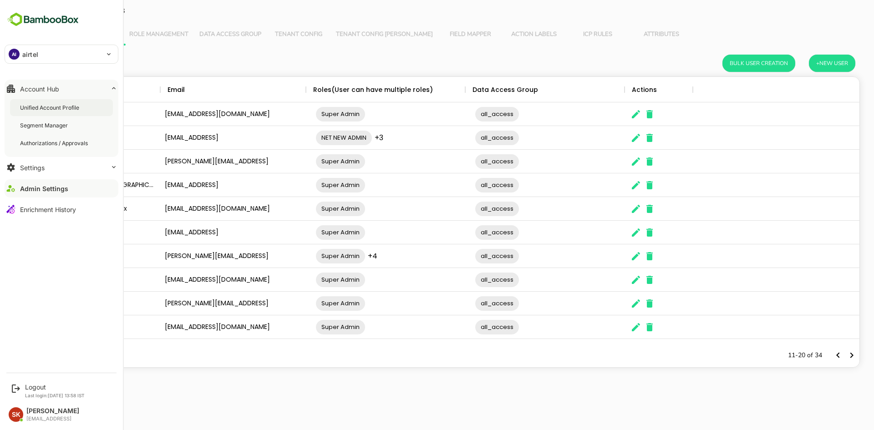
click at [52, 109] on div "Unified Account Profile" at bounding box center [50, 108] width 61 height 8
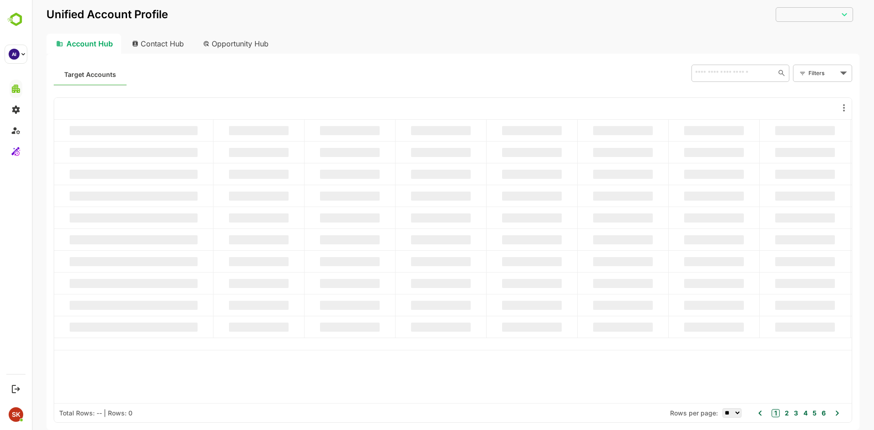
type input "********"
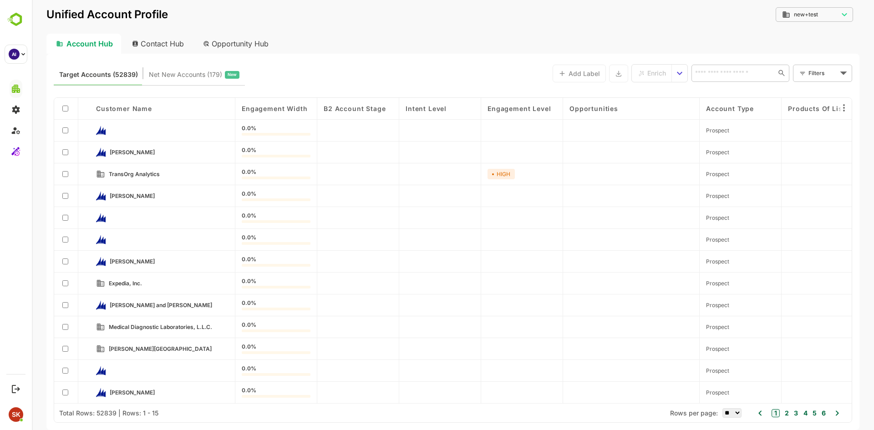
click at [64, 147] on div at bounding box center [66, 152] width 24 height 22
click at [652, 68] on span "Enrich" at bounding box center [656, 73] width 19 height 12
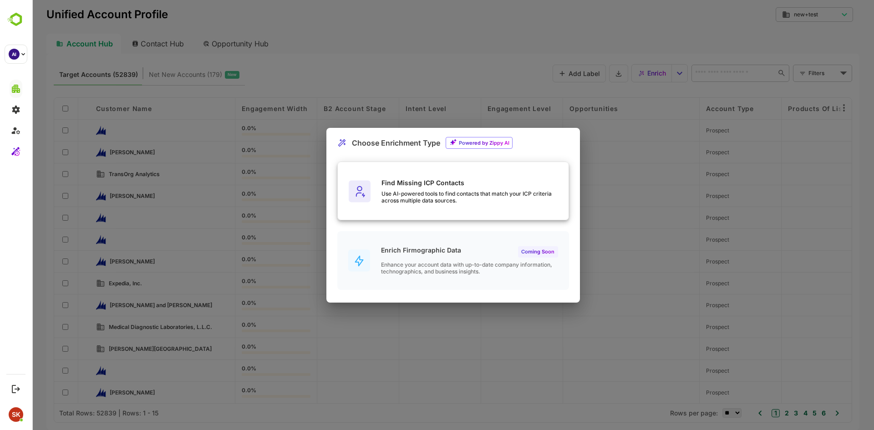
click at [455, 184] on div "Find Missing ICP Contacts" at bounding box center [474, 183] width 187 height 8
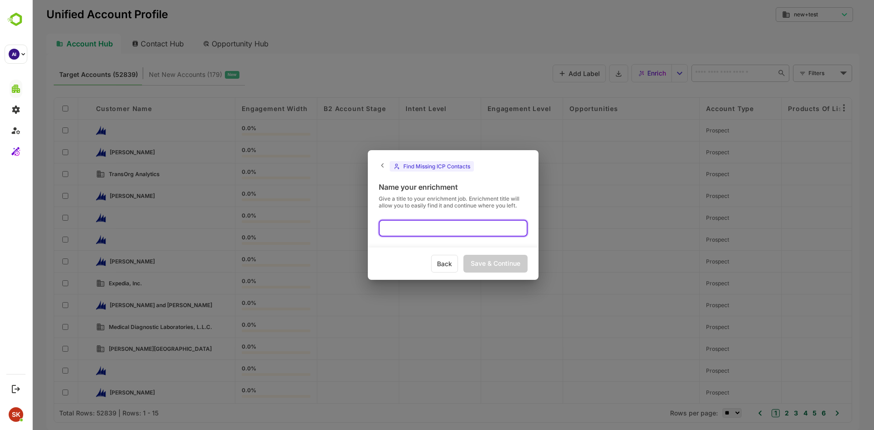
click at [407, 227] on input "text" at bounding box center [453, 228] width 149 height 17
type input "***"
click at [487, 260] on div "Save & Continue" at bounding box center [495, 264] width 64 height 18
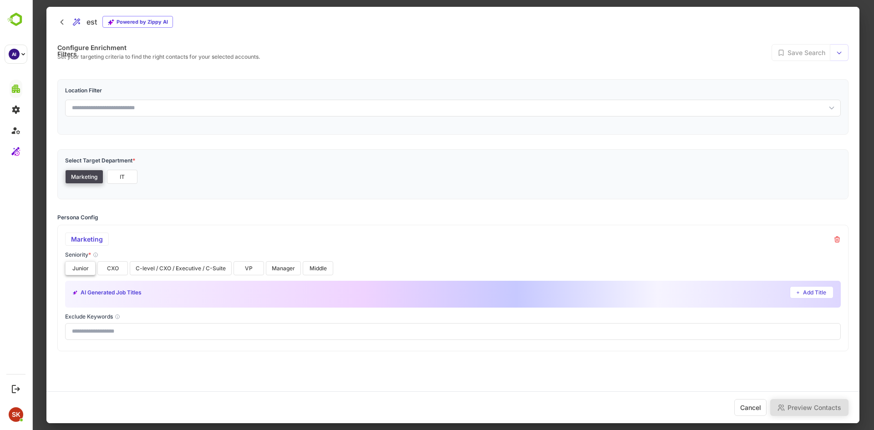
click at [79, 265] on button "Junior" at bounding box center [80, 268] width 30 height 14
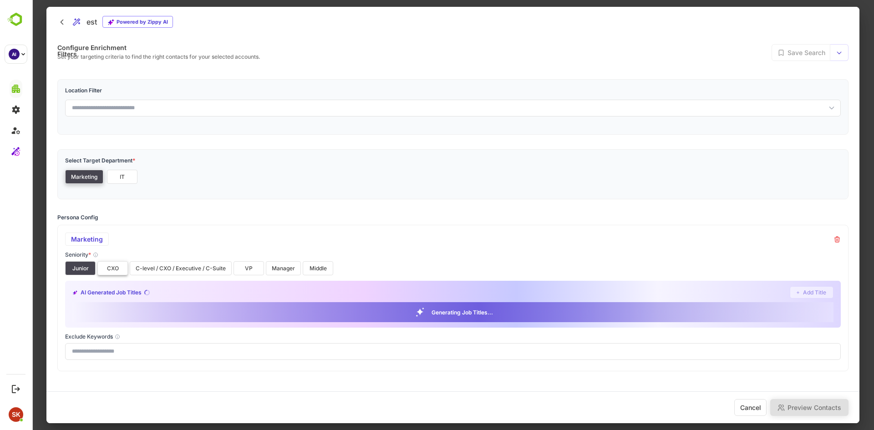
click at [123, 265] on button "CXO" at bounding box center [112, 268] width 30 height 14
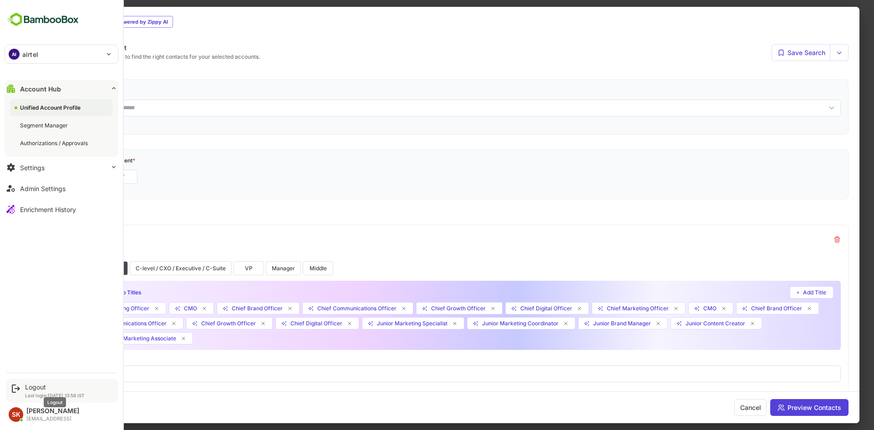
click at [37, 386] on div "Logout" at bounding box center [55, 387] width 60 height 8
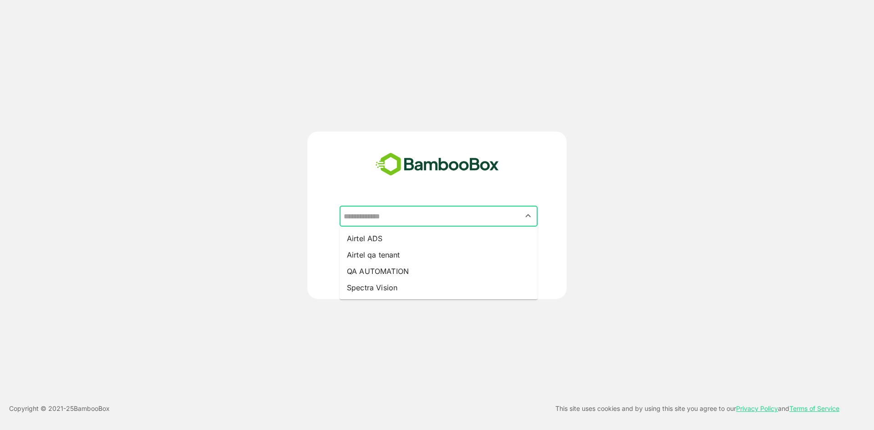
click at [373, 217] on input "text" at bounding box center [438, 215] width 194 height 17
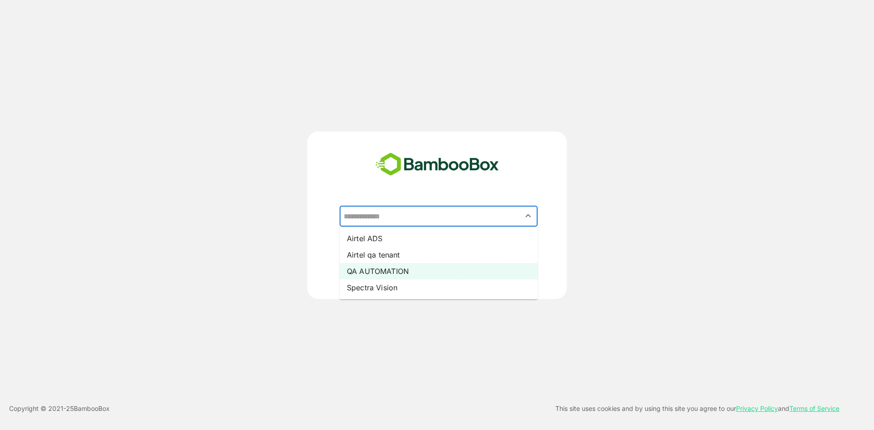
click at [419, 268] on li "QA AUTOMATION" at bounding box center [438, 271] width 198 height 16
type input "**********"
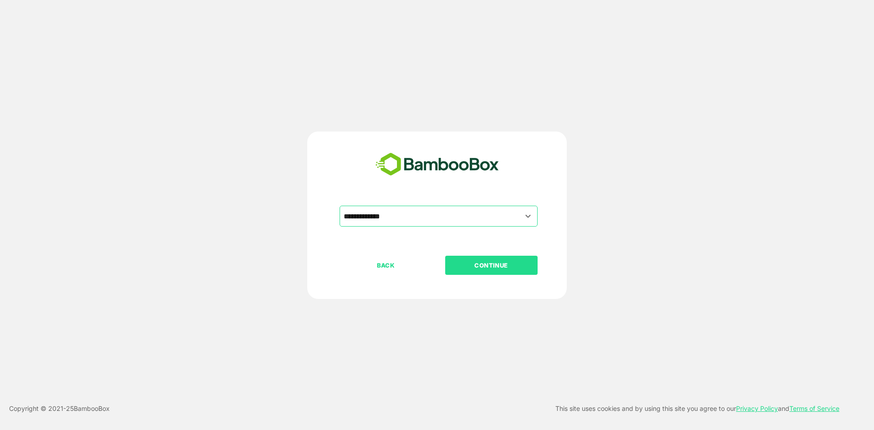
click at [470, 257] on button "CONTINUE" at bounding box center [491, 265] width 92 height 19
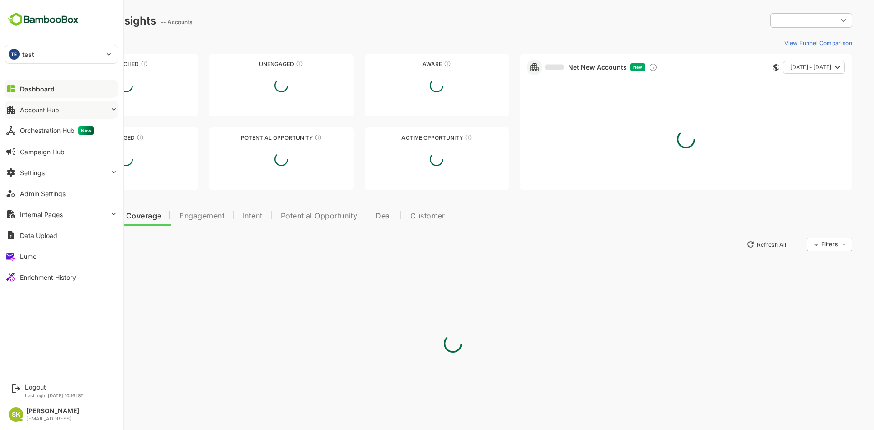
click at [51, 108] on div "Account Hub" at bounding box center [39, 110] width 39 height 8
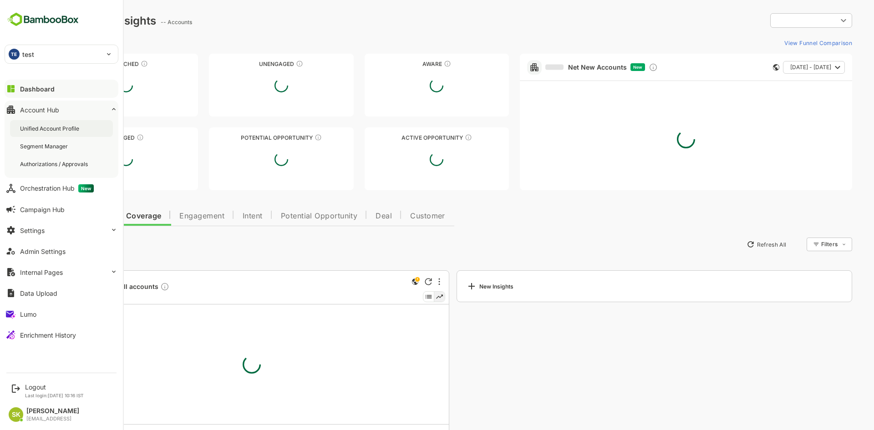
type input "**********"
click at [42, 135] on div "Unified Account Profile" at bounding box center [61, 128] width 103 height 17
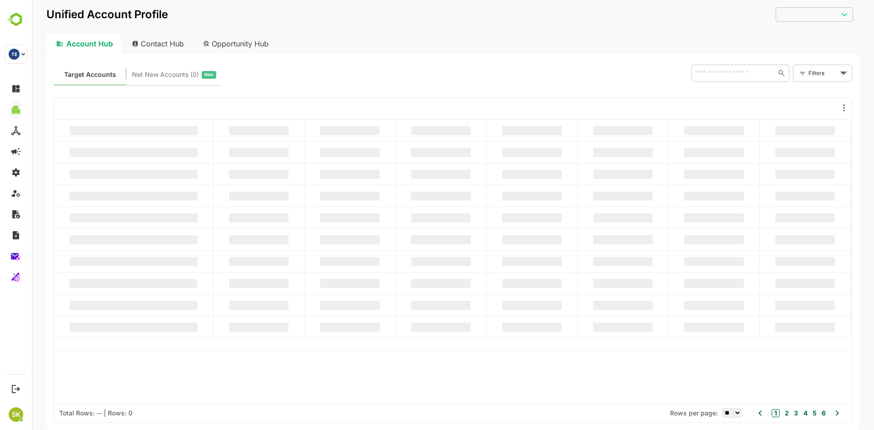
type input "**********"
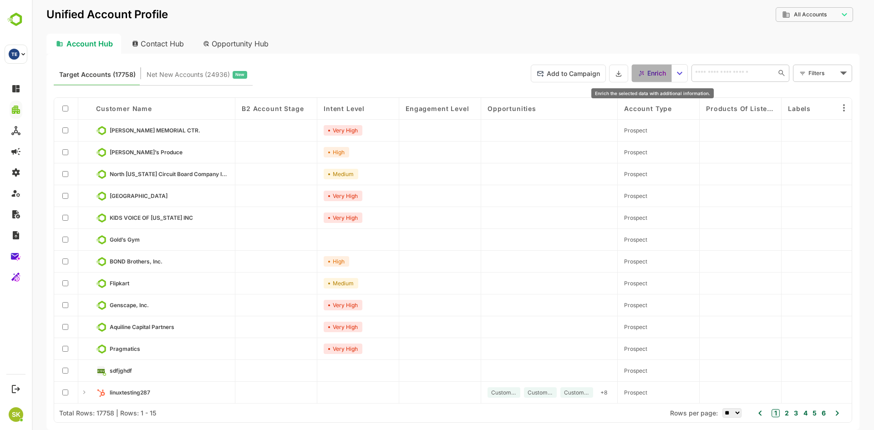
click at [637, 69] on span "Enrich" at bounding box center [651, 73] width 32 height 12
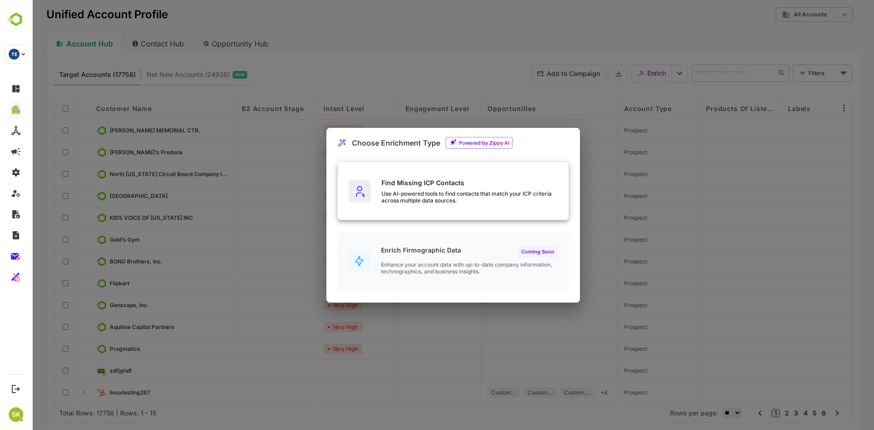
click at [468, 195] on div "Use AI-powered tools to find contacts that match your ICP criteria across multi…" at bounding box center [474, 197] width 187 height 14
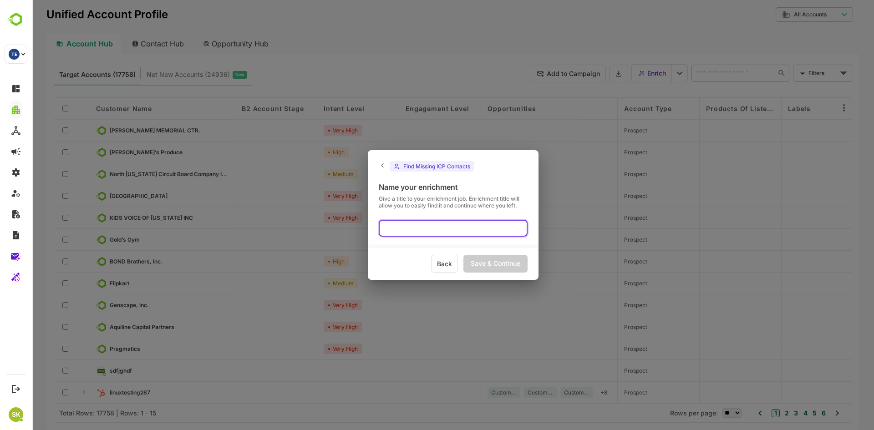
click at [437, 222] on input "text" at bounding box center [453, 228] width 149 height 17
type input "****"
click at [490, 262] on div "Save & Continue" at bounding box center [495, 264] width 64 height 18
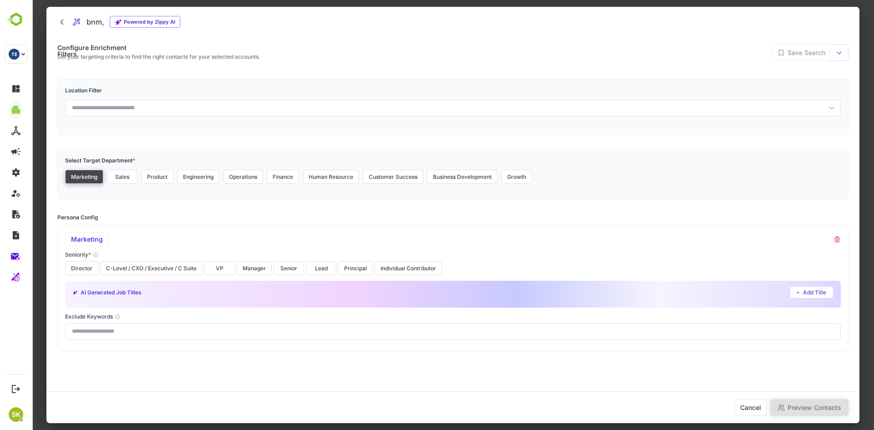
scroll to position [30, 0]
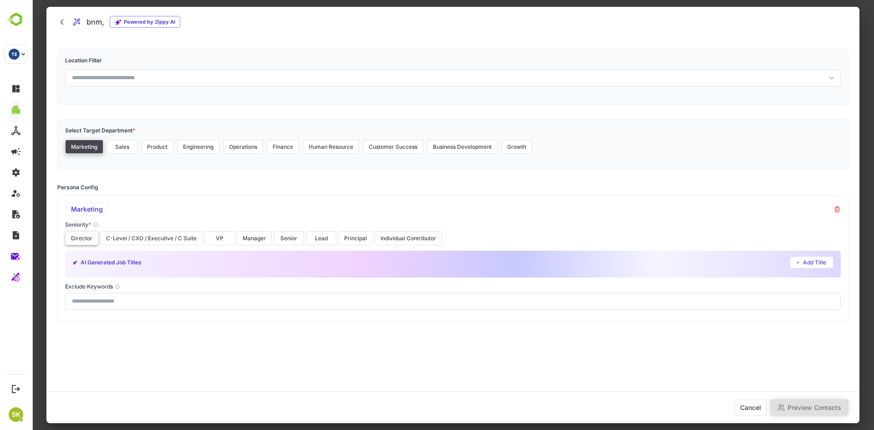
click at [80, 234] on button "Director" at bounding box center [81, 238] width 33 height 14
click at [179, 237] on button "C-Level / CXO / Executive / C Suite" at bounding box center [151, 238] width 102 height 14
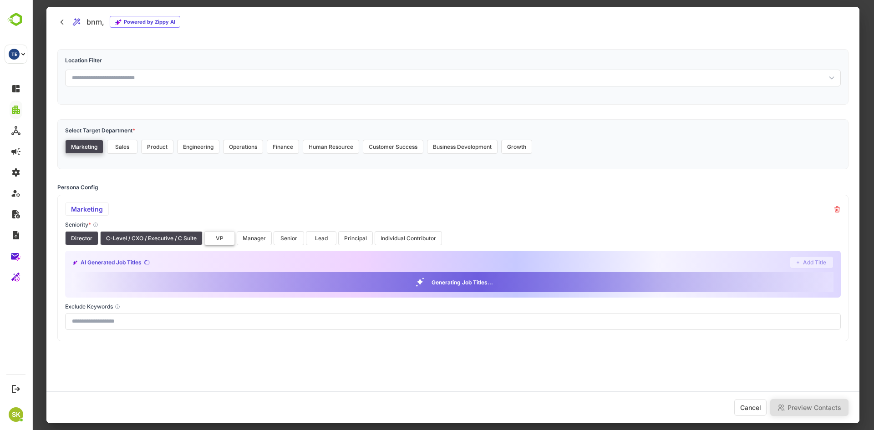
click at [226, 242] on button "VP" at bounding box center [219, 238] width 30 height 14
click at [251, 242] on button "Manager" at bounding box center [254, 238] width 35 height 14
click at [279, 237] on button "Senior" at bounding box center [288, 238] width 30 height 14
click at [313, 241] on button "Lead" at bounding box center [321, 238] width 30 height 14
click at [366, 240] on button "Principal" at bounding box center [355, 238] width 35 height 14
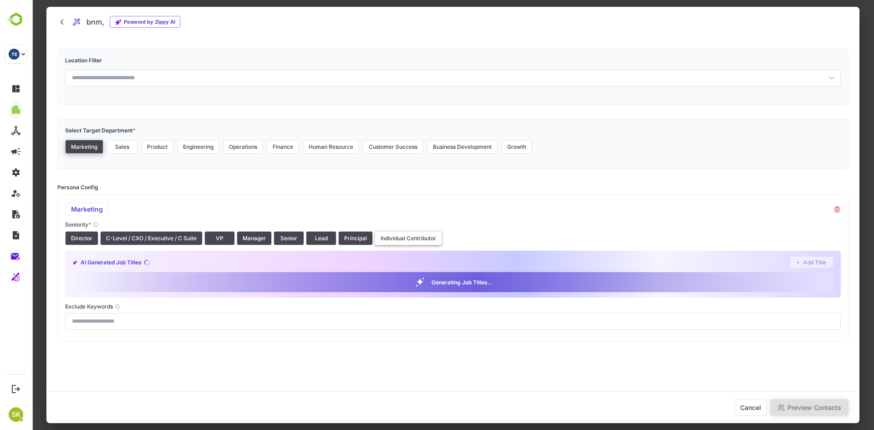
click at [397, 239] on button "Individual Contributor" at bounding box center [407, 238] width 67 height 14
click at [365, 338] on div "Marketing Seniority * Director C-Level / CXO / Executive / C Suite VP Manager S…" at bounding box center [452, 268] width 791 height 147
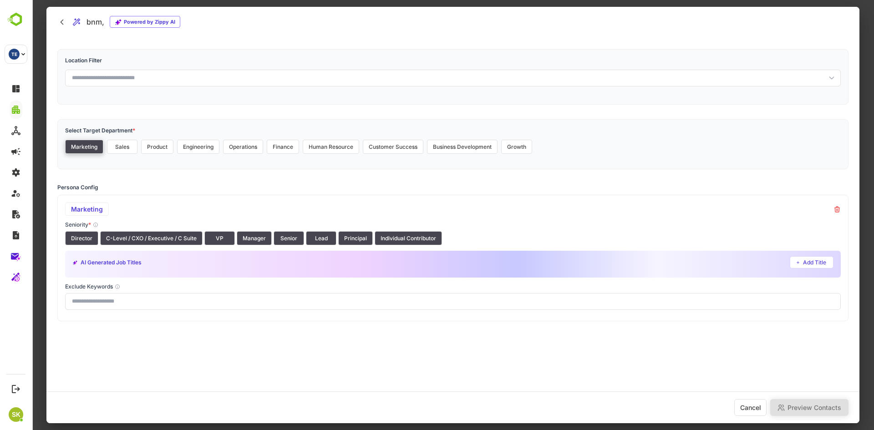
click at [377, 339] on div "Location Filter Select Target Department * Marketing Sales Product Engineering …" at bounding box center [452, 216] width 813 height 356
click at [389, 235] on button "Individual Contributor" at bounding box center [407, 238] width 67 height 14
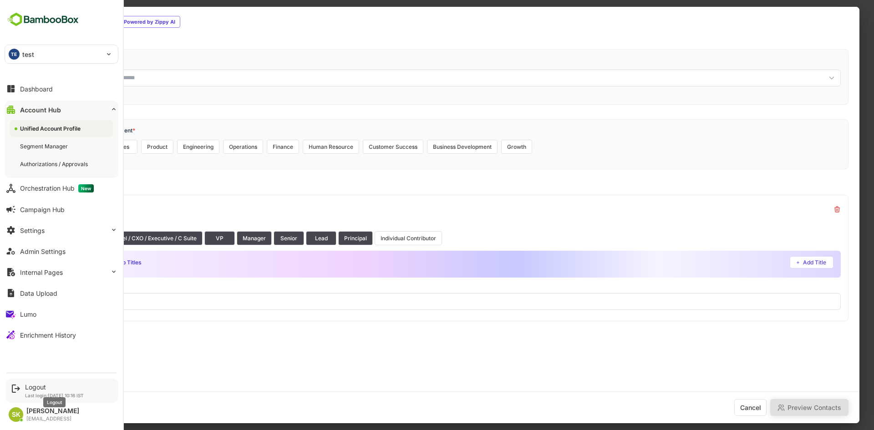
click at [35, 388] on div "Logout" at bounding box center [54, 387] width 59 height 8
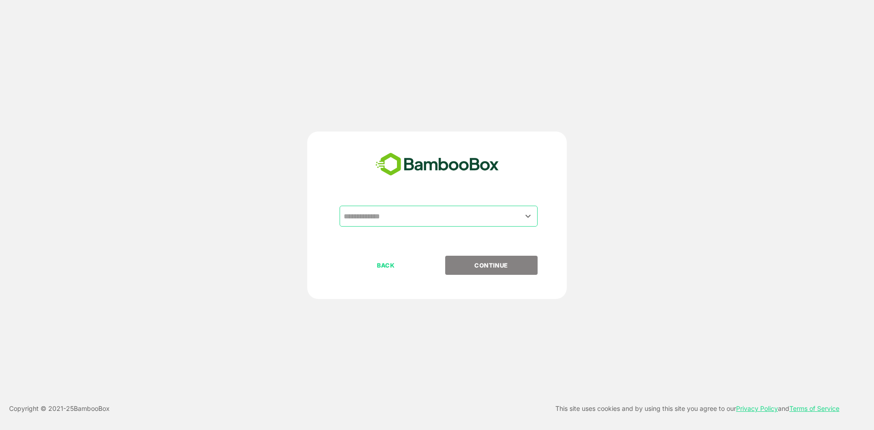
click at [493, 220] on input "text" at bounding box center [438, 215] width 194 height 17
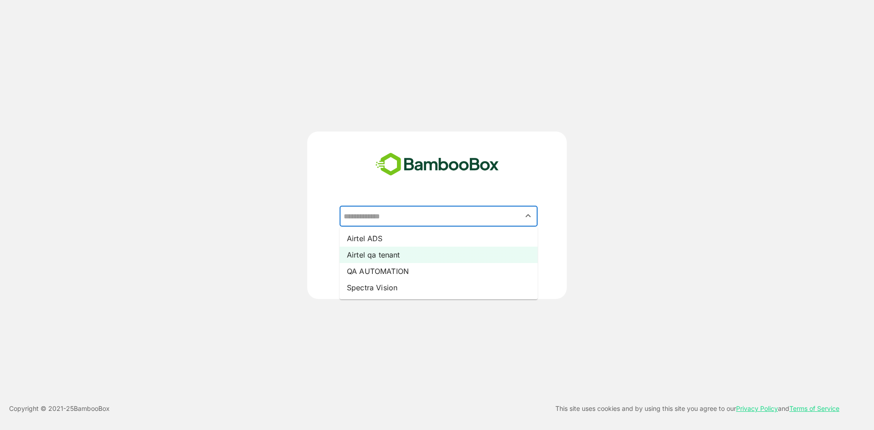
click at [375, 258] on li "Airtel qa tenant" at bounding box center [438, 255] width 198 height 16
type input "**********"
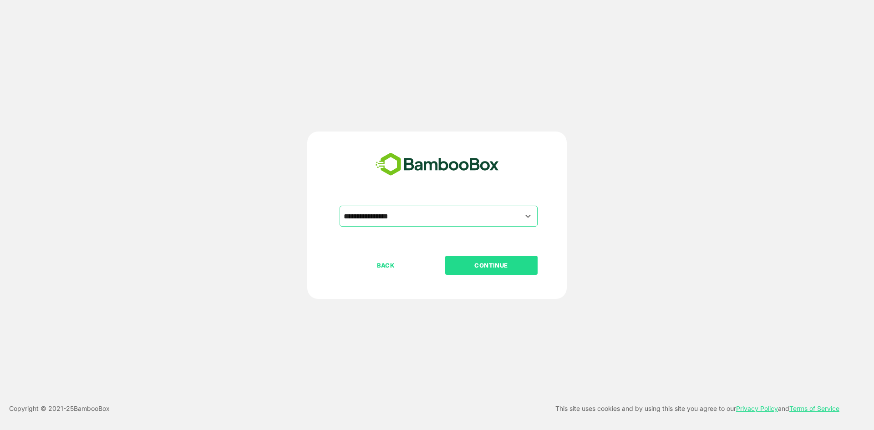
click at [480, 264] on p "CONTINUE" at bounding box center [490, 265] width 91 height 10
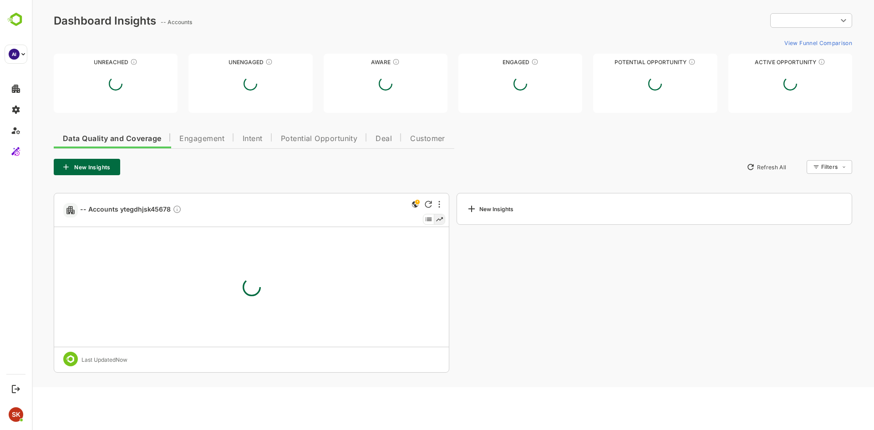
type input "********"
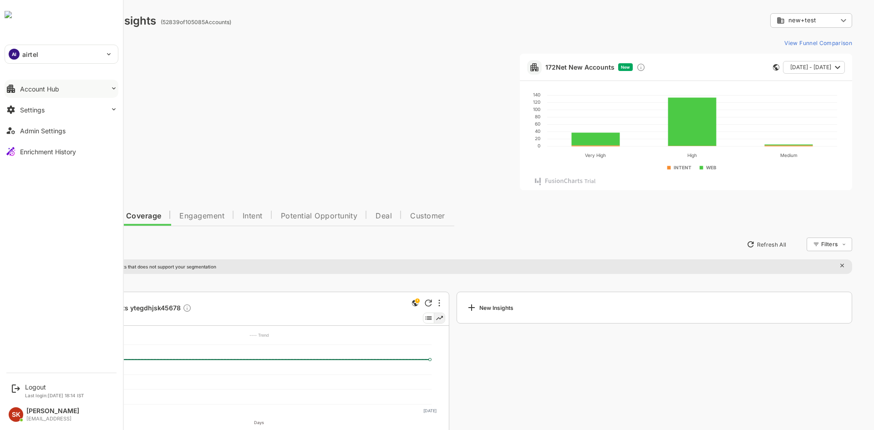
click at [78, 96] on button "Account Hub" at bounding box center [62, 89] width 114 height 18
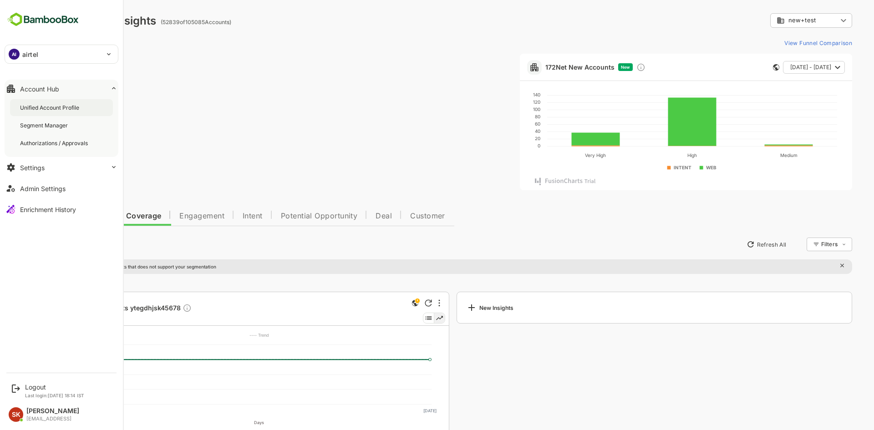
click at [86, 110] on div "Unified Account Profile" at bounding box center [61, 107] width 103 height 17
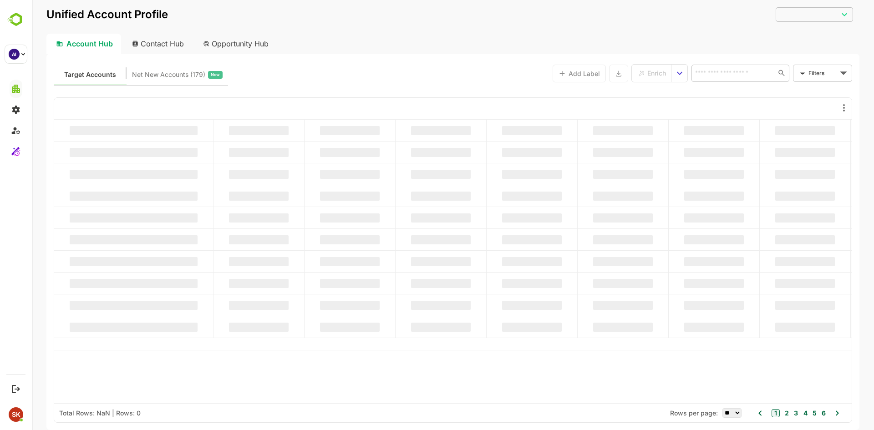
type input "********"
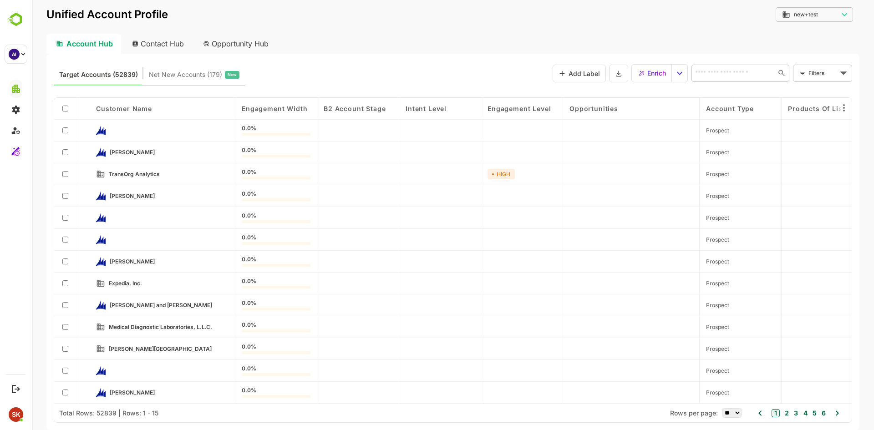
click at [644, 78] on div "Enrich" at bounding box center [652, 73] width 28 height 12
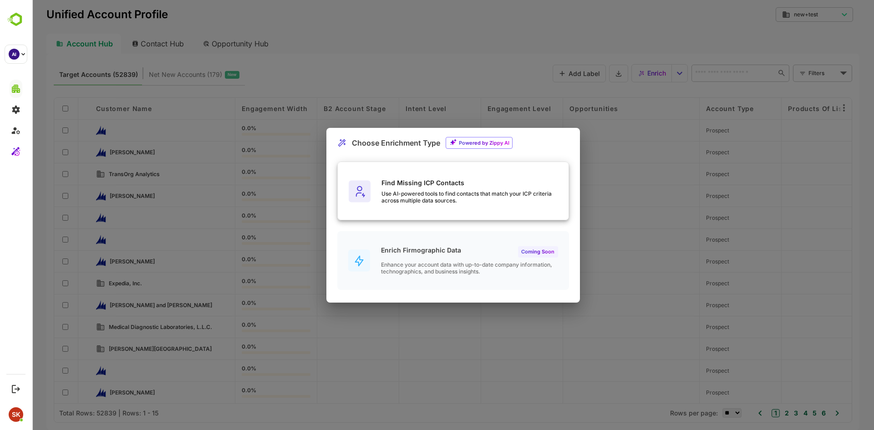
click at [443, 209] on div "Find Missing ICP Contacts Use AI-powered tools to find contacts that match your…" at bounding box center [453, 191] width 231 height 59
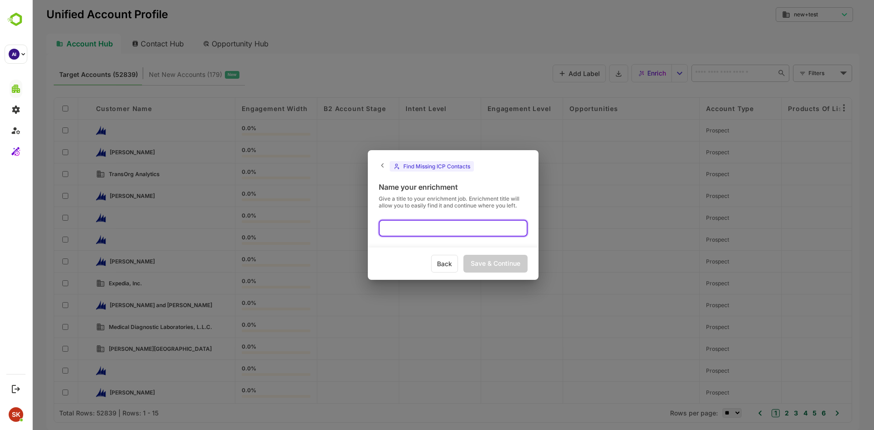
click at [419, 234] on input "text" at bounding box center [453, 228] width 149 height 17
type input "*******"
click at [492, 262] on div "Save & Continue" at bounding box center [495, 264] width 64 height 18
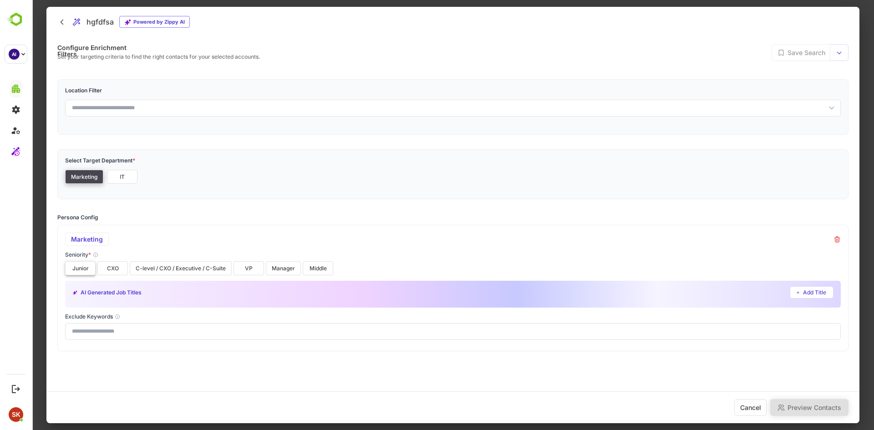
click at [92, 265] on button "Junior" at bounding box center [80, 268] width 30 height 14
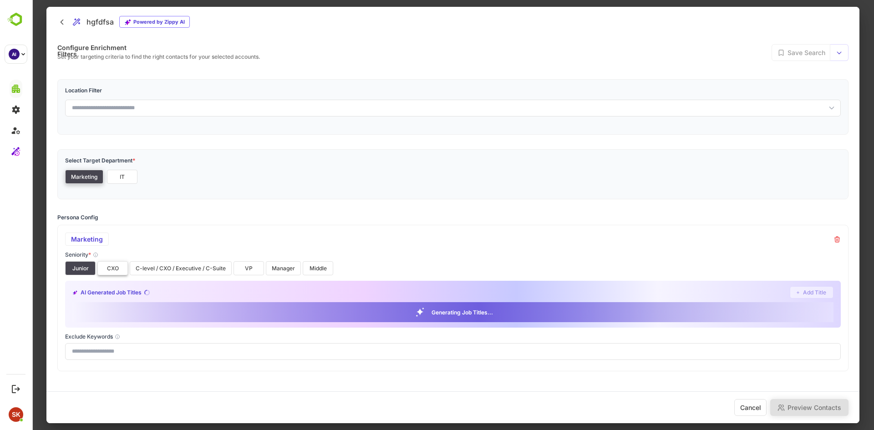
click at [114, 272] on button "CXO" at bounding box center [112, 268] width 30 height 14
click at [185, 266] on button "C-level / CXO / Executive / C-Suite" at bounding box center [181, 268] width 102 height 14
drag, startPoint x: 120, startPoint y: 179, endPoint x: 120, endPoint y: 193, distance: 14.1
click at [121, 180] on button "IT" at bounding box center [122, 177] width 30 height 14
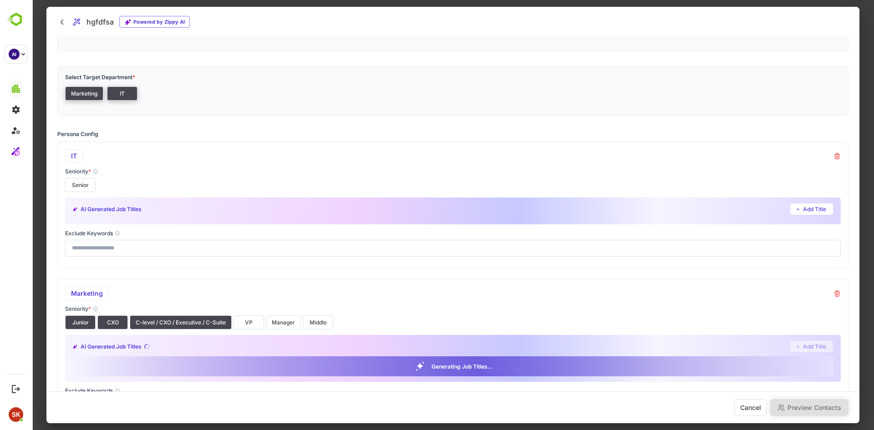
scroll to position [158, 0]
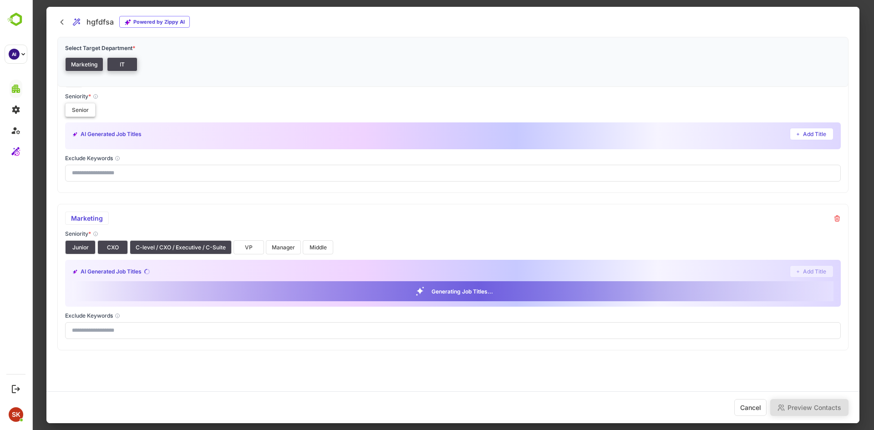
drag, startPoint x: 78, startPoint y: 108, endPoint x: 82, endPoint y: 113, distance: 6.8
click at [78, 110] on button "Senior" at bounding box center [80, 110] width 30 height 14
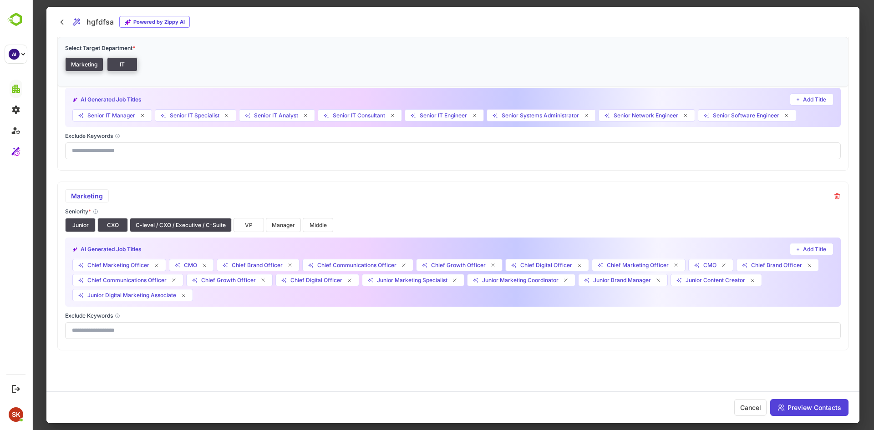
scroll to position [0, 0]
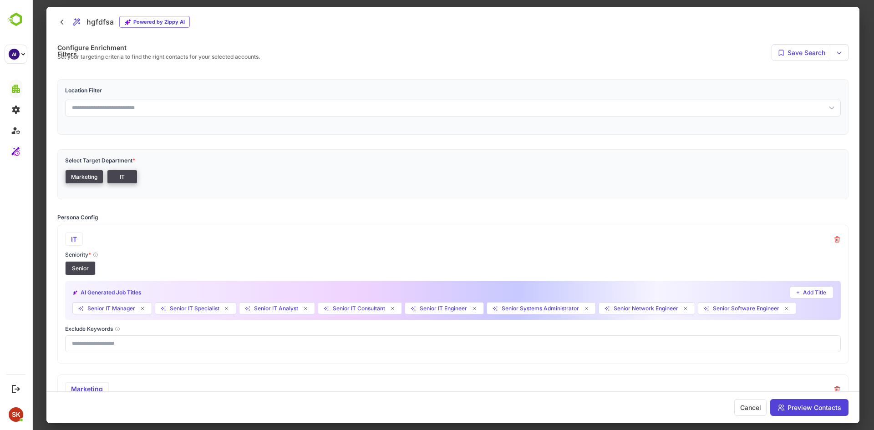
click at [42, 87] on div at bounding box center [453, 215] width 842 height 430
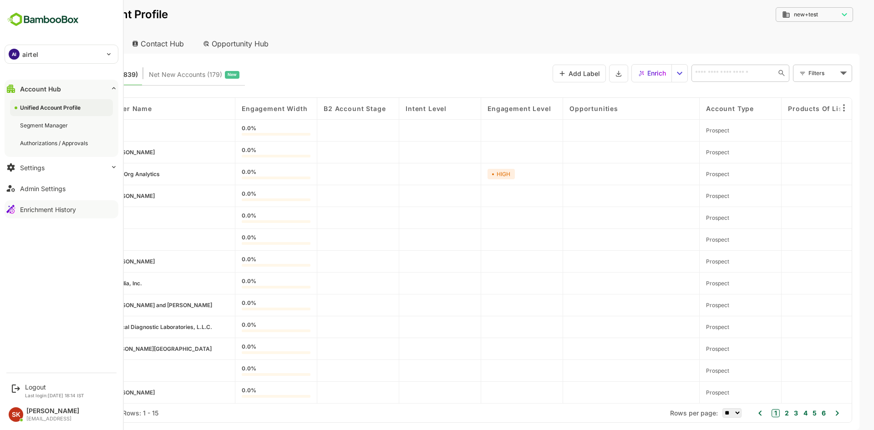
click at [67, 207] on div "Enrichment History" at bounding box center [48, 210] width 56 height 8
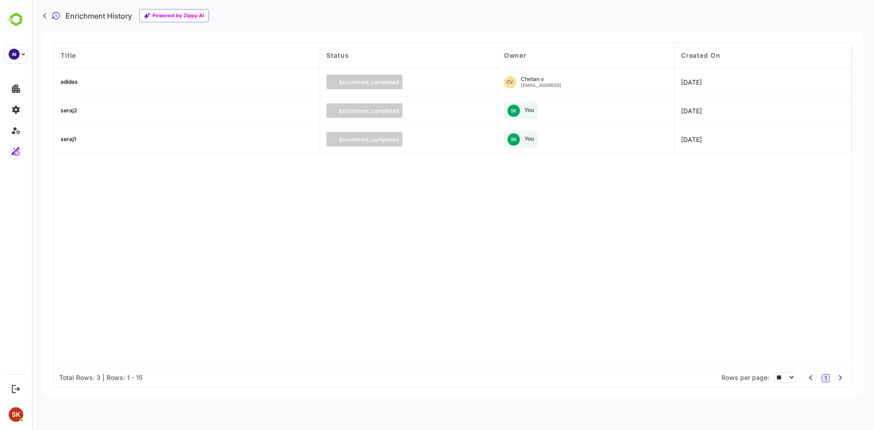
click at [68, 80] on div "adidas" at bounding box center [69, 81] width 17 height 5
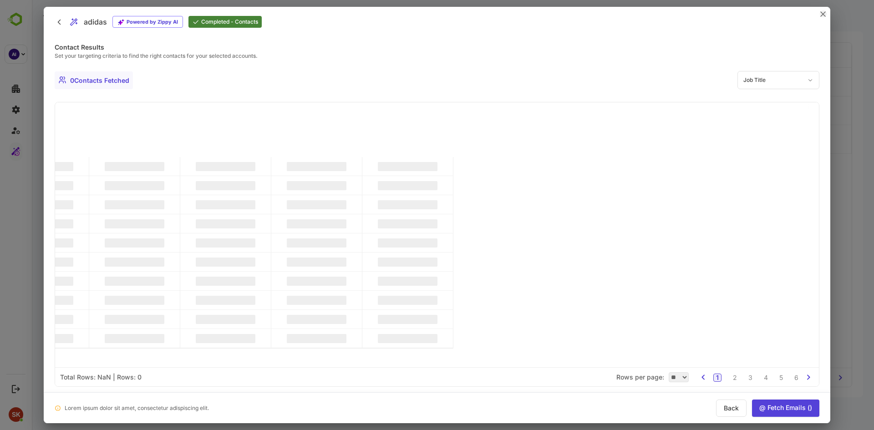
click at [821, 12] on icon "close" at bounding box center [822, 14] width 5 height 5
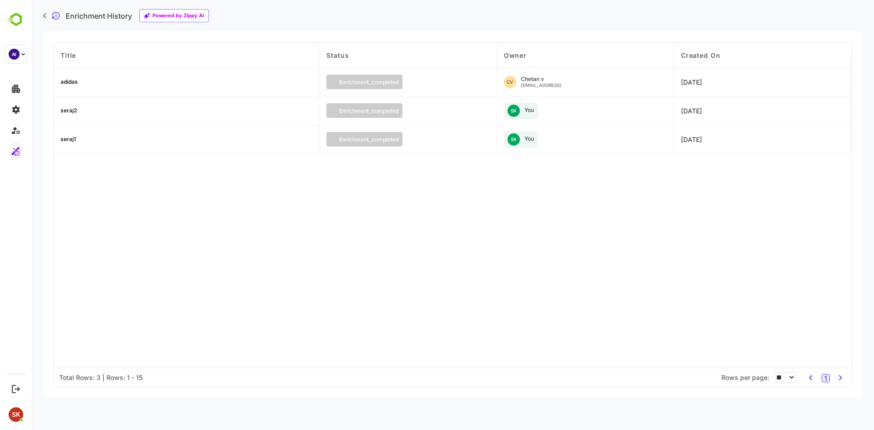
click at [76, 82] on div "adidas" at bounding box center [69, 81] width 17 height 5
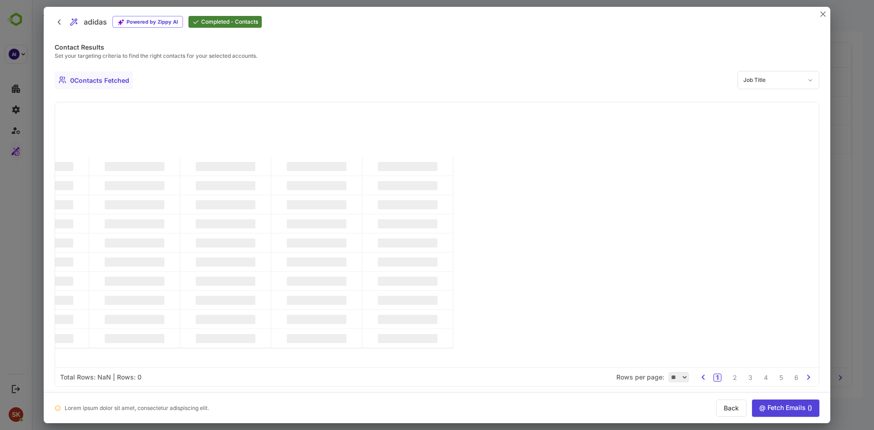
click at [818, 15] on div "adidas Powered by Zippy AI Completed - Contacts" at bounding box center [437, 22] width 786 height 30
drag, startPoint x: 824, startPoint y: 11, endPoint x: 763, endPoint y: 15, distance: 62.0
click at [824, 11] on icon "close" at bounding box center [822, 13] width 5 height 5
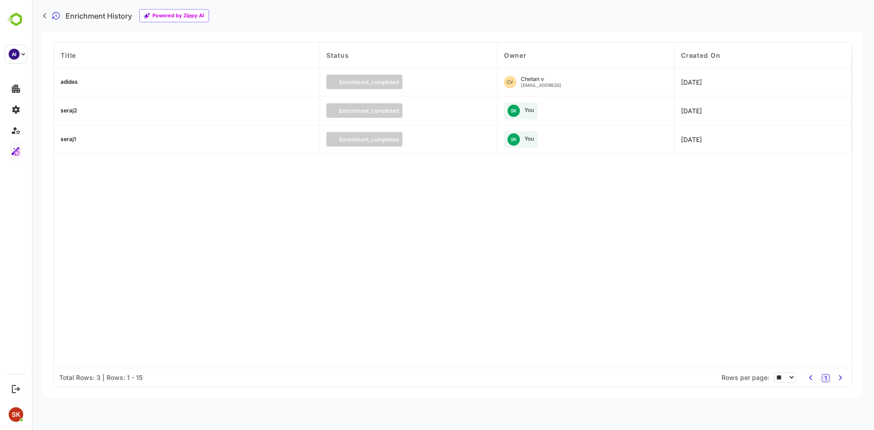
click at [69, 82] on div "adidas" at bounding box center [69, 81] width 17 height 5
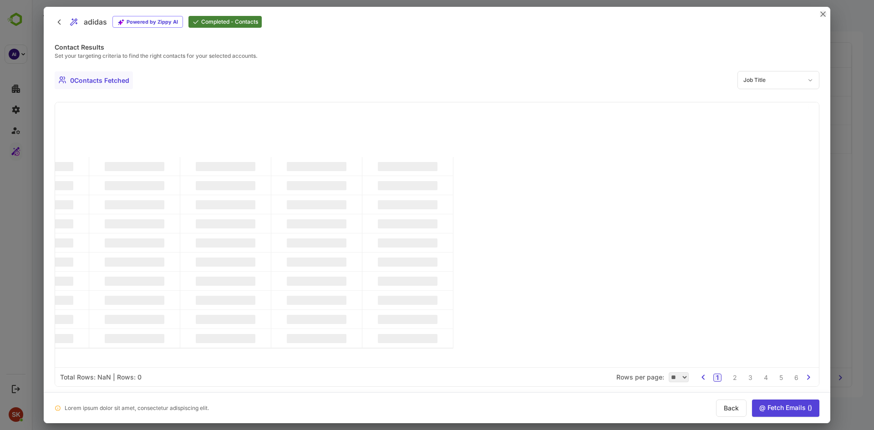
click at [820, 12] on icon "close" at bounding box center [822, 13] width 5 height 5
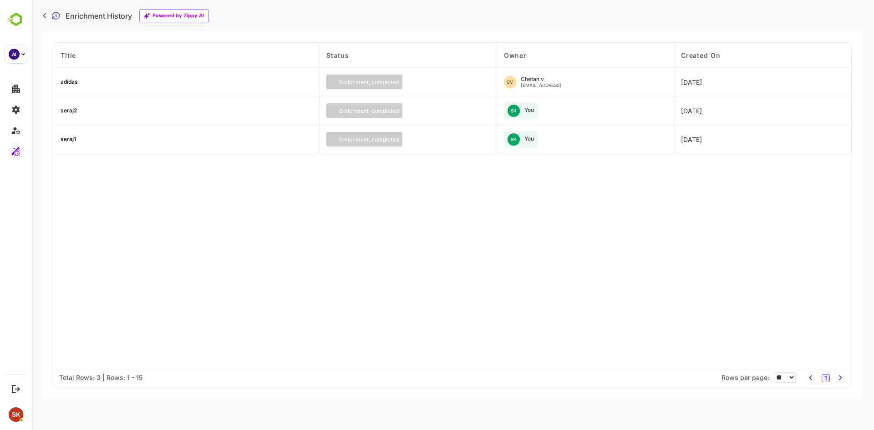
click at [73, 80] on div "adidas" at bounding box center [69, 81] width 17 height 5
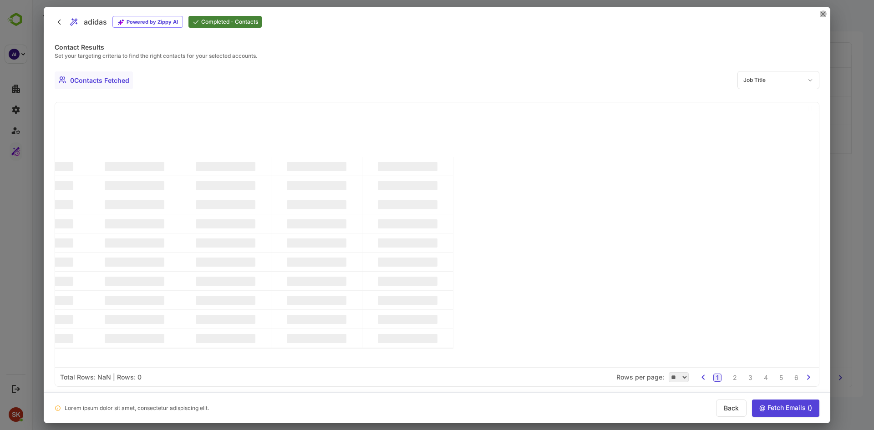
click at [821, 13] on icon "close" at bounding box center [822, 13] width 5 height 5
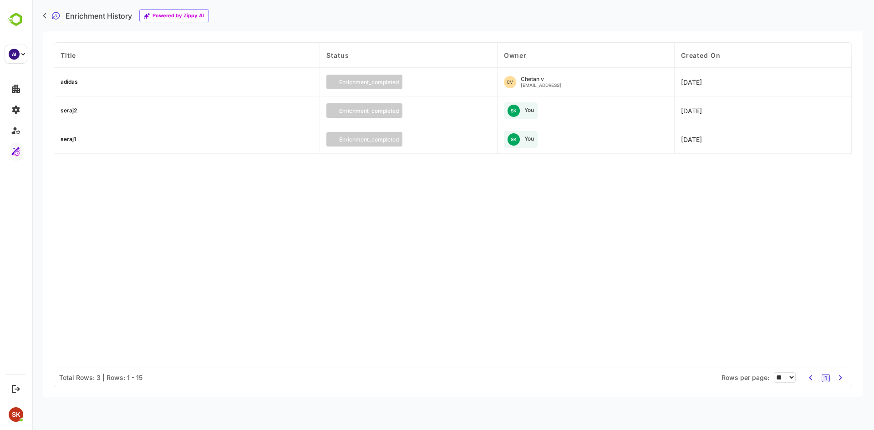
click at [71, 111] on div "seraj2" at bounding box center [69, 110] width 16 height 5
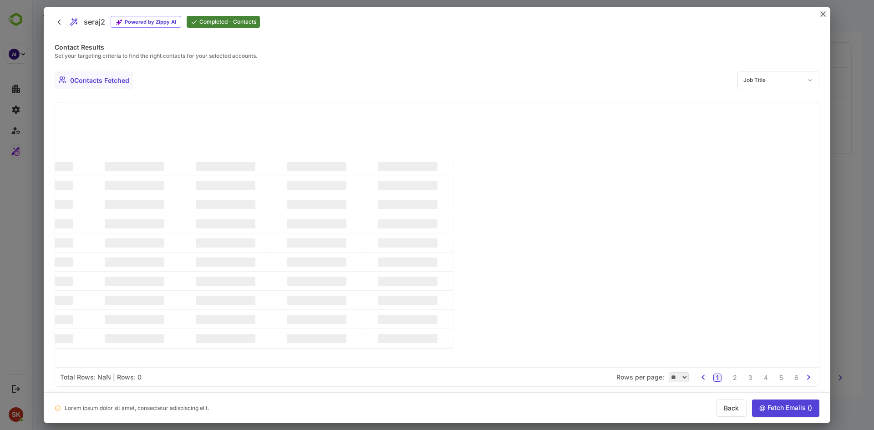
click at [825, 13] on icon "close" at bounding box center [822, 13] width 5 height 5
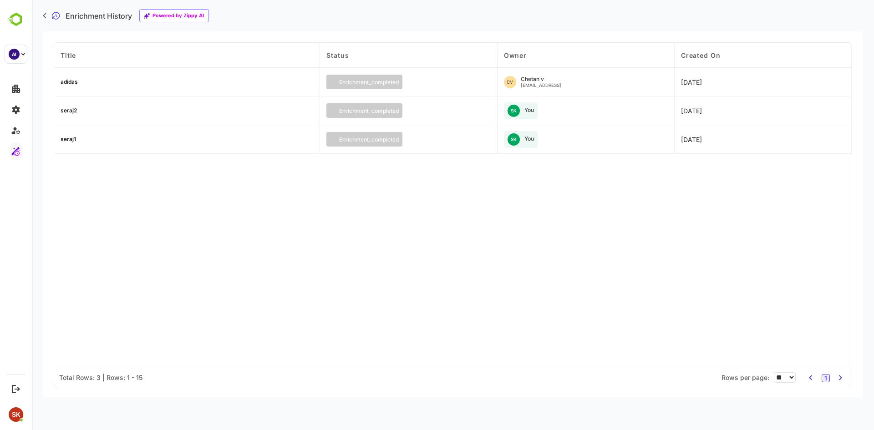
click at [76, 138] on div "seraj1" at bounding box center [187, 139] width 266 height 29
click at [71, 136] on div "seraj1" at bounding box center [68, 138] width 15 height 5
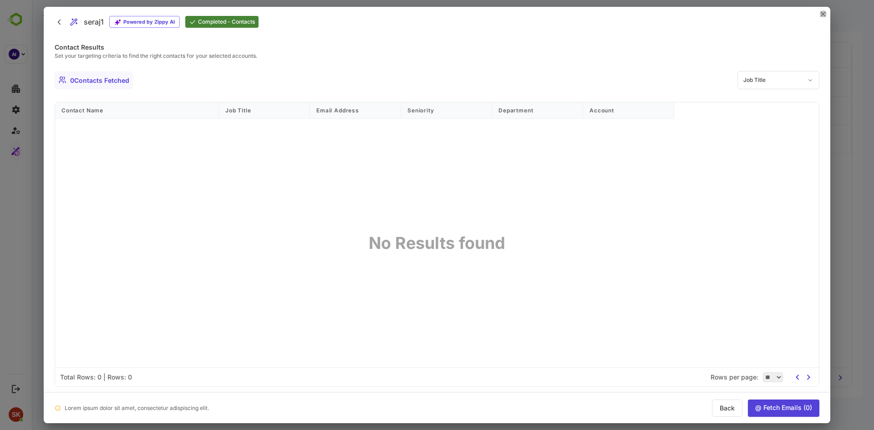
click at [822, 12] on icon "close" at bounding box center [822, 13] width 5 height 5
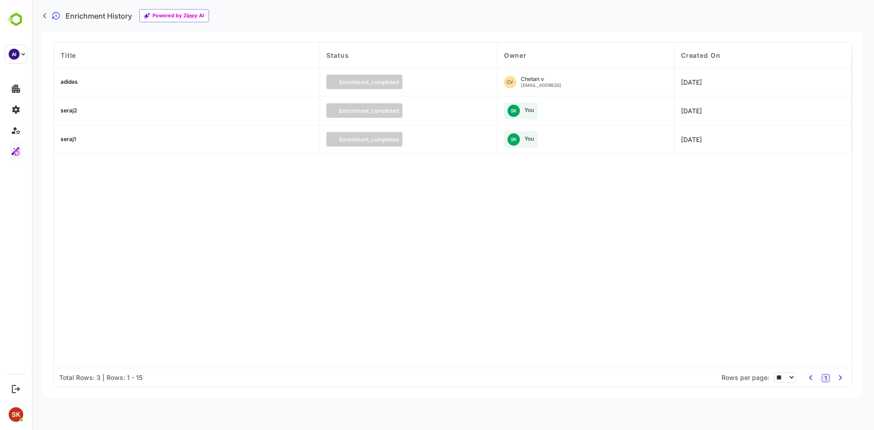
click at [67, 82] on div "adidas" at bounding box center [69, 81] width 17 height 5
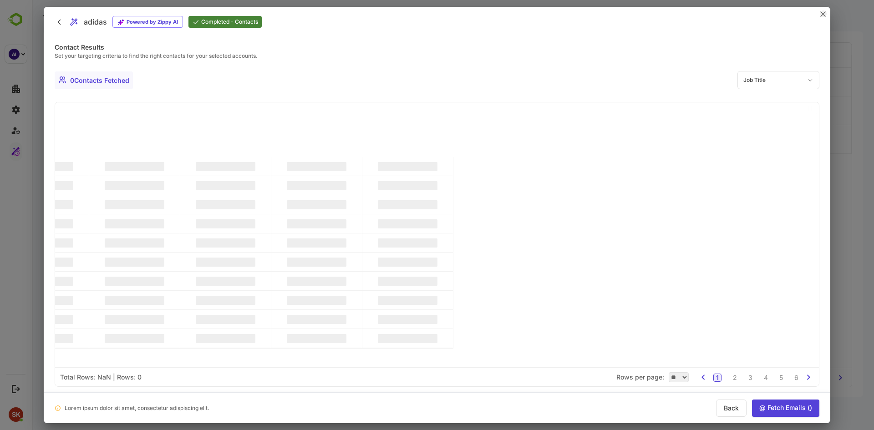
click at [824, 10] on button "close" at bounding box center [822, 13] width 7 height 7
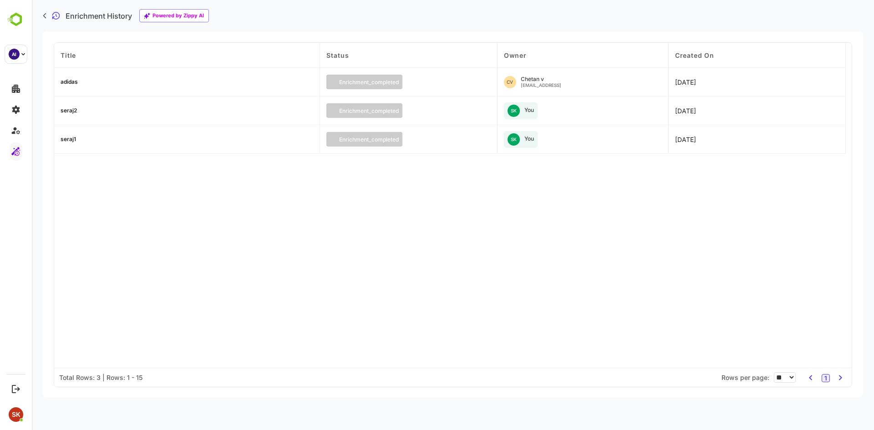
drag, startPoint x: 662, startPoint y: 69, endPoint x: 453, endPoint y: 246, distance: 273.7
click at [75, 81] on div "adidas" at bounding box center [69, 81] width 17 height 5
click at [74, 82] on div "adidas" at bounding box center [69, 81] width 17 height 5
click at [71, 83] on div "adidas" at bounding box center [69, 81] width 17 height 5
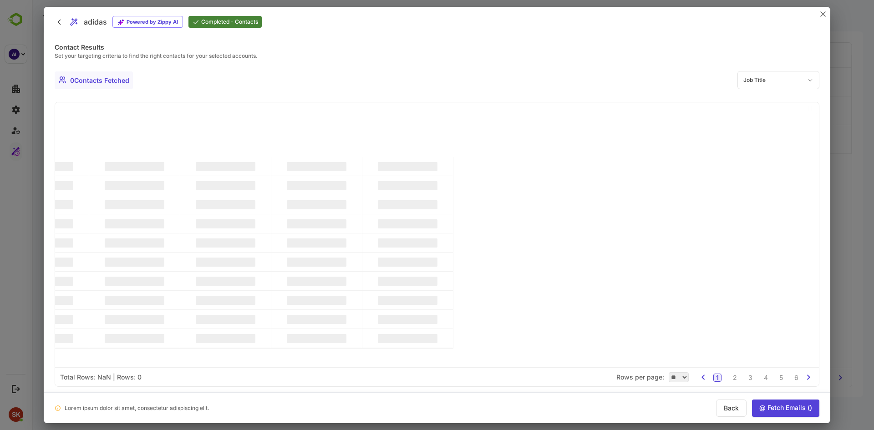
click at [30, 192] on div at bounding box center [437, 215] width 874 height 430
click at [819, 13] on button "close" at bounding box center [822, 13] width 7 height 7
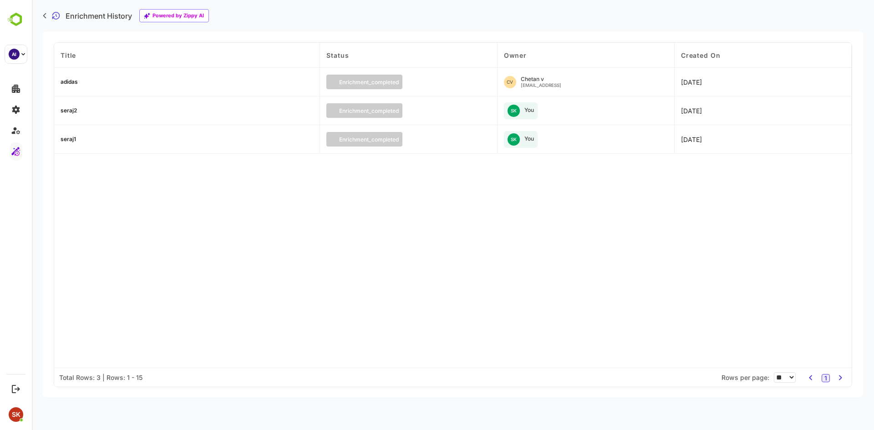
click at [76, 81] on div "adidas" at bounding box center [69, 81] width 17 height 5
click at [70, 84] on div "adidas" at bounding box center [69, 81] width 17 height 5
click at [71, 84] on div "adidas" at bounding box center [69, 81] width 17 height 5
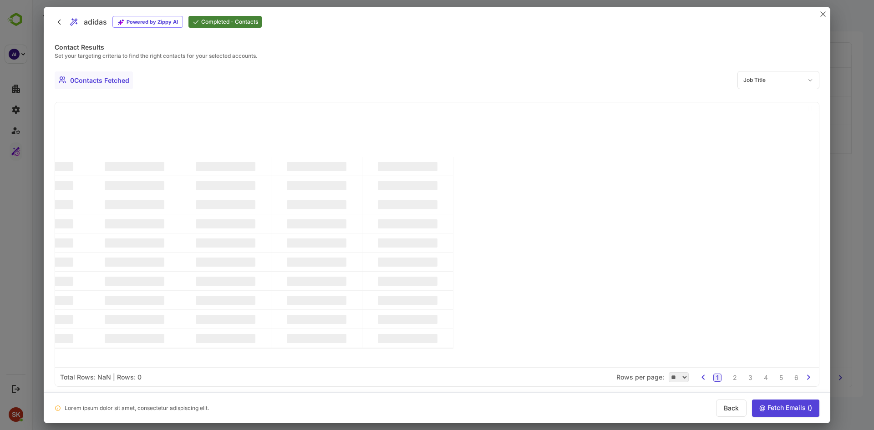
click at [71, 84] on div "0 Contacts Fetched" at bounding box center [94, 80] width 78 height 18
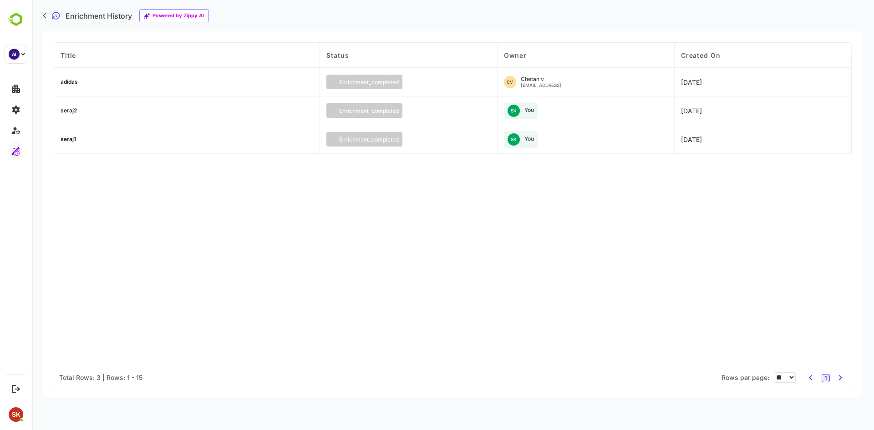
click at [71, 84] on div "adidas" at bounding box center [69, 81] width 17 height 5
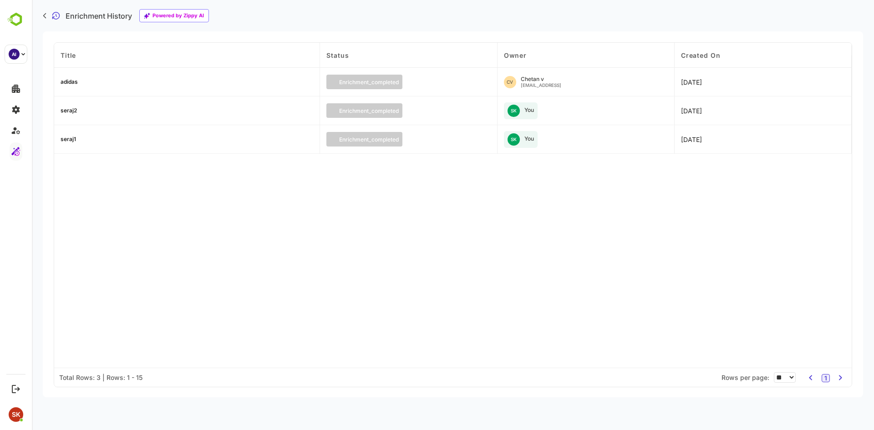
click at [71, 84] on div "adidas" at bounding box center [69, 81] width 17 height 5
click at [186, 232] on div "Title Status Owner Created On adidas enrichment_completed CV Chetan v chetan@ba…" at bounding box center [452, 205] width 797 height 325
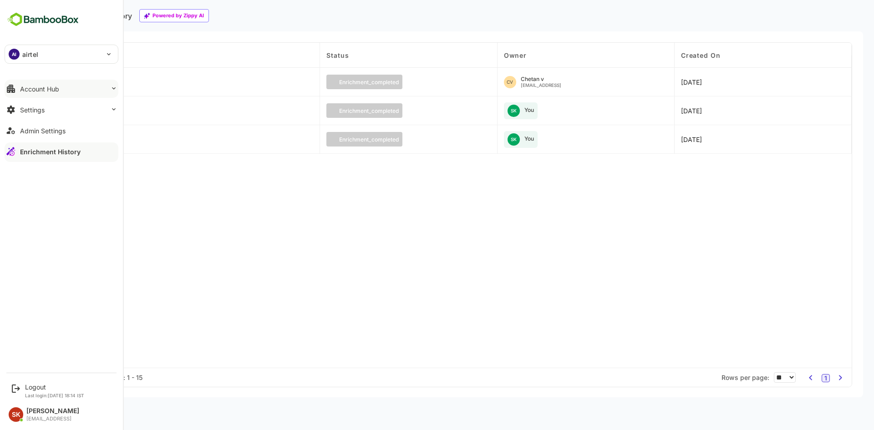
click at [59, 96] on button "Account Hub" at bounding box center [62, 89] width 114 height 18
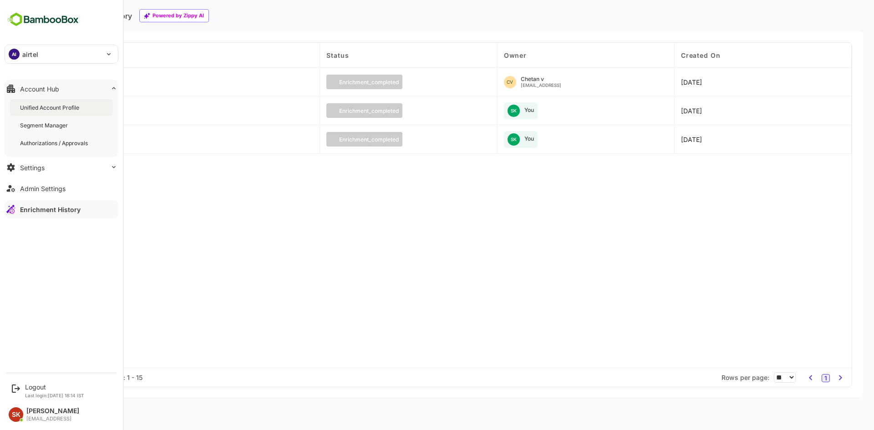
click at [71, 109] on div "Unified Account Profile" at bounding box center [50, 108] width 61 height 8
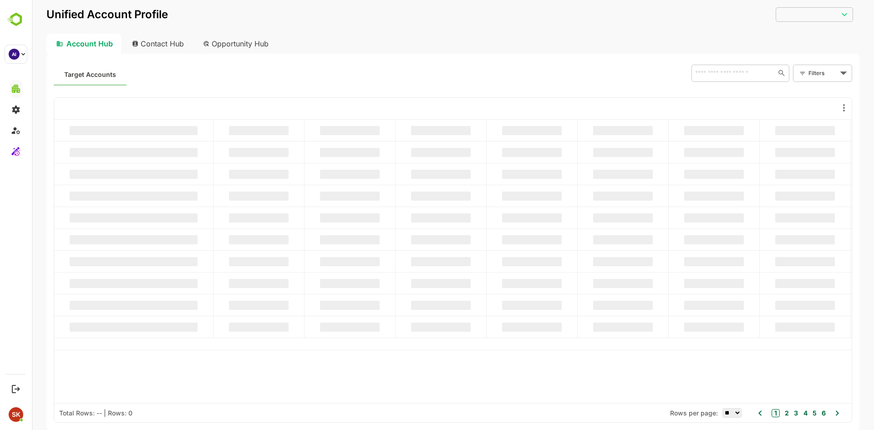
click at [395, 277] on div at bounding box center [349, 284] width 91 height 22
type input "********"
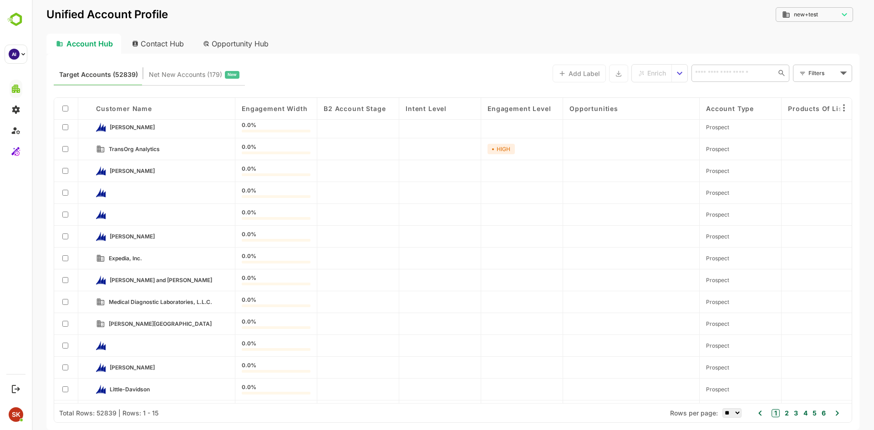
scroll to position [46, 0]
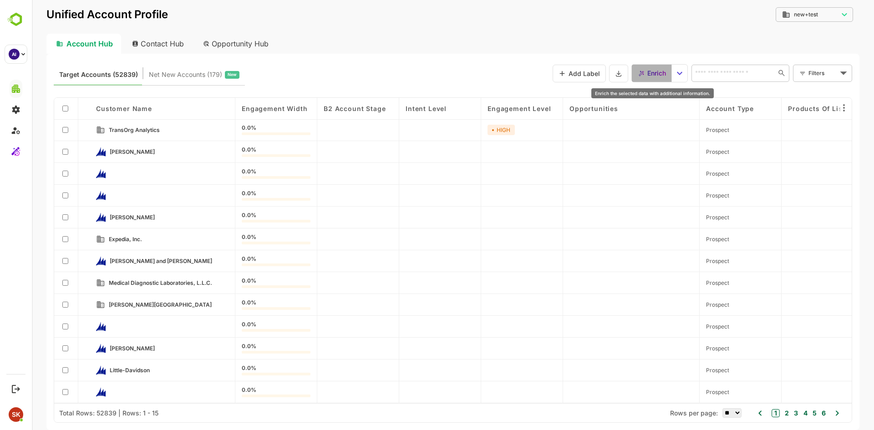
click at [652, 69] on span "Enrich" at bounding box center [656, 73] width 19 height 12
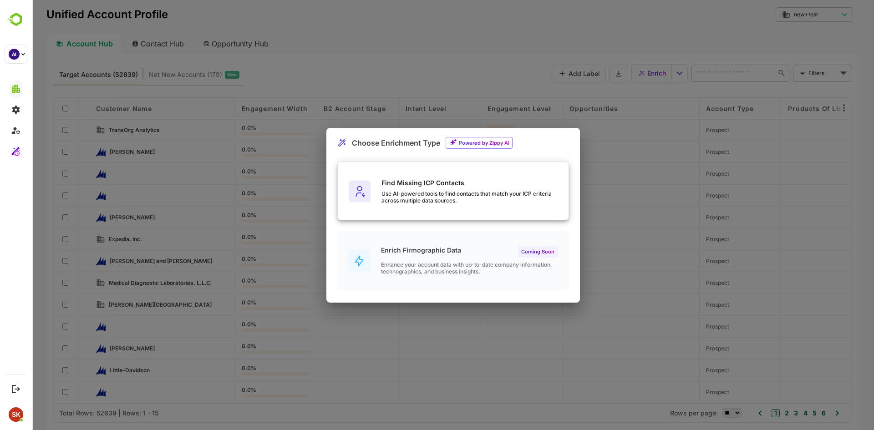
click at [469, 194] on div "Use AI-powered tools to find contacts that match your ICP criteria across multi…" at bounding box center [474, 197] width 187 height 14
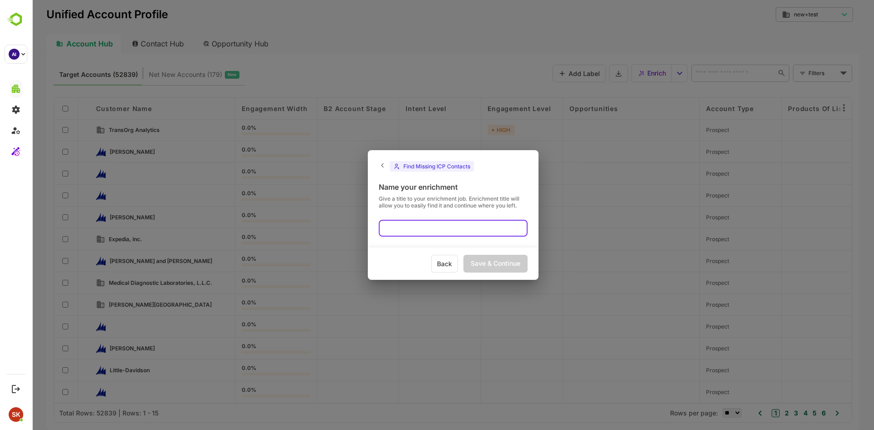
click at [418, 231] on input "text" at bounding box center [453, 228] width 149 height 17
type input "*******"
click at [503, 263] on div "Save & Continue" at bounding box center [495, 264] width 64 height 18
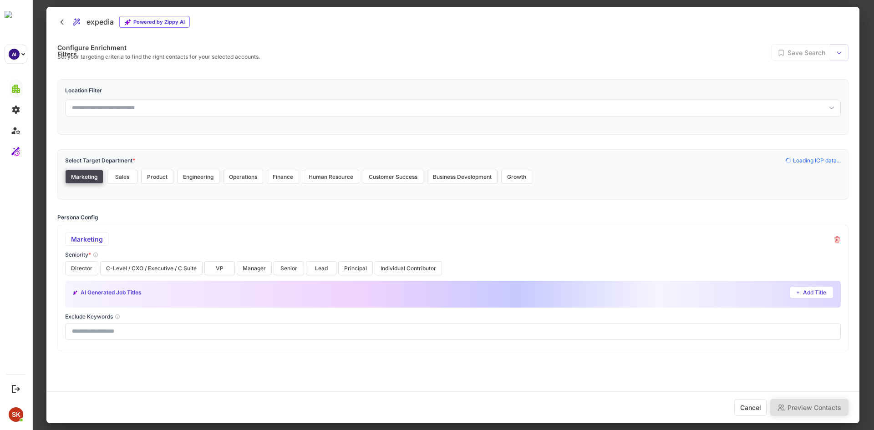
scroll to position [0, 0]
click at [124, 176] on button "IT" at bounding box center [122, 177] width 30 height 14
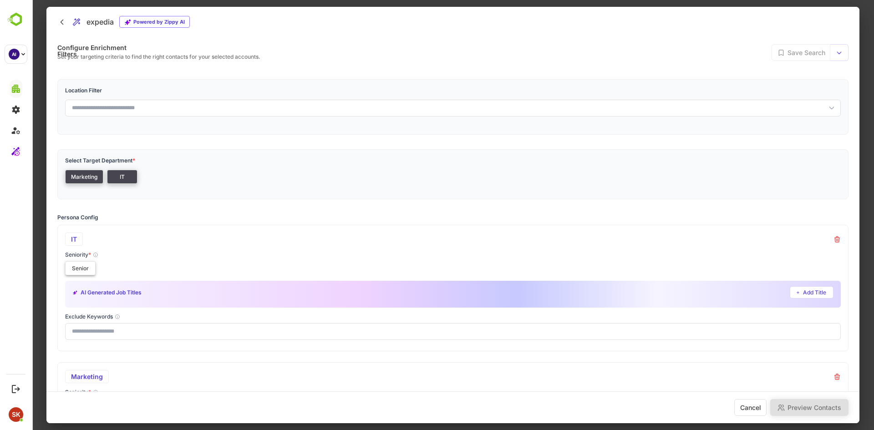
click at [75, 265] on button "Senior" at bounding box center [80, 268] width 30 height 14
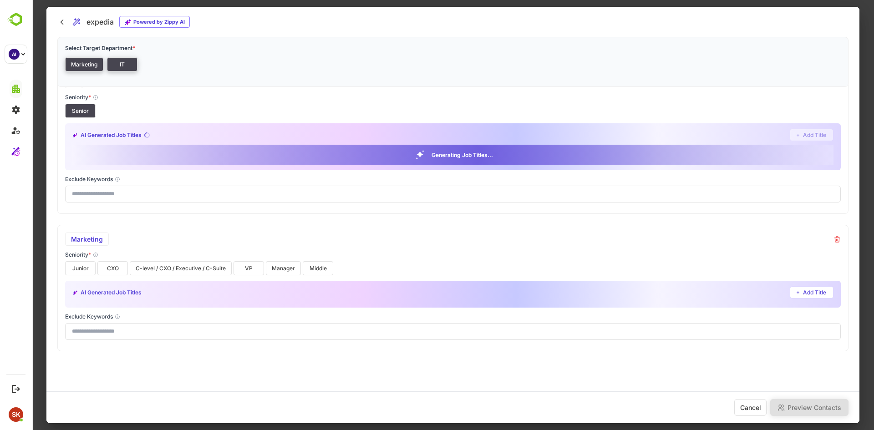
scroll to position [158, 0]
click at [77, 270] on button "Junior" at bounding box center [80, 267] width 30 height 14
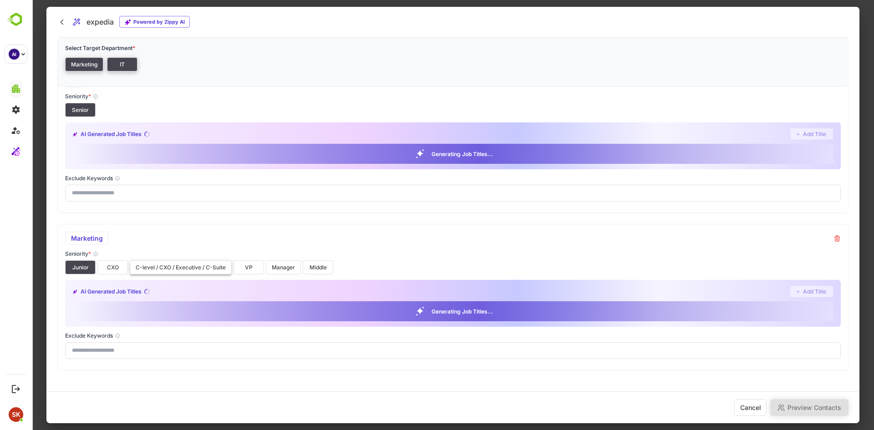
click at [130, 267] on button "C-level / CXO / Executive / C-Suite" at bounding box center [181, 267] width 102 height 14
click at [170, 264] on button "C-level / CXO / Executive / C-Suite" at bounding box center [181, 267] width 102 height 14
click at [96, 264] on div "Junior CXO C-level / CXO / Executive / C-Suite VP Manager Middle" at bounding box center [452, 267] width 775 height 14
drag, startPoint x: 116, startPoint y: 267, endPoint x: 136, endPoint y: 269, distance: 21.1
click at [116, 267] on button "CXO" at bounding box center [112, 267] width 30 height 14
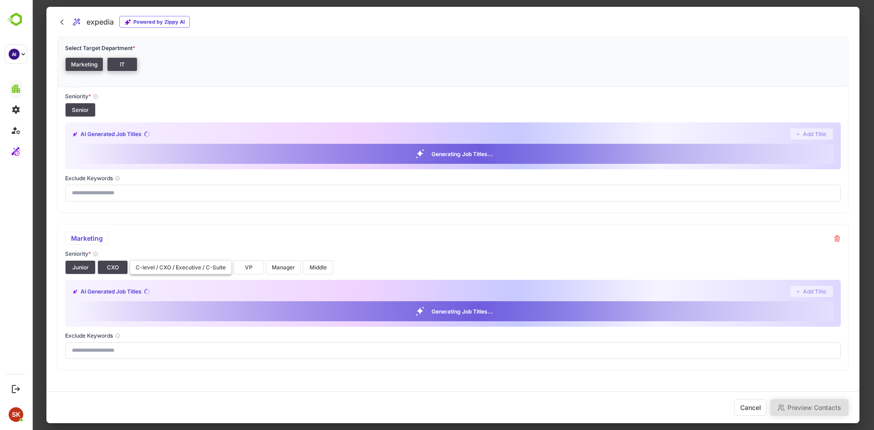
click at [152, 267] on button "C-level / CXO / Executive / C-Suite" at bounding box center [181, 267] width 102 height 14
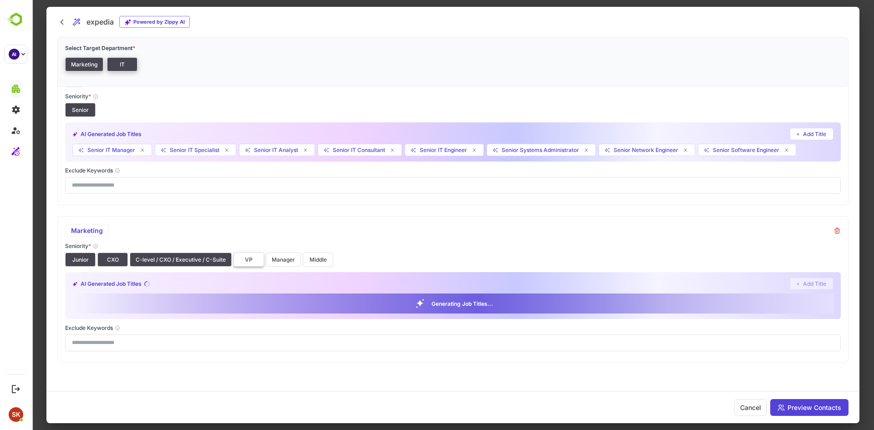
click at [246, 264] on button "VP" at bounding box center [248, 260] width 30 height 14
click at [278, 260] on button "Manager" at bounding box center [283, 260] width 35 height 14
click at [328, 250] on div "Seniority * Junior CXO C-level / CXO / Executive / C-Suite VP Manager Middle" at bounding box center [452, 255] width 775 height 24
click at [318, 254] on button "Middle" at bounding box center [318, 260] width 30 height 14
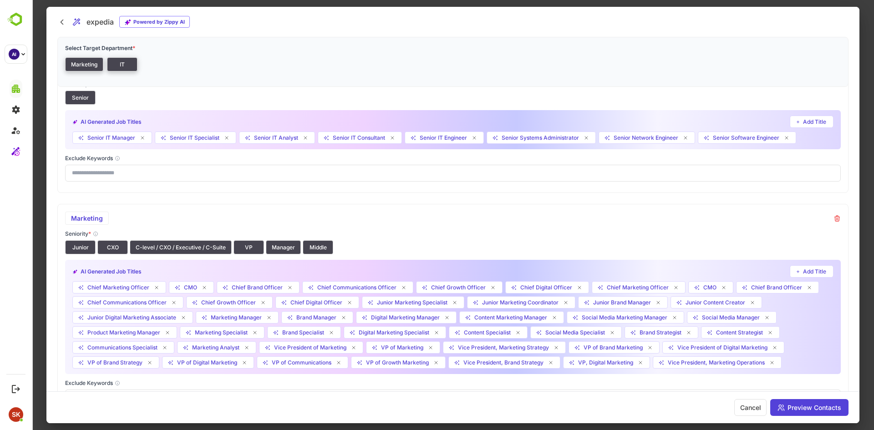
scroll to position [238, 0]
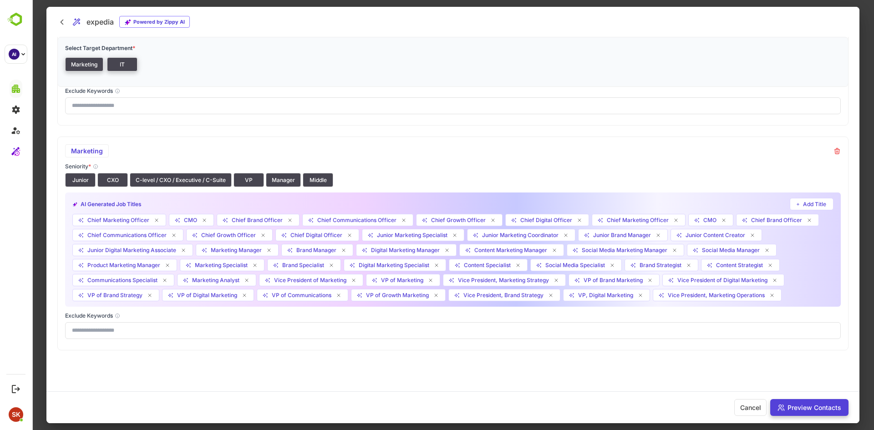
click at [836, 404] on button "Preview Contacts" at bounding box center [809, 407] width 78 height 17
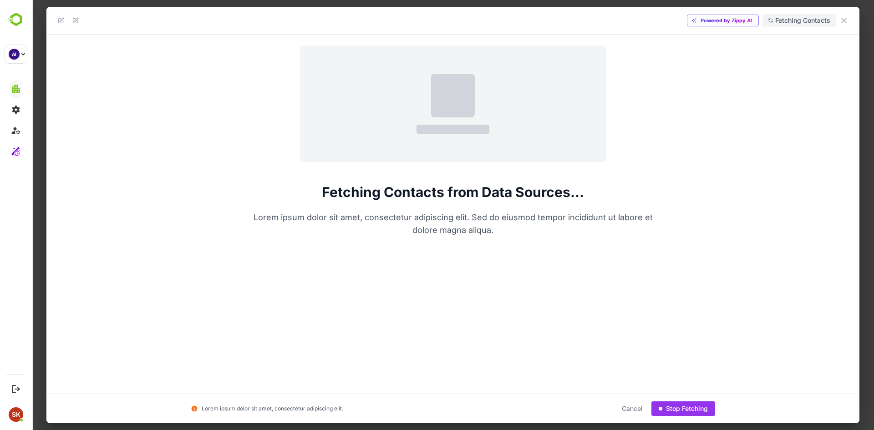
scroll to position [0, 0]
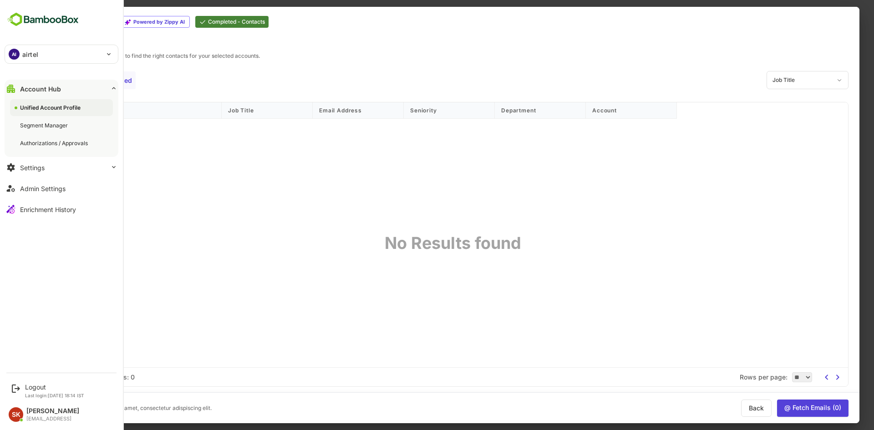
click at [65, 109] on div "Unified Account Profile" at bounding box center [51, 108] width 62 height 8
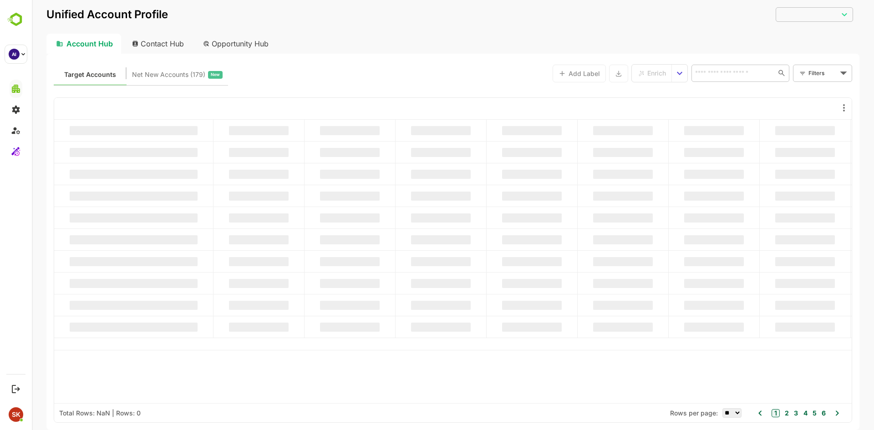
type input "********"
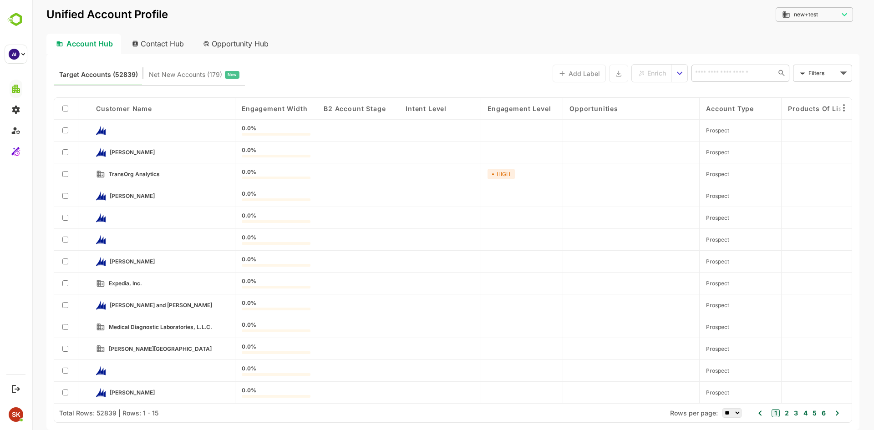
click at [68, 148] on div at bounding box center [66, 152] width 24 height 22
click at [62, 157] on div at bounding box center [66, 152] width 24 height 22
click at [644, 71] on div "Enrich" at bounding box center [652, 73] width 28 height 12
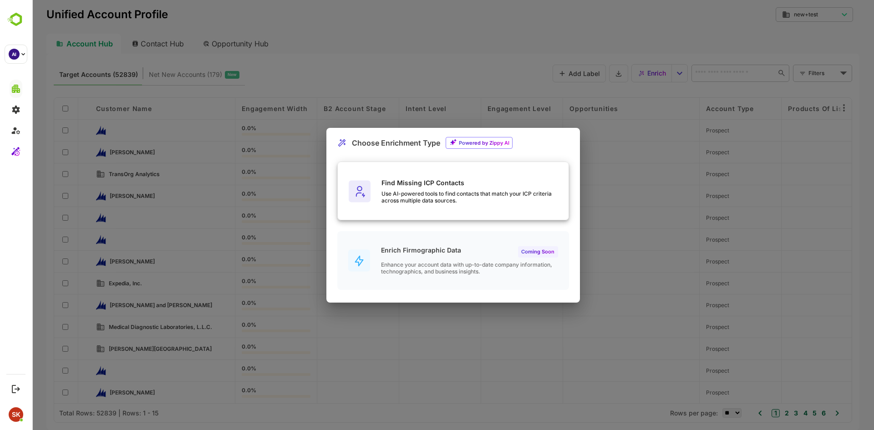
click at [414, 198] on div "Use AI-powered tools to find contacts that match your ICP criteria across multi…" at bounding box center [474, 197] width 187 height 14
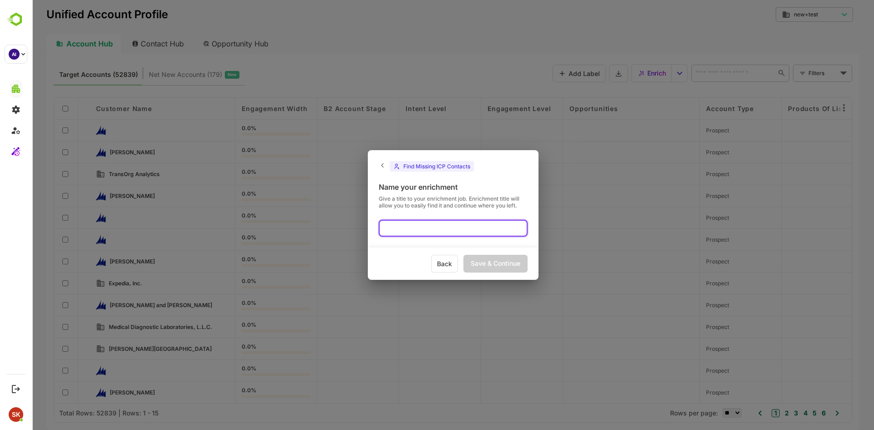
drag, startPoint x: 445, startPoint y: 229, endPoint x: 433, endPoint y: 234, distance: 13.1
click at [445, 229] on input "text" at bounding box center [453, 228] width 149 height 17
type input "*****"
click at [487, 257] on div "Save & Continue" at bounding box center [495, 264] width 64 height 18
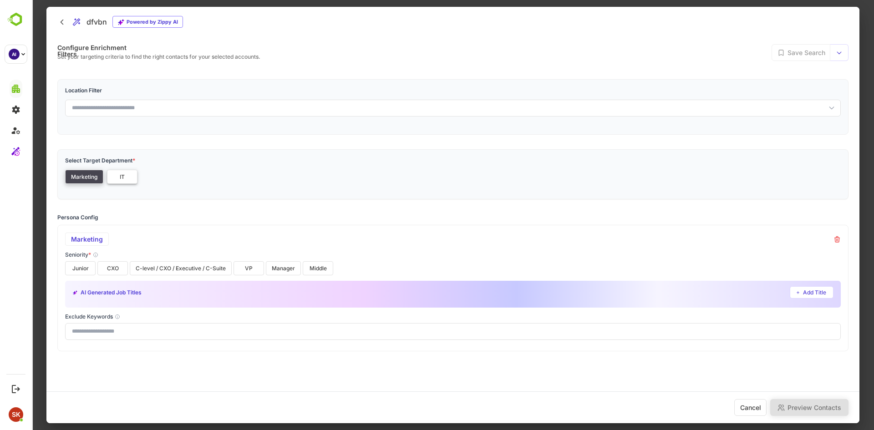
click at [129, 172] on button "IT" at bounding box center [122, 177] width 30 height 14
click at [88, 265] on button "Senior" at bounding box center [80, 268] width 30 height 14
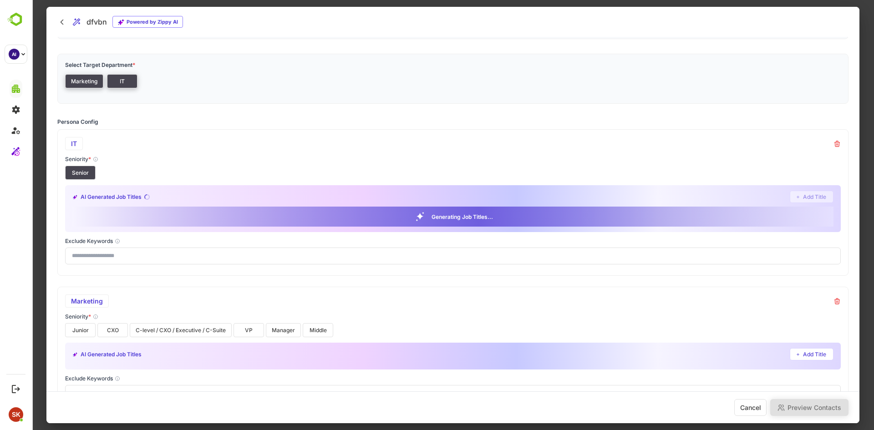
scroll to position [136, 0]
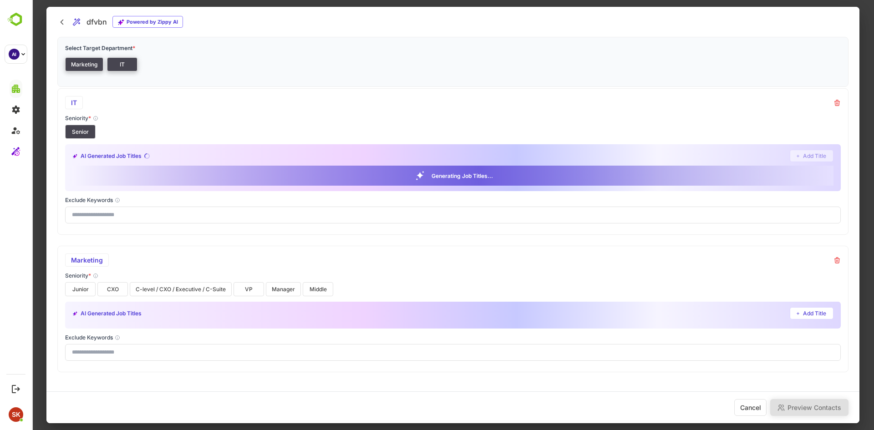
click at [128, 288] on div "Junior CXO C-level / CXO / Executive / C-Suite VP Manager Middle" at bounding box center [452, 289] width 775 height 14
click at [111, 287] on button "CXO" at bounding box center [112, 289] width 30 height 14
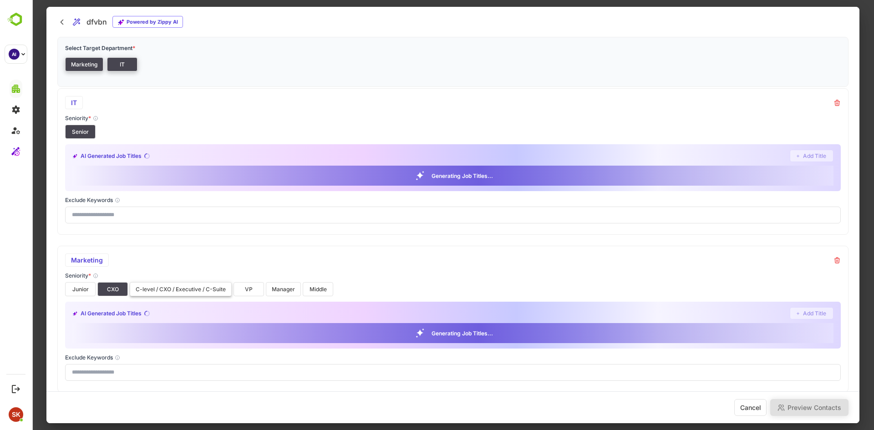
drag, startPoint x: 159, startPoint y: 291, endPoint x: 237, endPoint y: 293, distance: 77.8
click at [162, 293] on button "C-level / CXO / Executive / C-Suite" at bounding box center [181, 289] width 102 height 14
click at [308, 290] on button "Middle" at bounding box center [318, 289] width 30 height 14
click at [263, 294] on button "VP" at bounding box center [248, 289] width 30 height 14
click at [278, 290] on button "Manager" at bounding box center [283, 289] width 35 height 14
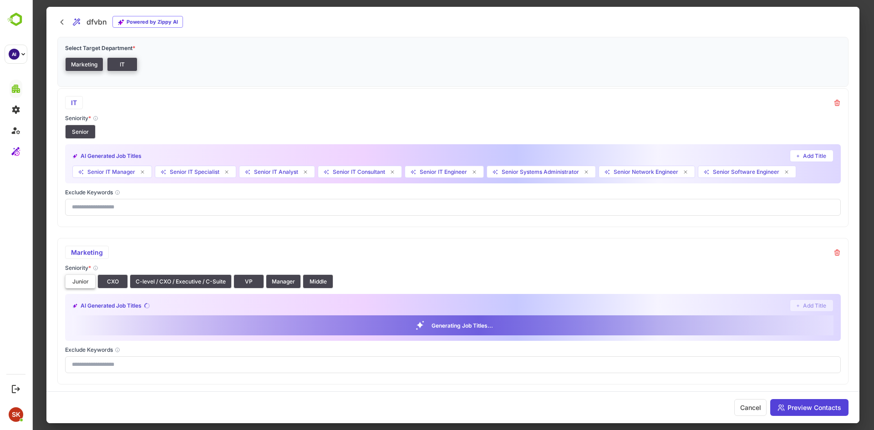
click at [81, 285] on button "Junior" at bounding box center [80, 281] width 30 height 14
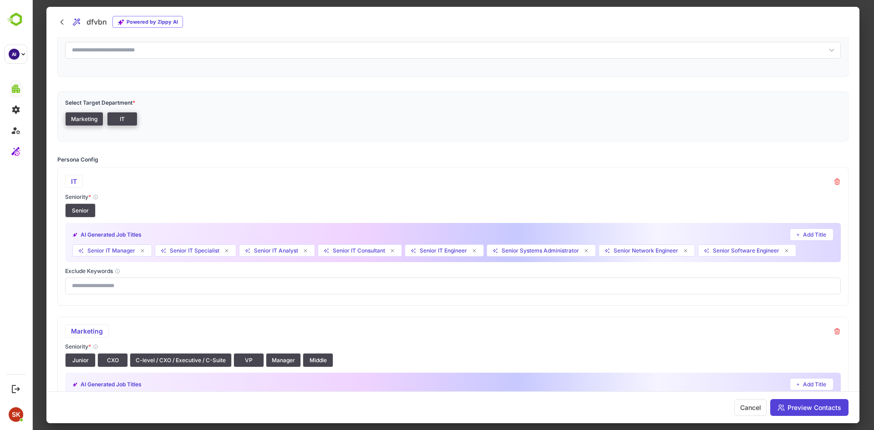
scroll to position [238, 0]
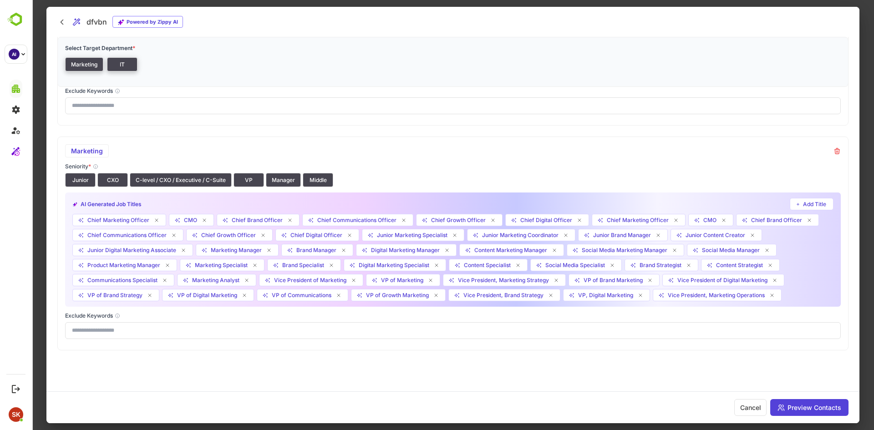
click at [865, 98] on div at bounding box center [453, 215] width 842 height 430
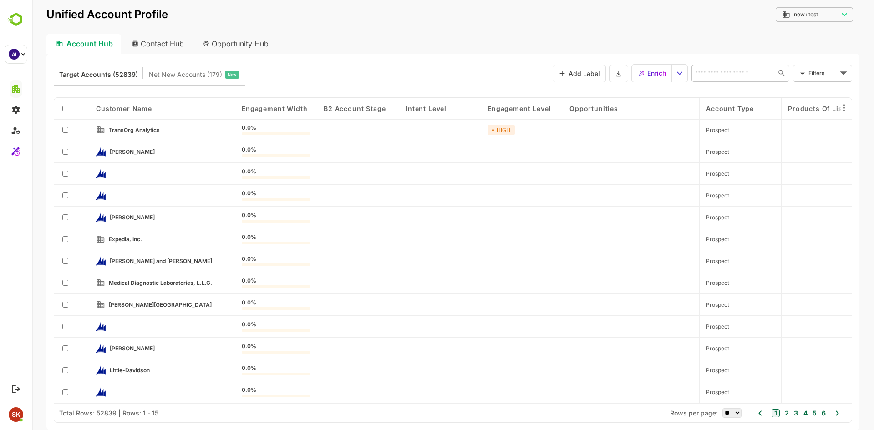
scroll to position [0, 0]
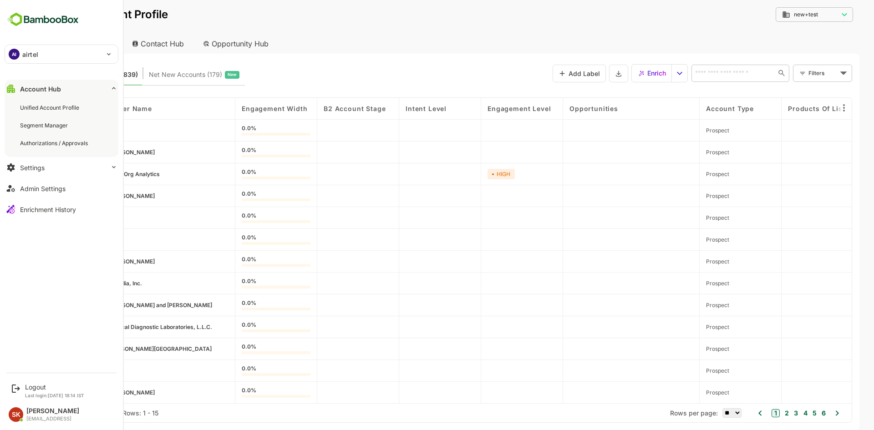
click at [74, 58] on div "AI airtel" at bounding box center [56, 54] width 102 height 18
click at [467, 61] on div at bounding box center [437, 215] width 874 height 430
